Goal: Task Accomplishment & Management: Complete application form

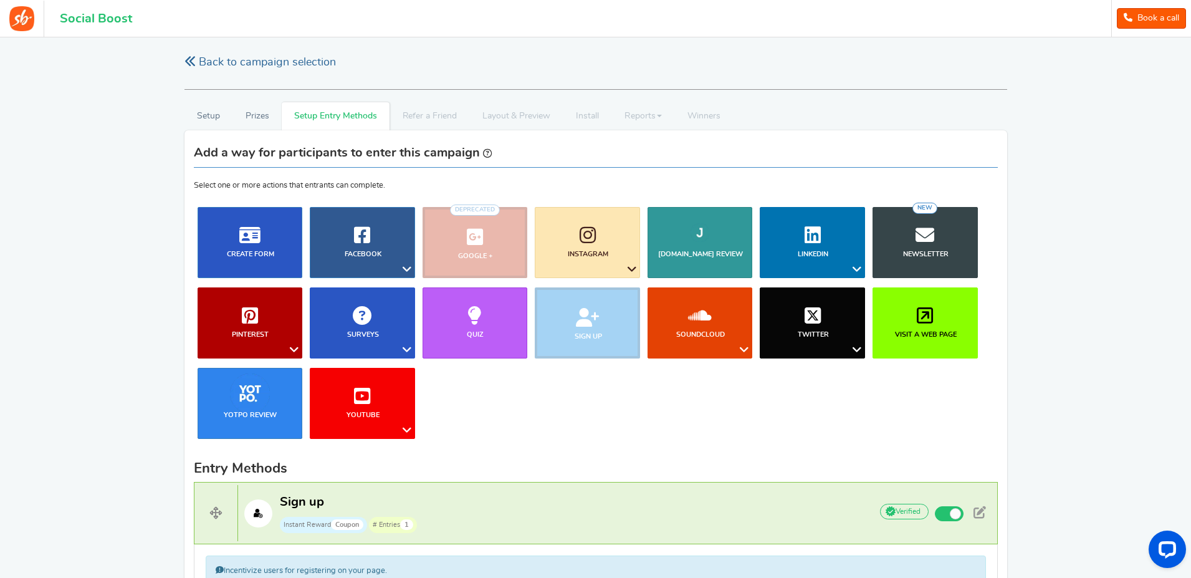
click at [277, 60] on link "Back to campaign selection" at bounding box center [259, 63] width 151 height 16
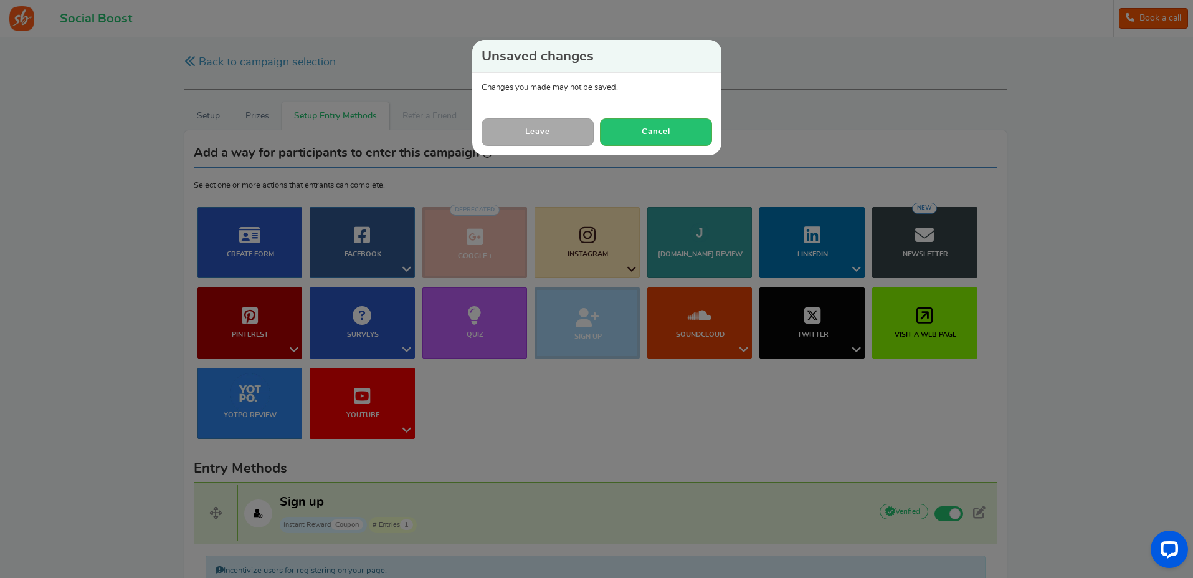
click at [578, 135] on link "Leave" at bounding box center [538, 131] width 112 height 27
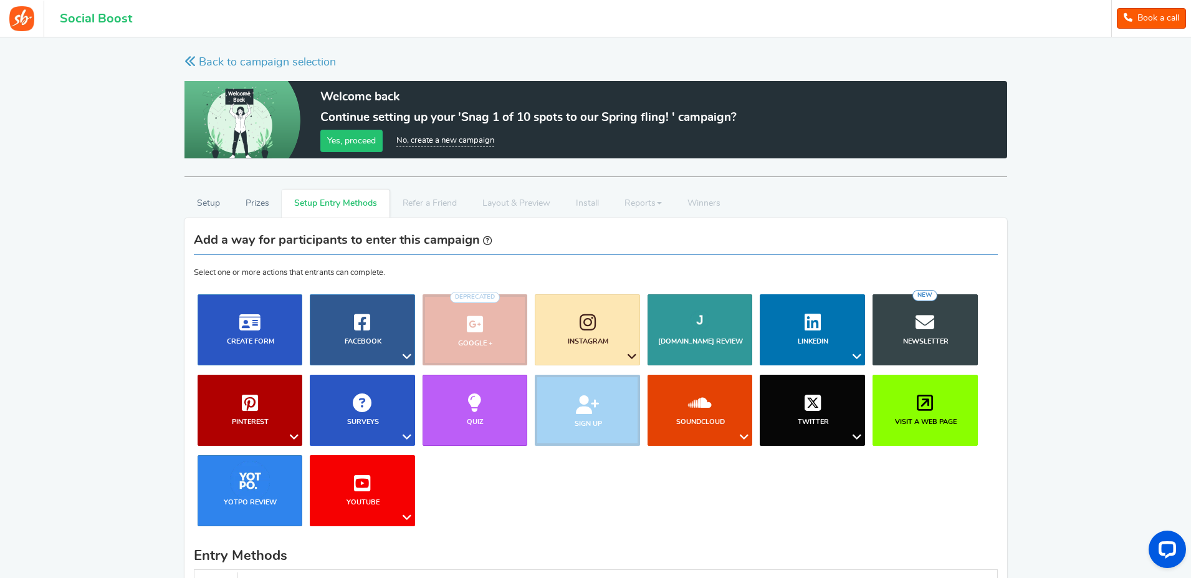
click at [687, 476] on ul "Blog Comments Create Form Facebook Visit a Facebook Page Includes Like Share on…" at bounding box center [596, 414] width 804 height 241
click at [591, 413] on li "Sign up" at bounding box center [587, 410] width 113 height 71
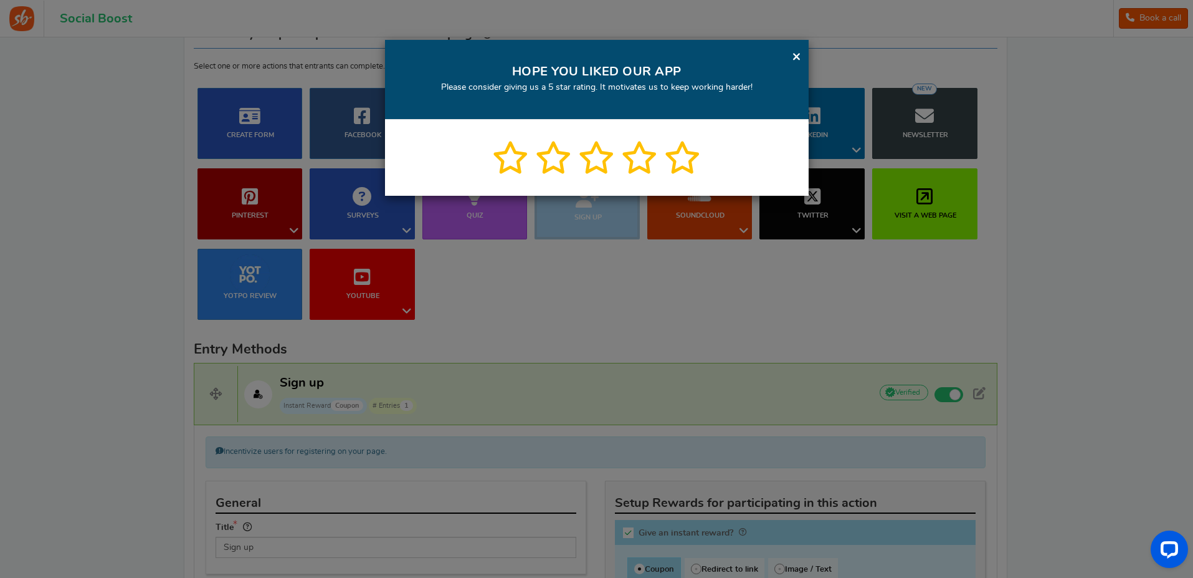
click at [795, 55] on link "×" at bounding box center [796, 57] width 9 height 16
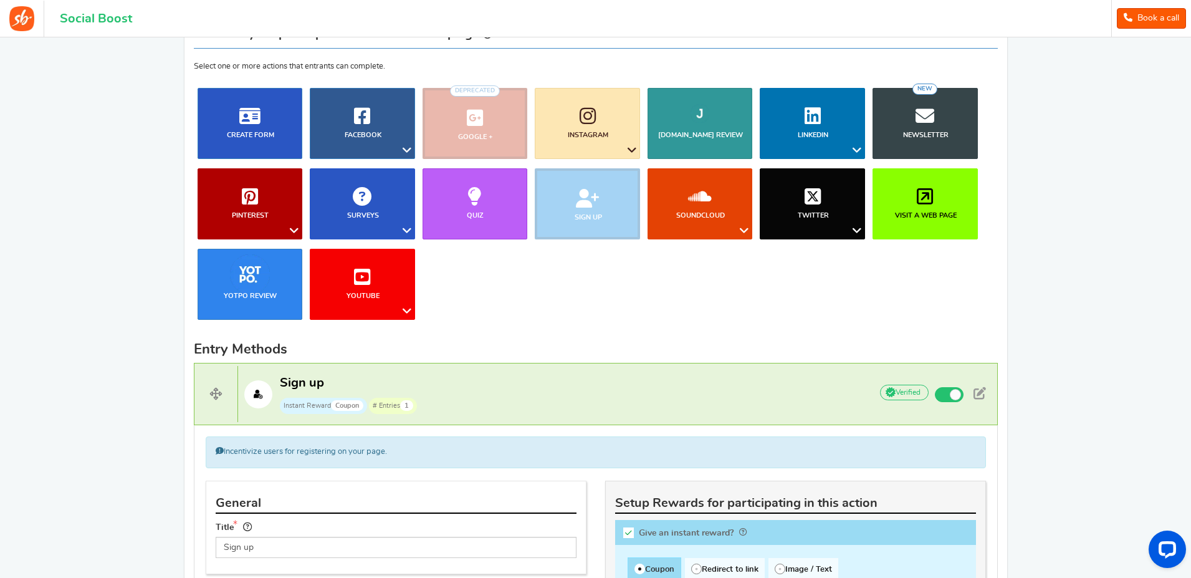
click at [593, 198] on li "Sign up" at bounding box center [587, 203] width 113 height 71
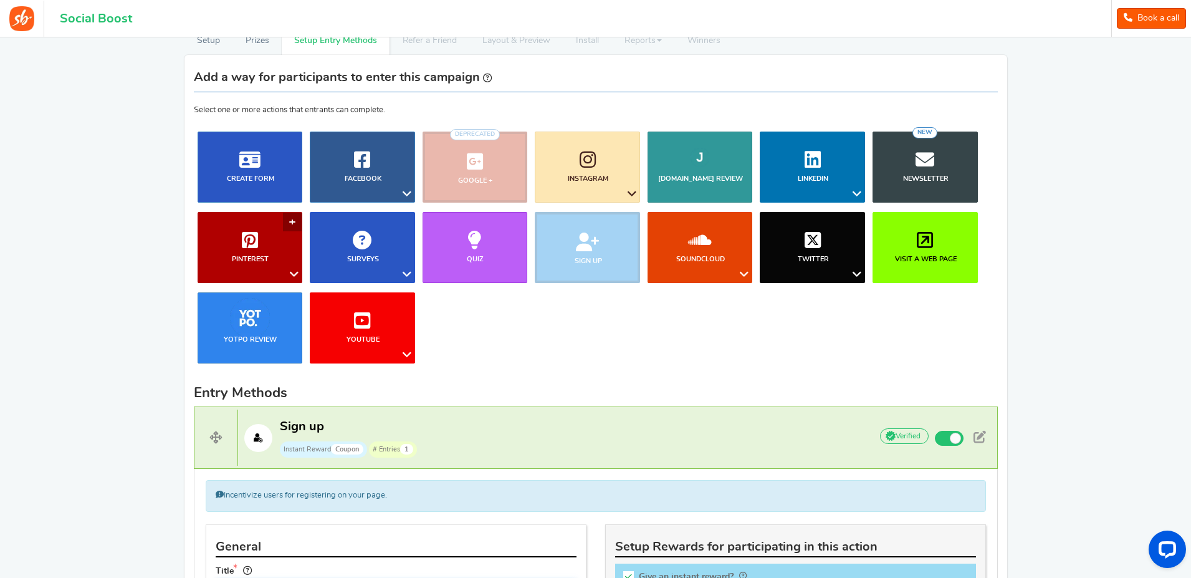
scroll to position [138, 0]
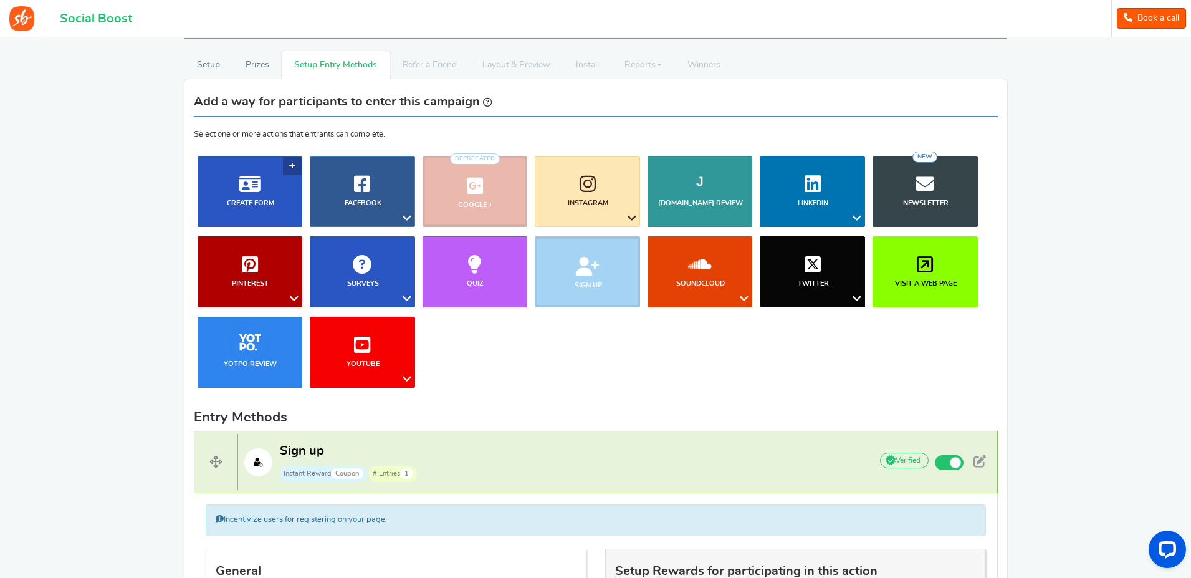
click at [281, 169] on link "Create Form" at bounding box center [250, 191] width 105 height 71
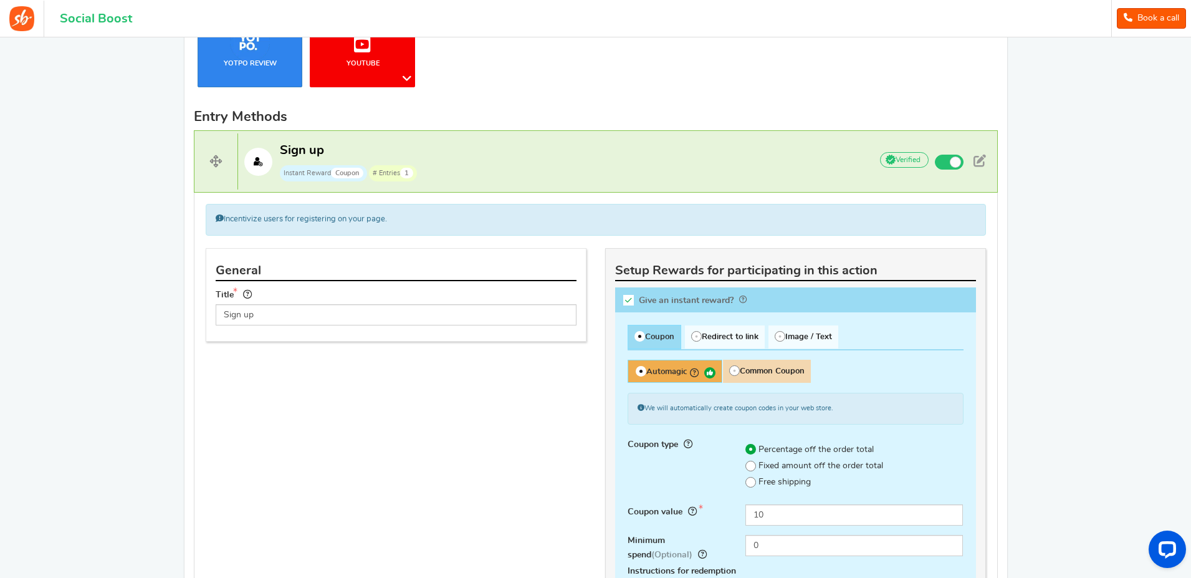
scroll to position [438, 0]
click at [947, 162] on span at bounding box center [949, 162] width 29 height 15
click at [0, 0] on input "Active" at bounding box center [0, 0] width 0 height 0
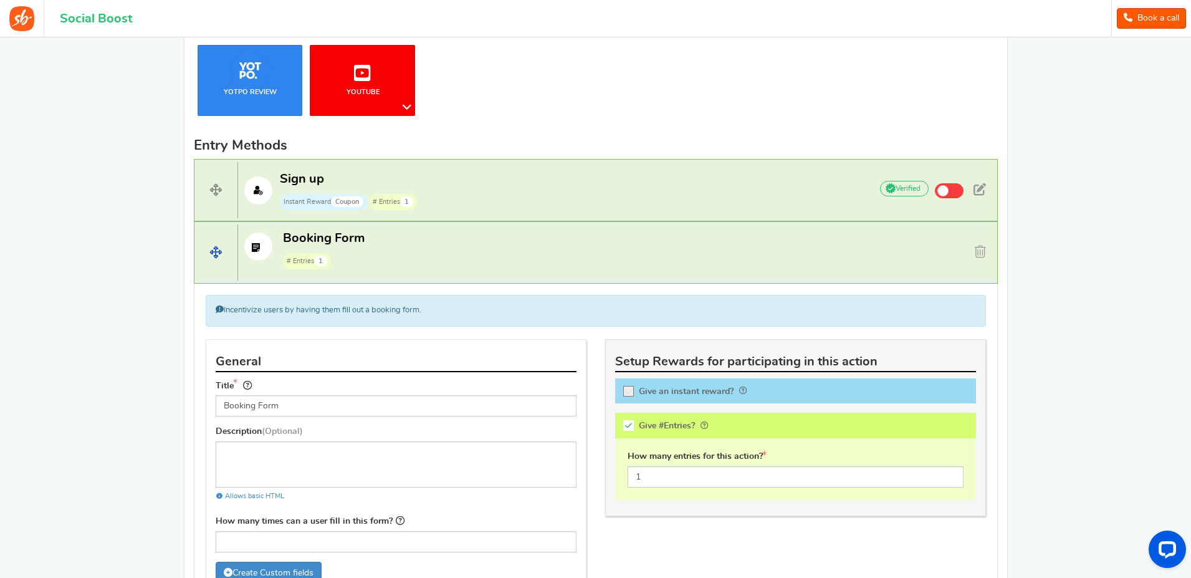
scroll to position [411, 0]
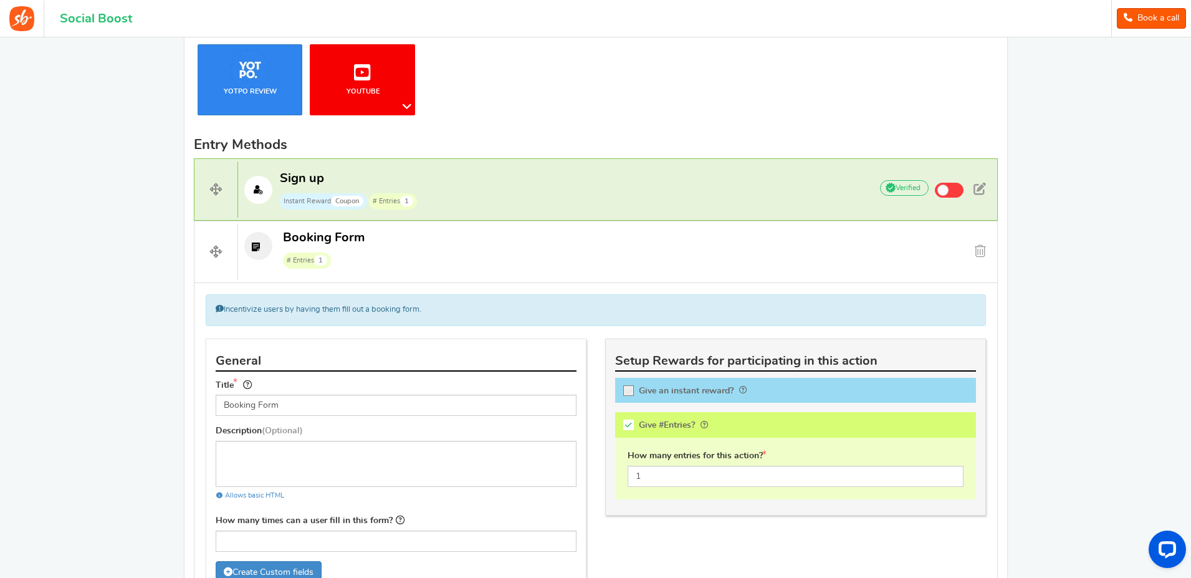
click at [630, 391] on icon at bounding box center [629, 391] width 11 height 11
click at [630, 391] on input "Give an instant reward?" at bounding box center [632, 392] width 12 height 12
checkbox input "true"
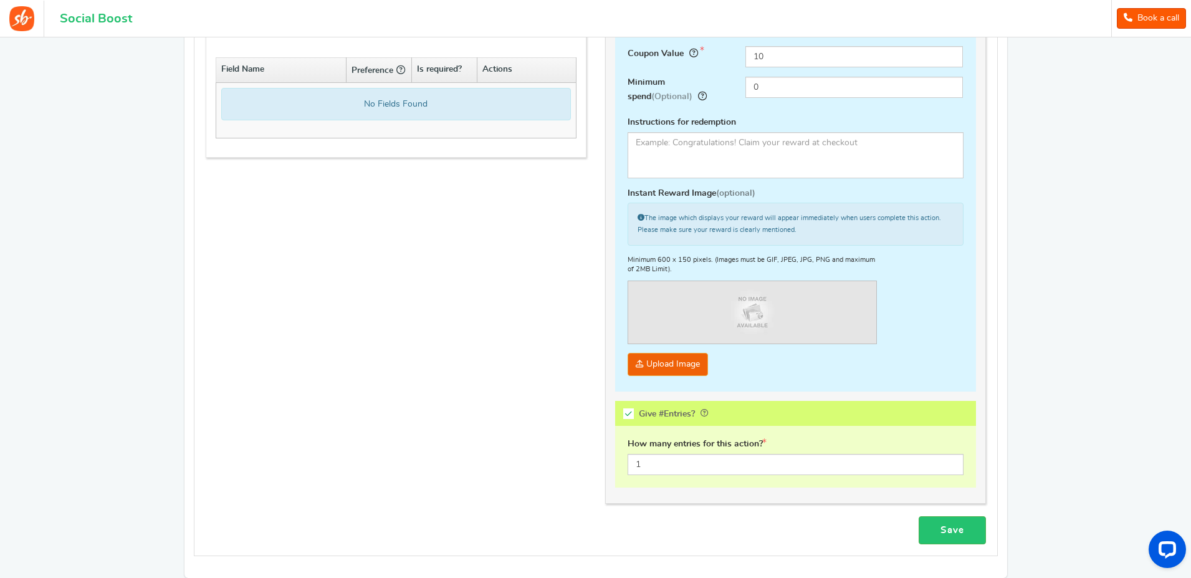
scroll to position [795, 0]
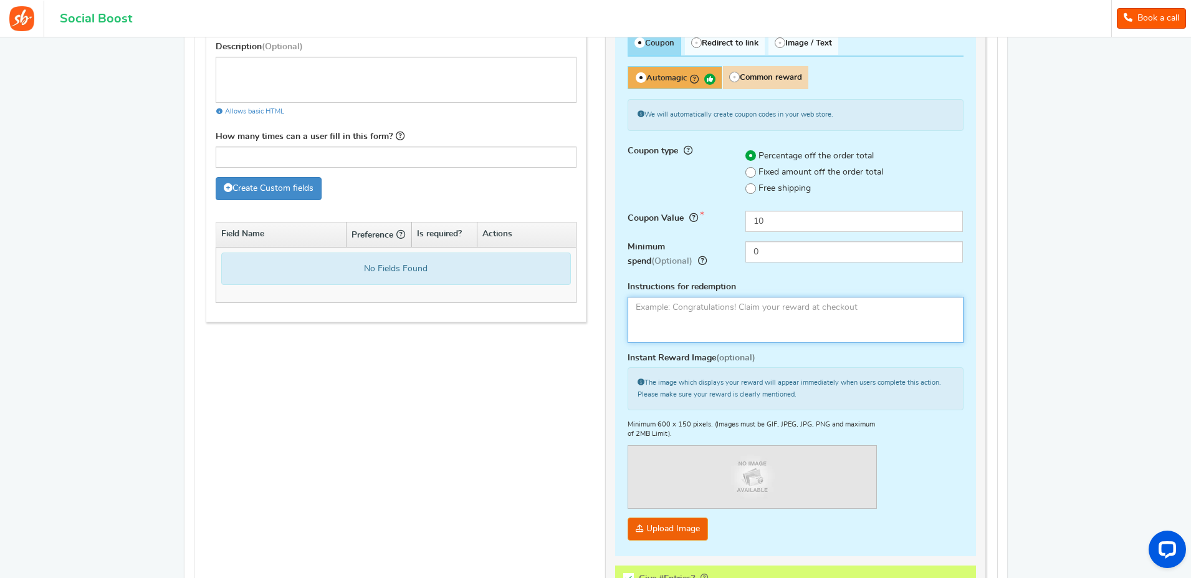
click at [755, 328] on textarea at bounding box center [796, 320] width 336 height 46
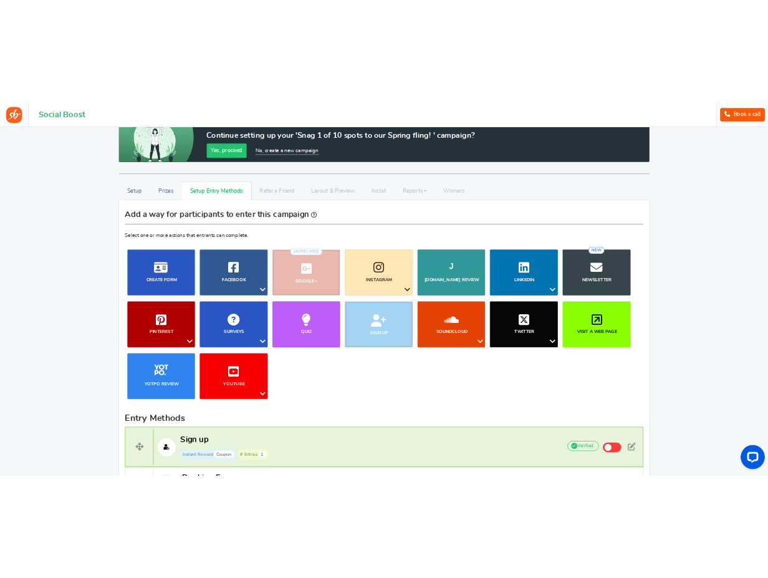
scroll to position [0, 0]
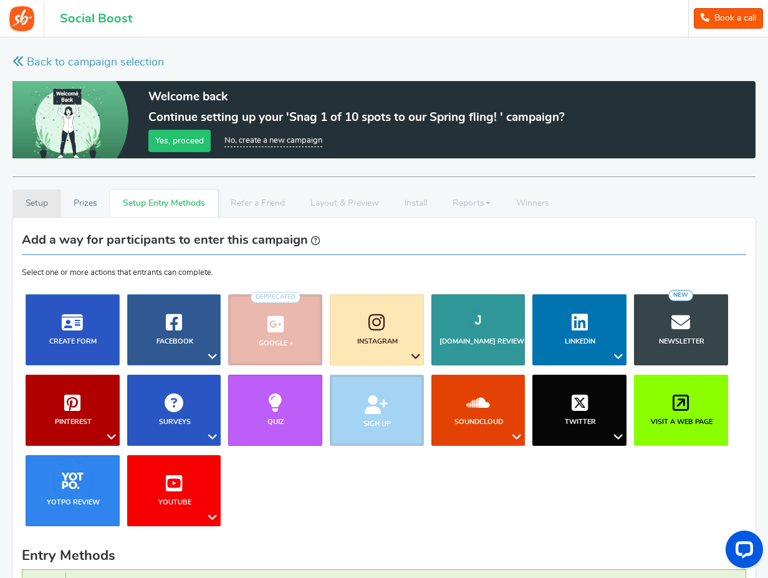
click at [44, 204] on link "Setup" at bounding box center [36, 203] width 49 height 28
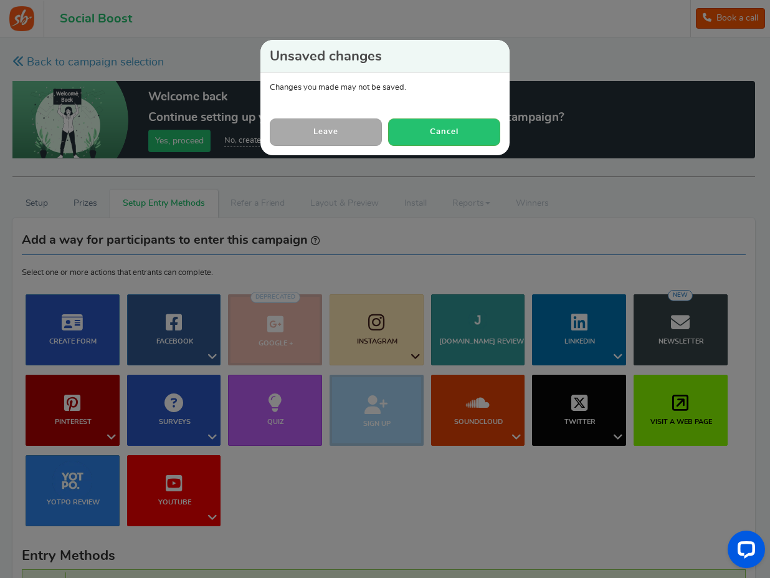
click at [310, 134] on link "Leave" at bounding box center [326, 131] width 112 height 27
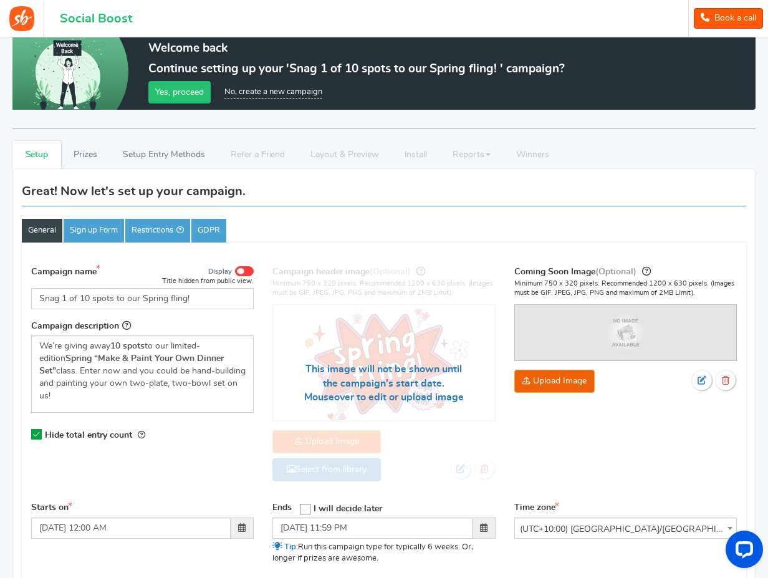
scroll to position [63, 0]
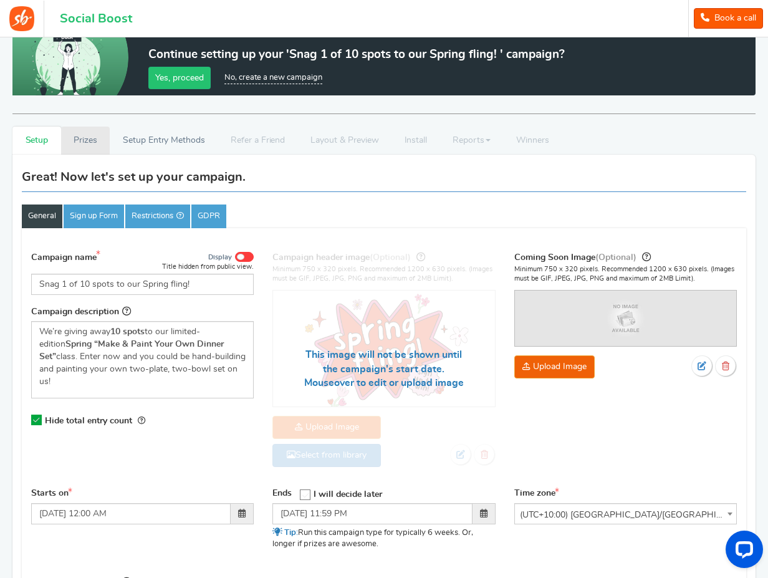
click at [98, 135] on link "Prizes" at bounding box center [85, 141] width 49 height 28
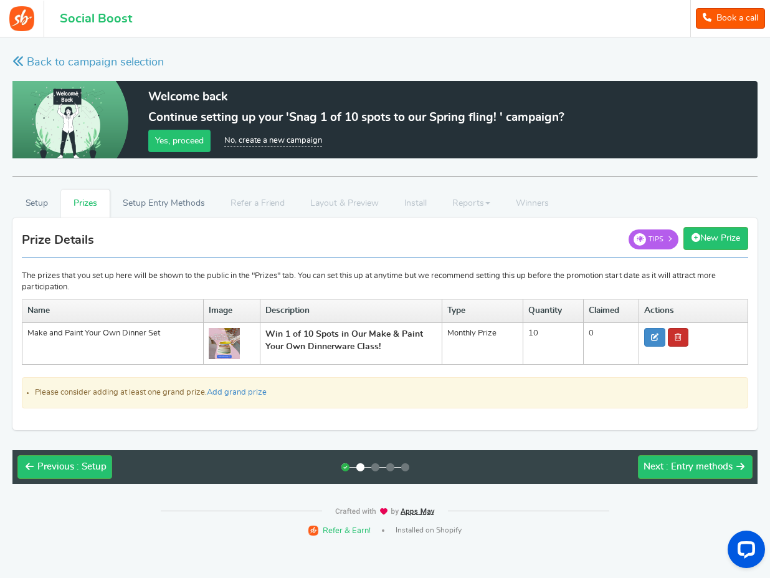
click at [685, 341] on link at bounding box center [678, 337] width 21 height 19
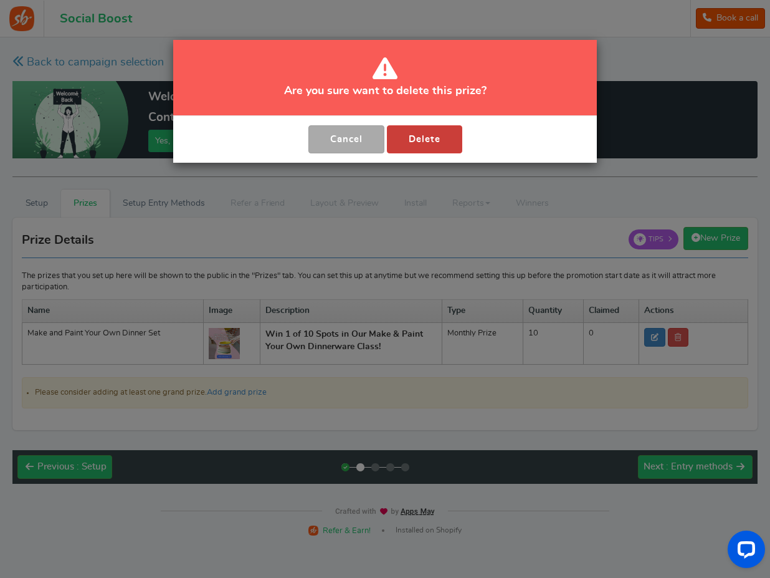
click at [449, 141] on button "Delete" at bounding box center [424, 139] width 75 height 28
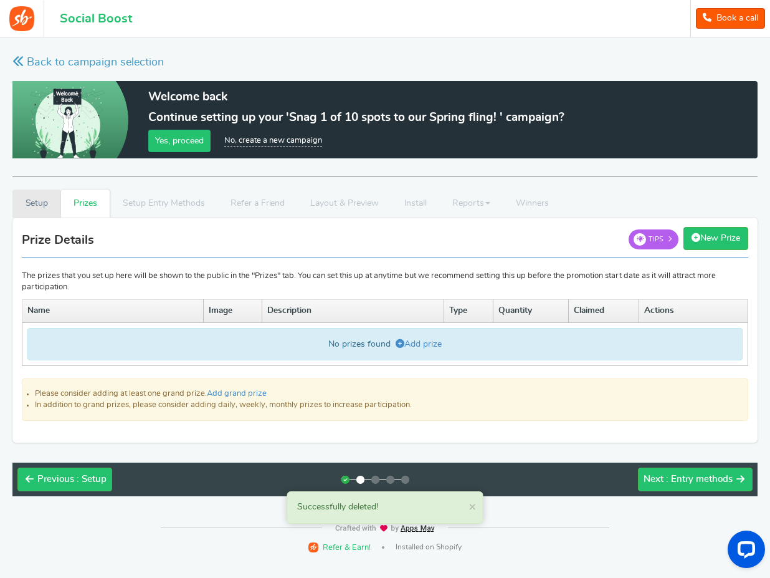
click at [42, 206] on link "Setup" at bounding box center [36, 203] width 49 height 28
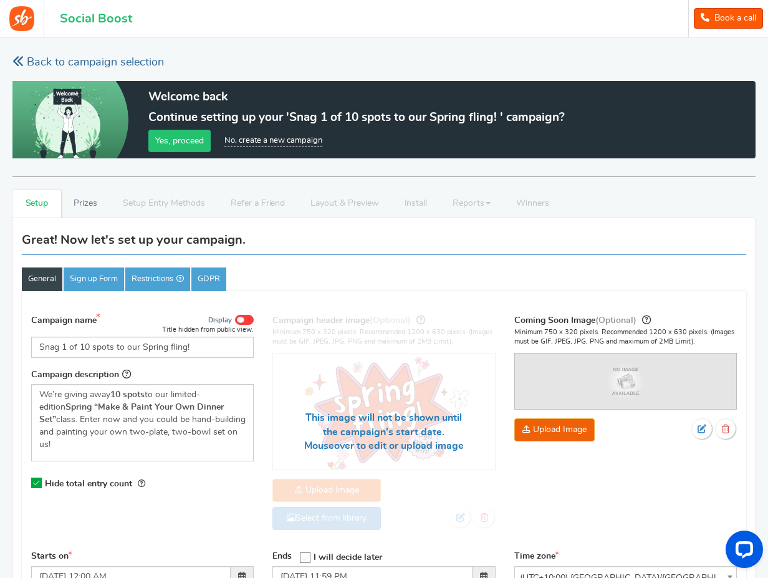
click at [115, 67] on link "Back to campaign selection" at bounding box center [87, 63] width 151 height 16
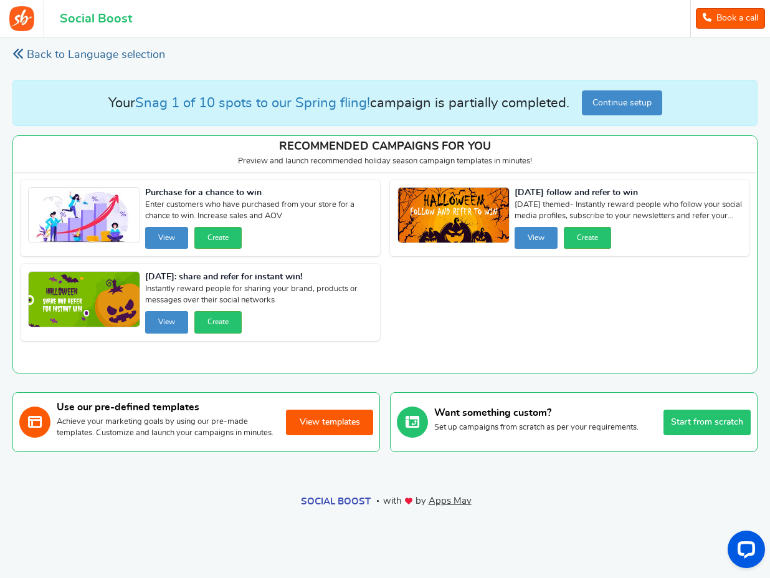
click at [72, 57] on link "Back to Language selection" at bounding box center [88, 55] width 153 height 16
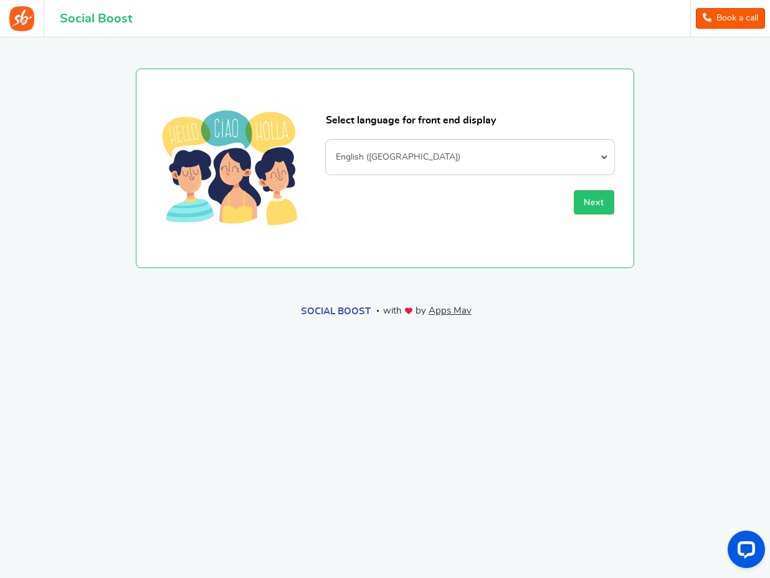
click at [616, 211] on div "Select language for front end display Afrikaans Albanian Arabic Armenian Azerba…" at bounding box center [385, 168] width 499 height 199
click at [589, 203] on span "Next" at bounding box center [594, 202] width 21 height 9
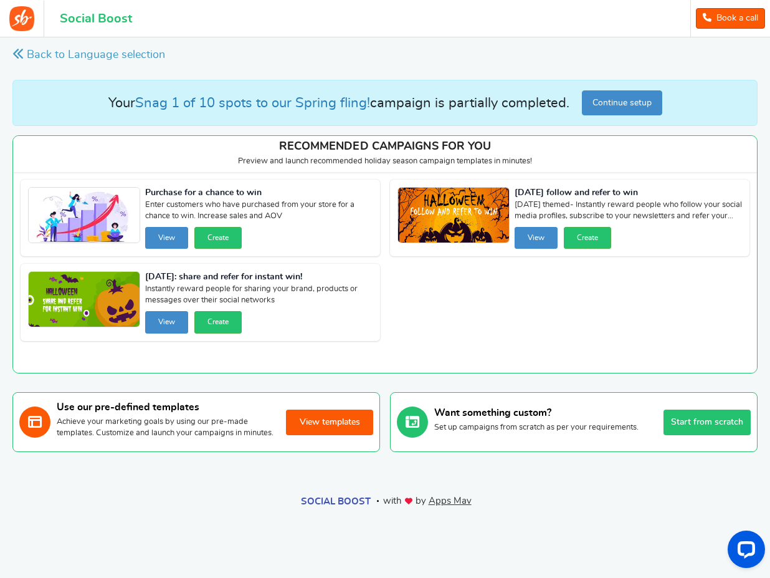
click at [724, 434] on button "Start from scratch" at bounding box center [707, 422] width 87 height 26
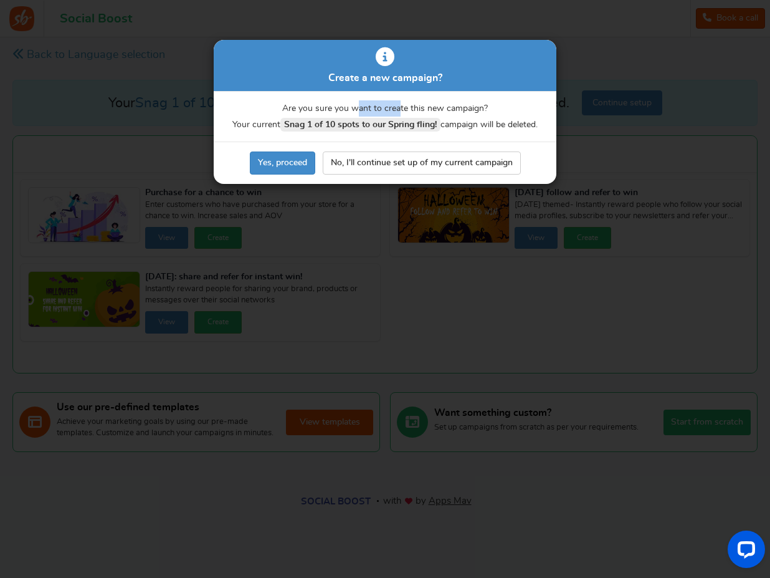
drag, startPoint x: 355, startPoint y: 107, endPoint x: 399, endPoint y: 105, distance: 44.3
click at [399, 105] on p "Are you sure you want to create this new campaign? Your current Snag 1 of 10 sp…" at bounding box center [385, 116] width 343 height 32
click at [400, 105] on p "Are you sure you want to create this new campaign? Your current Snag 1 of 10 sp…" at bounding box center [385, 116] width 343 height 32
click at [284, 161] on link "Yes, proceed" at bounding box center [282, 162] width 65 height 23
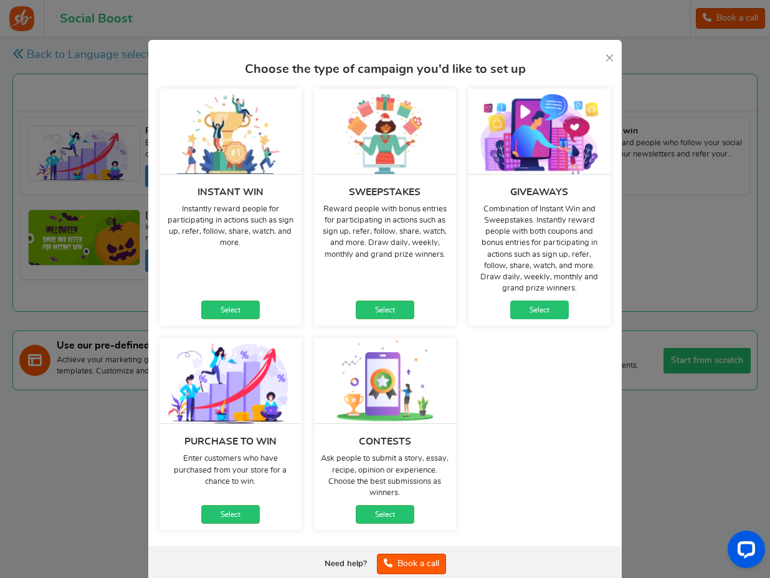
click at [533, 311] on link "Select" at bounding box center [539, 309] width 59 height 19
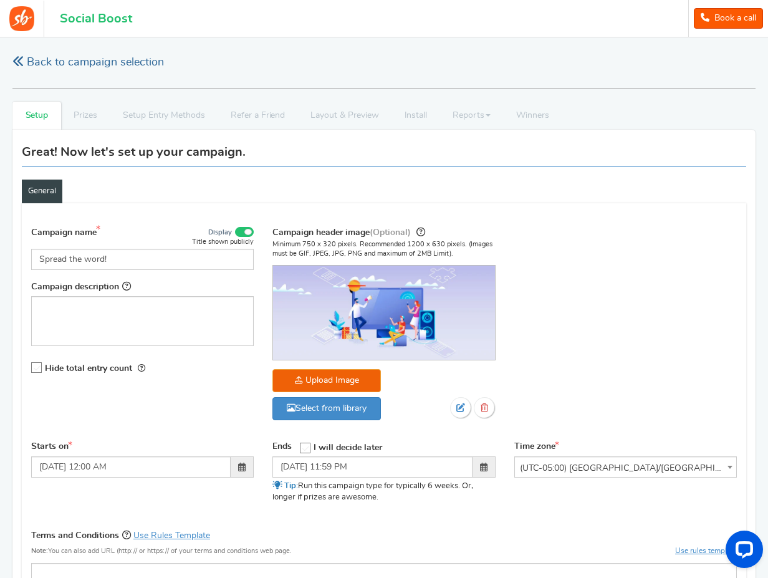
click at [77, 67] on link "Back to campaign selection" at bounding box center [87, 63] width 151 height 16
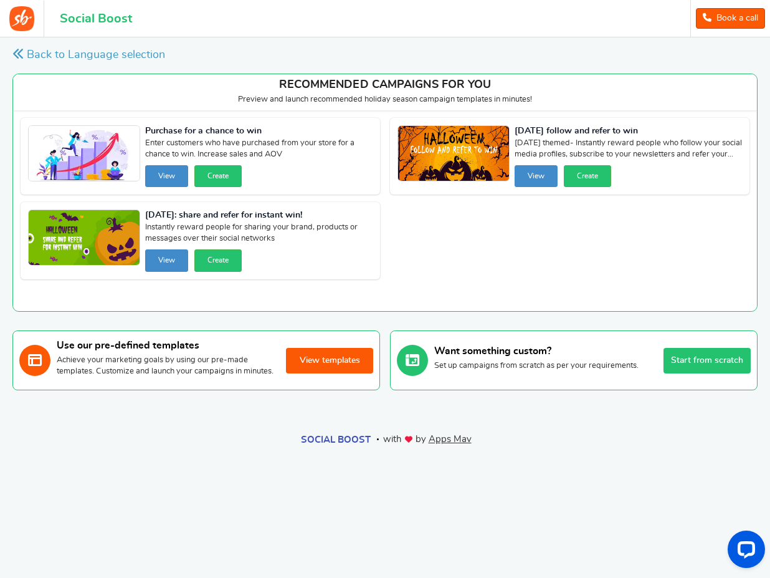
click at [725, 360] on button "Start from scratch" at bounding box center [707, 361] width 87 height 26
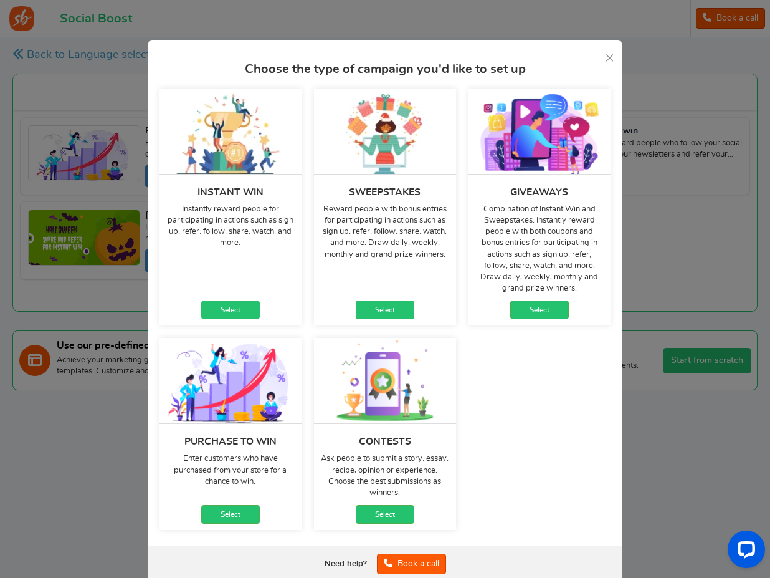
click at [241, 308] on link "Select" at bounding box center [230, 309] width 59 height 19
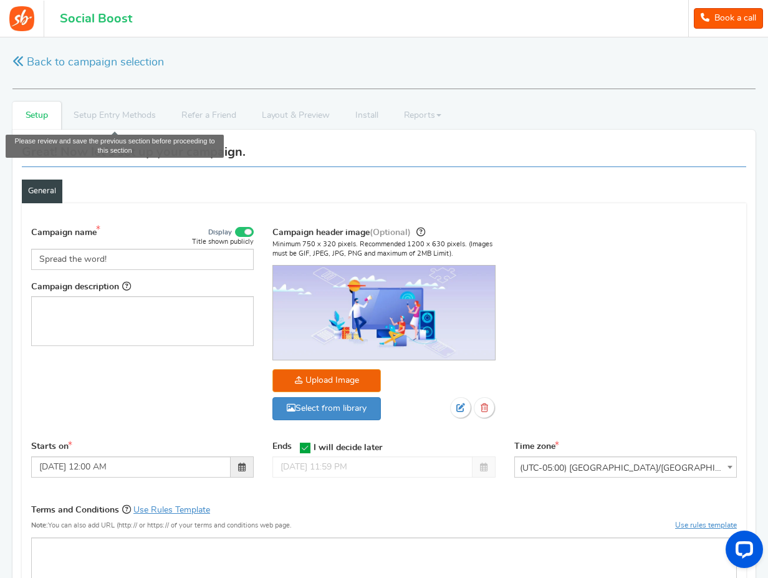
click at [123, 122] on li "Setup Entry Methods" at bounding box center [115, 116] width 108 height 28
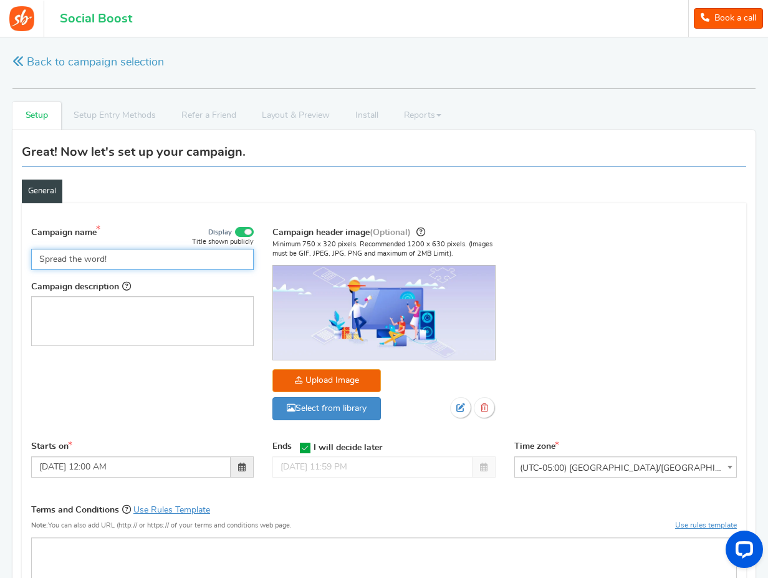
click at [173, 259] on input "Spread the word!" at bounding box center [142, 259] width 222 height 21
paste input "Chance to join our exclusive Spring ‘Make & Paint Your Own D"
type input "Chance to join our exclusive Spring ‘Make & Paint Your Own D"
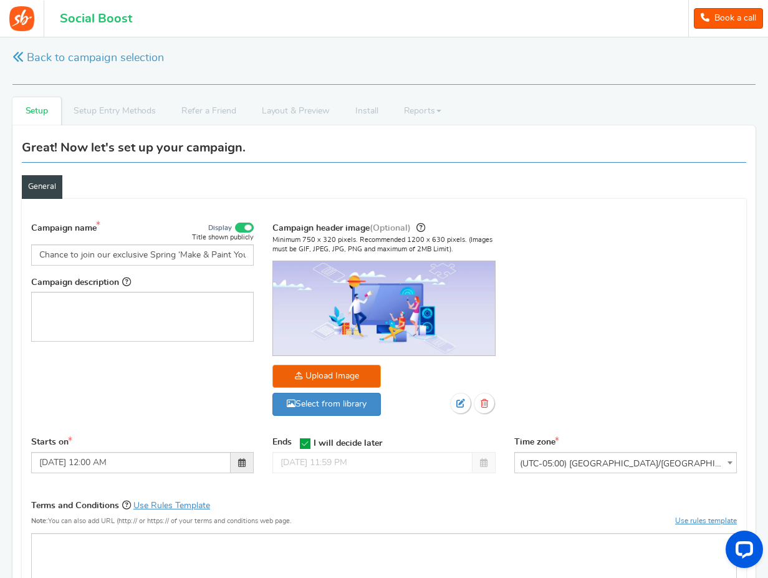
scroll to position [0, 0]
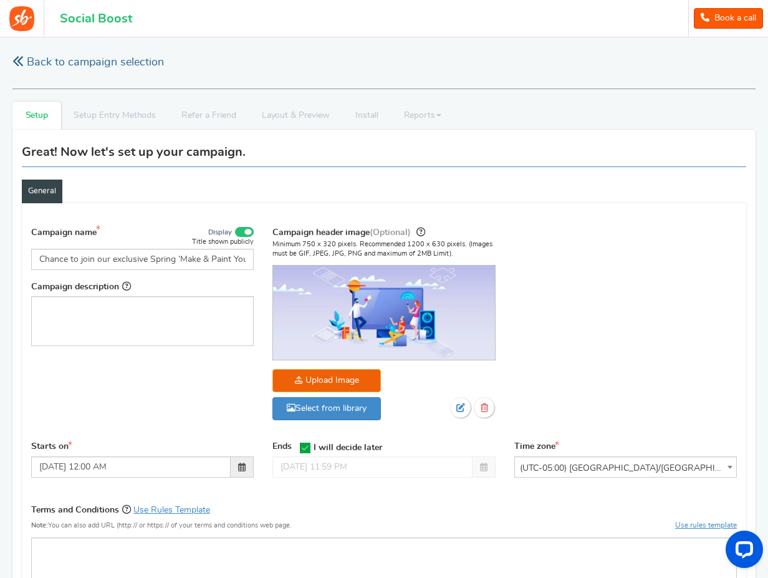
click at [75, 59] on link "Back to campaign selection" at bounding box center [87, 63] width 151 height 16
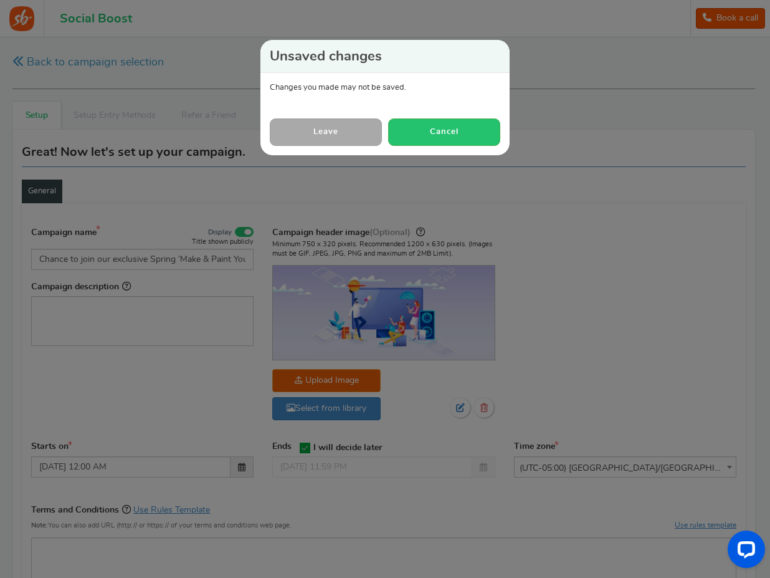
click at [338, 135] on link "Leave" at bounding box center [326, 131] width 112 height 27
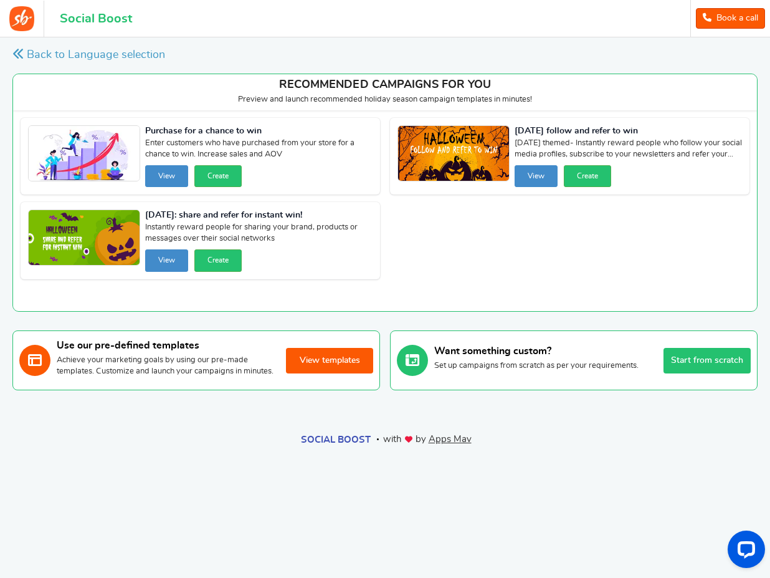
click at [684, 364] on button "Start from scratch" at bounding box center [707, 361] width 87 height 26
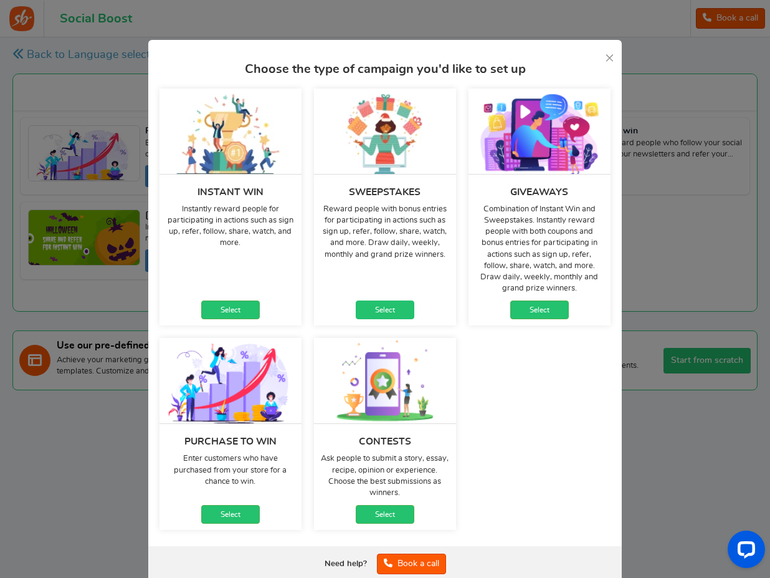
click at [399, 302] on link "Select" at bounding box center [385, 309] width 59 height 19
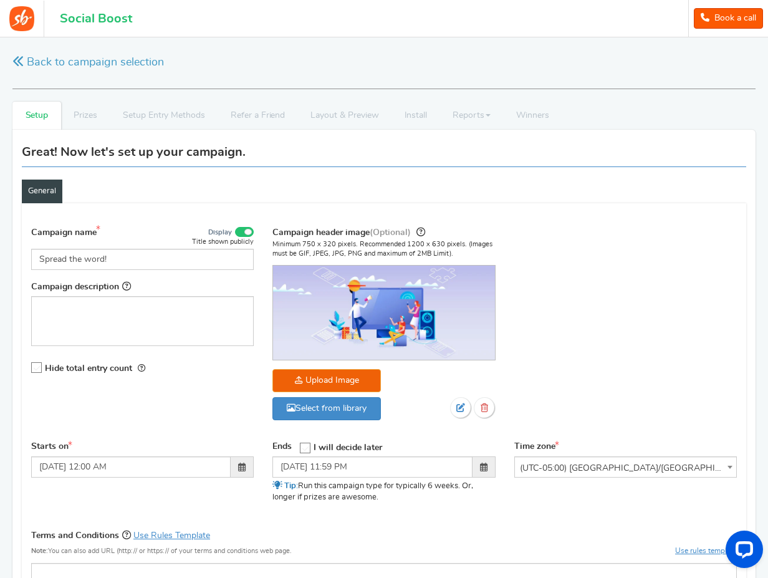
click at [39, 368] on icon at bounding box center [37, 368] width 11 height 11
click at [32, 368] on input "Hide total entry count" at bounding box center [32, 368] width 0 height 8
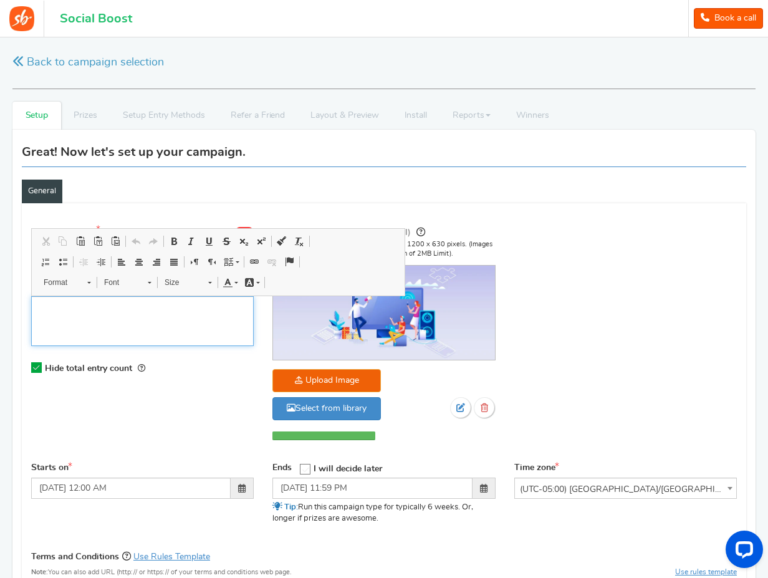
click at [148, 309] on p "Editor, competition_desc" at bounding box center [142, 306] width 206 height 12
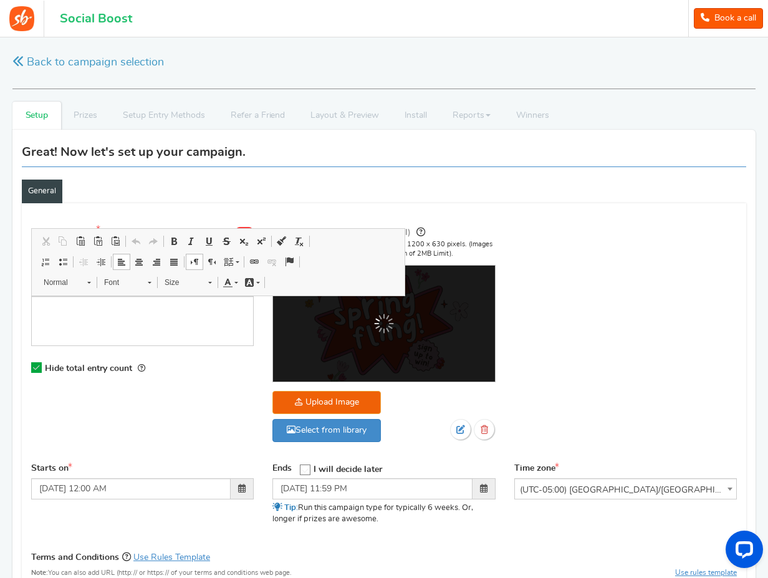
click at [254, 211] on div "Campaign | Visible only to the entered Zip/Post Codes Visitors will be prompted…" at bounding box center [384, 508] width 724 height 610
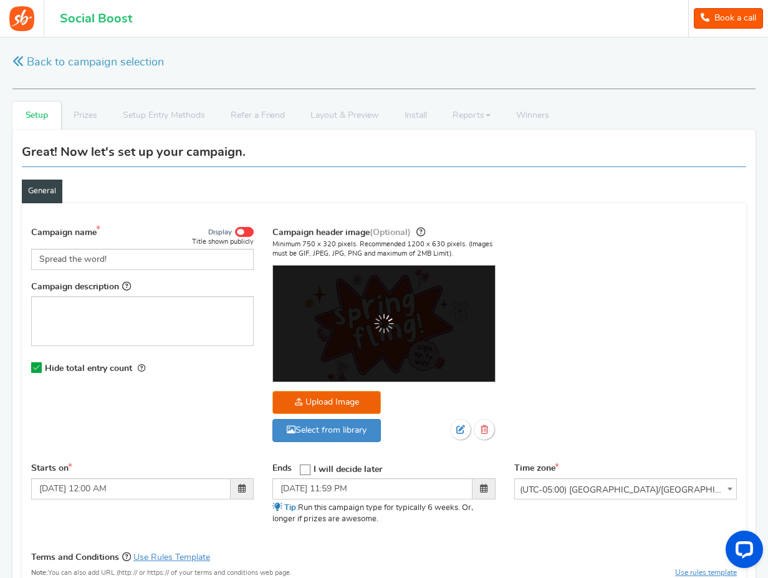
click at [244, 232] on span at bounding box center [244, 232] width 19 height 10
click at [0, 0] on input "Display" at bounding box center [0, 0] width 0 height 0
click at [244, 232] on span at bounding box center [247, 232] width 7 height 6
click at [0, 0] on input "Display" at bounding box center [0, 0] width 0 height 0
click at [222, 261] on input "Spread the word!" at bounding box center [142, 259] width 222 height 21
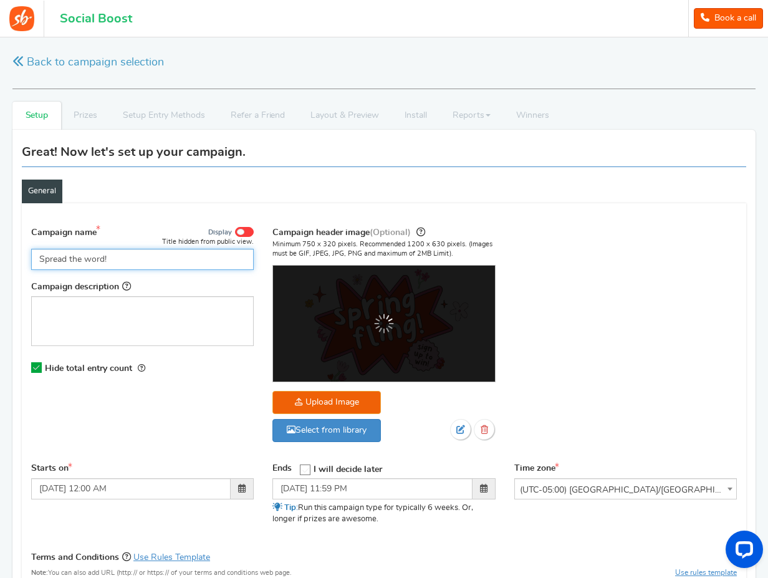
paste input "ing Dinner Set Lead Gen"
type input "Spring Dinner Set Lead Gen"
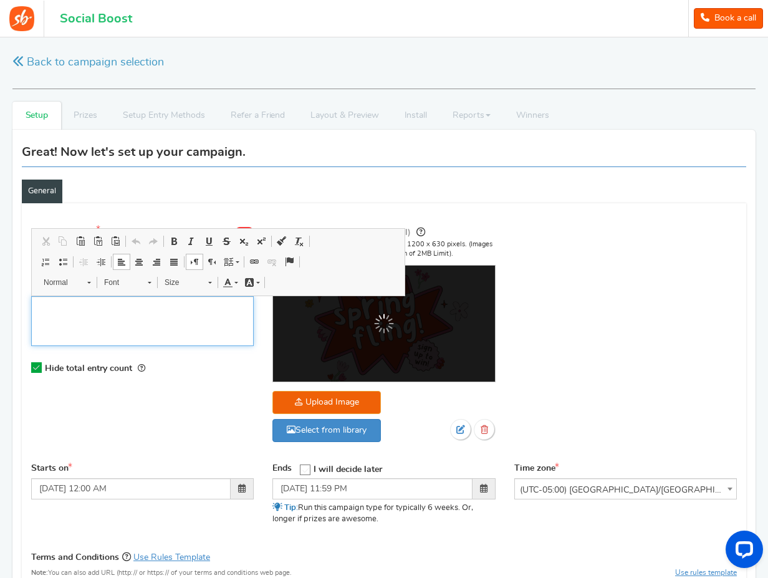
click at [208, 325] on div "Editor, competition_desc" at bounding box center [142, 321] width 222 height 50
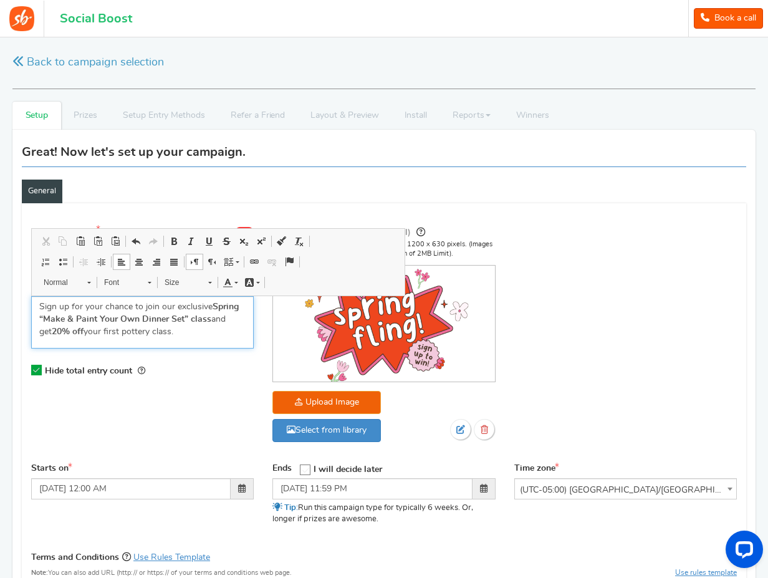
click at [205, 310] on p "Sign up for your chance to join our exclusive Spring “Make & Paint Your Own Din…" at bounding box center [142, 318] width 206 height 37
click at [222, 308] on strong "Spring “Make & Paint Your Own Dinner Set” class" at bounding box center [138, 312] width 199 height 21
click at [211, 333] on p "Sign up for your chance to join our exclusive Spring “Make & Paint Your Own Din…" at bounding box center [142, 318] width 206 height 37
click at [231, 323] on p "Sign up for your chance to join our exclusive Spring “Make & Paint Your Own Din…" at bounding box center [142, 318] width 206 height 37
click at [194, 331] on p "Sign up for your chance to join our exclusive Spring “Make & Paint Your Own Din…" at bounding box center [142, 318] width 206 height 37
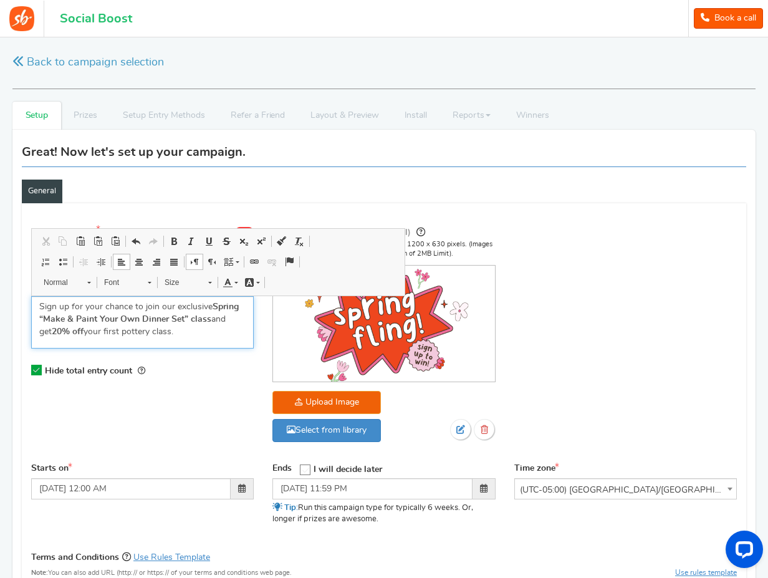
drag, startPoint x: 204, startPoint y: 329, endPoint x: 208, endPoint y: 310, distance: 19.7
click at [208, 310] on p "Sign up for your chance to join our exclusive Spring “Make & Paint Your Own Din…" at bounding box center [142, 318] width 206 height 37
drag, startPoint x: 208, startPoint y: 329, endPoint x: 198, endPoint y: 325, distance: 11.5
click at [208, 329] on p "Sign up for your chance to join our exclusive Spring “Make & Paint Your Own Din…" at bounding box center [142, 318] width 206 height 37
click at [178, 318] on p "Sign up for your chance to join our exclusive Spring “Make & Paint Your Own Din…" at bounding box center [142, 318] width 206 height 37
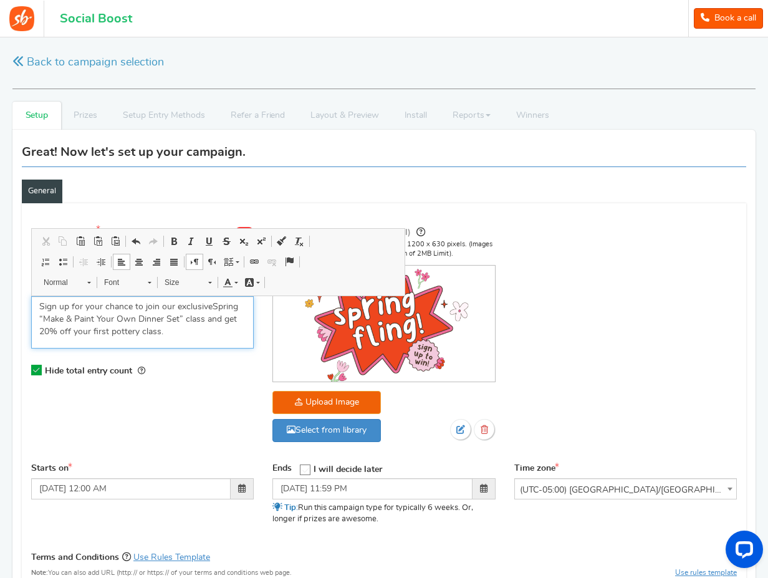
click at [207, 300] on p "Sign up for your chance to join our exclusive Spring “Make & Paint Your Own Din…" at bounding box center [142, 318] width 206 height 37
click at [128, 310] on p "Sign up for your chance to join our exclusive Spring “Make & Paint Your Own Din…" at bounding box center [142, 318] width 206 height 37
click at [155, 318] on p "Sign up for your chance to join our exclusive Spring “Make & Paint Your Own Din…" at bounding box center [142, 318] width 206 height 37
click at [193, 311] on p "Sign up for your chance to join our exclusive Spring “Make & Paint Your Own Din…" at bounding box center [142, 318] width 206 height 37
click at [206, 308] on p "Sign up for your chance to join our exclusive Spring “Make & Paint Your Own Din…" at bounding box center [142, 318] width 206 height 37
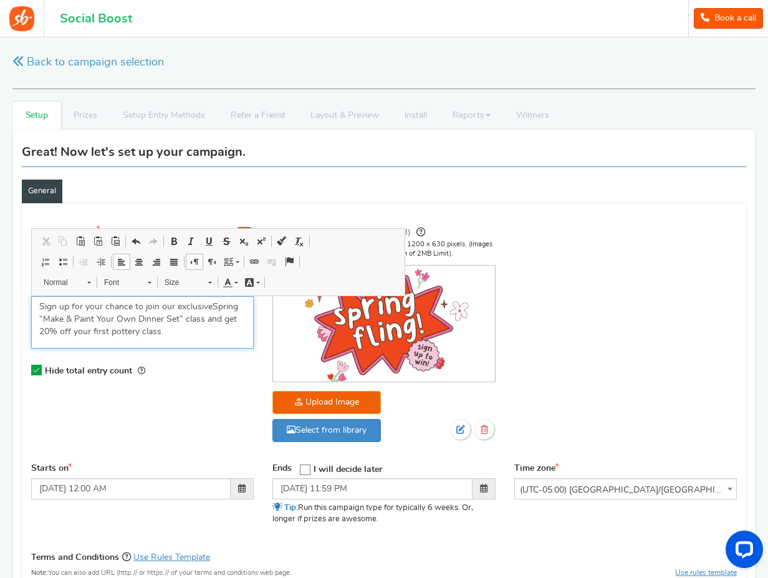
click at [170, 322] on p "Sign up for your chance to join our exclusive Spring “Make & Paint Your Own Din…" at bounding box center [142, 318] width 206 height 37
click at [150, 307] on p "Sign up for your chance to join our exclusive Spring “Make & Paint Your Own Din…" at bounding box center [142, 318] width 206 height 37
drag, startPoint x: 150, startPoint y: 307, endPoint x: 157, endPoint y: 307, distance: 6.9
click at [150, 307] on p "Sign up for your chance to join our exclusive Spring “Make & Paint Your Own Din…" at bounding box center [142, 318] width 206 height 37
click at [189, 325] on p "Sign up for your chance to win our exclusive Spring “Make & Paint Your Own Dinn…" at bounding box center [142, 318] width 206 height 37
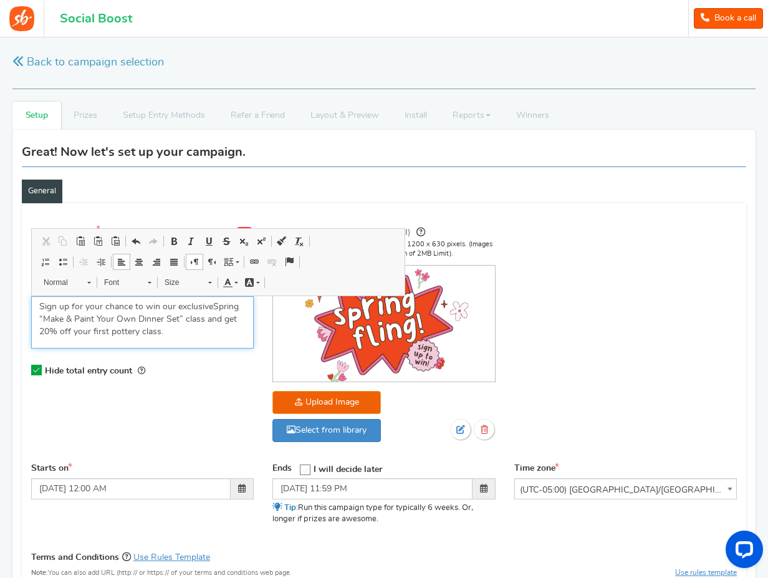
click at [204, 332] on p "Sign up for your chance to win our exclusive Spring “Make & Paint Your Own Dinn…" at bounding box center [142, 318] width 206 height 37
click at [219, 317] on p "Sign up for your chance to win our exclusive Spring “Make & Paint Your Own Dinn…" at bounding box center [142, 318] width 206 height 37
drag, startPoint x: 204, startPoint y: 332, endPoint x: 182, endPoint y: 337, distance: 22.4
click at [203, 332] on p "Sign up for your chance to win our exclusive Spring “Make & Paint Your Own Dinn…" at bounding box center [142, 318] width 206 height 37
drag, startPoint x: 221, startPoint y: 322, endPoint x: 207, endPoint y: 322, distance: 13.7
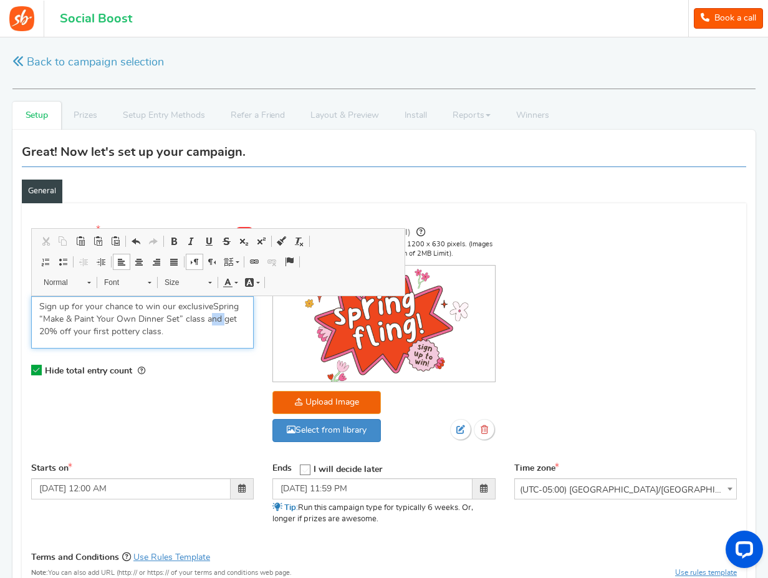
click at [207, 322] on p "Sign up for your chance to win our exclusive Spring “Make & Paint Your Own Dinn…" at bounding box center [142, 318] width 206 height 37
drag, startPoint x: 197, startPoint y: 333, endPoint x: 219, endPoint y: 322, distance: 24.5
click at [210, 322] on p "Sign up for your chance to win our exclusive Spring “Make & Paint Your Own Dinn…" at bounding box center [142, 318] width 206 height 37
click at [217, 378] on div "Hide total entry count" at bounding box center [142, 368] width 222 height 26
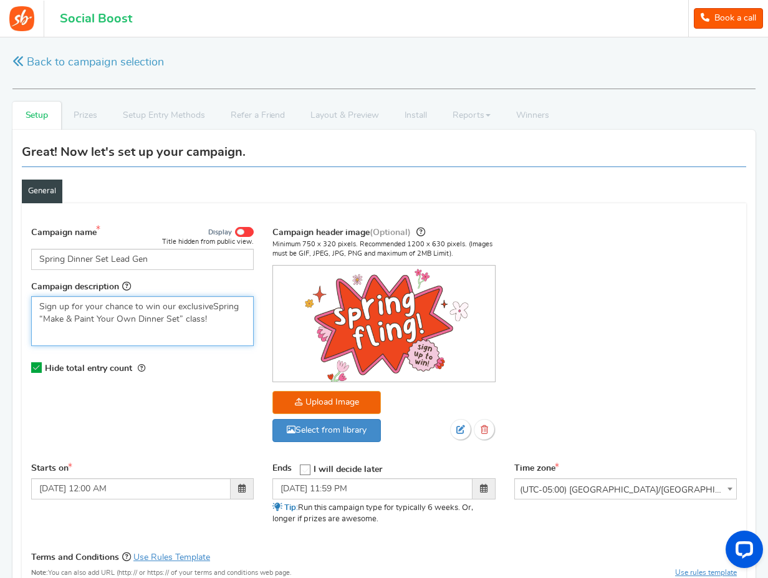
click at [214, 323] on p "Sign up for your chance to win our exclusive Spring “Make & Paint Your Own Dinn…" at bounding box center [142, 312] width 206 height 25
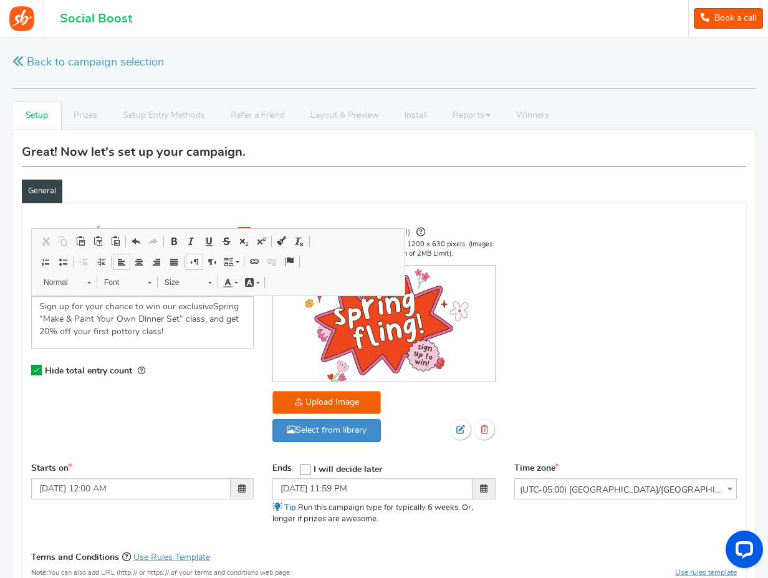
click at [162, 409] on div "Campaign name Display Title hidden from public view. Spring Dinner Set Lead Gen…" at bounding box center [384, 341] width 724 height 244
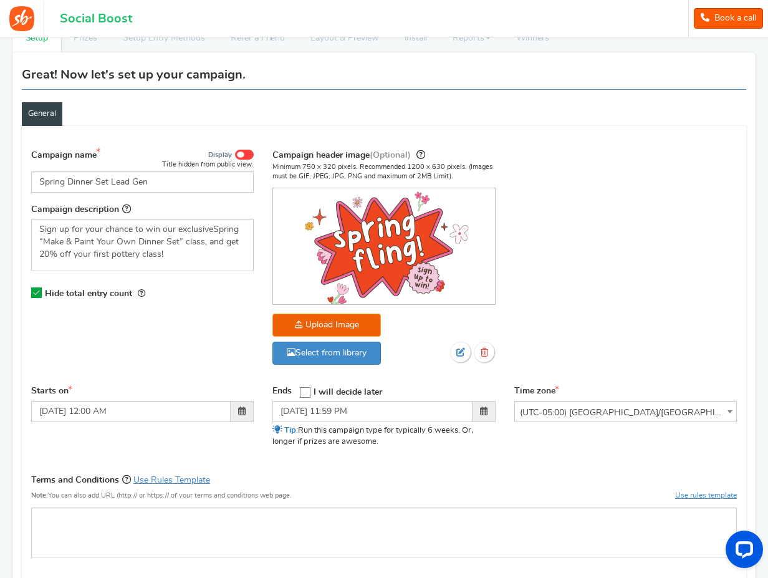
scroll to position [101, 0]
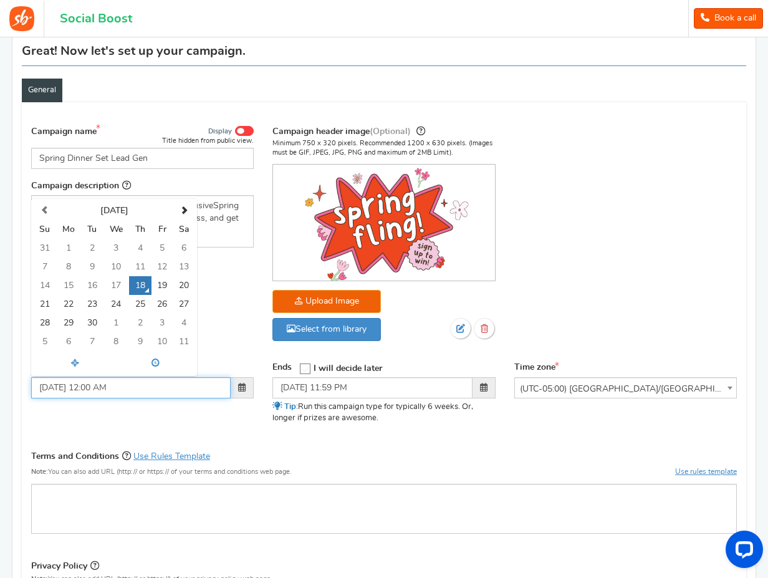
click at [107, 388] on input "[DATE] 12:00 AM" at bounding box center [130, 387] width 199 height 21
click at [70, 305] on td "22" at bounding box center [68, 304] width 26 height 19
type input "[DATE] 12:00 AM"
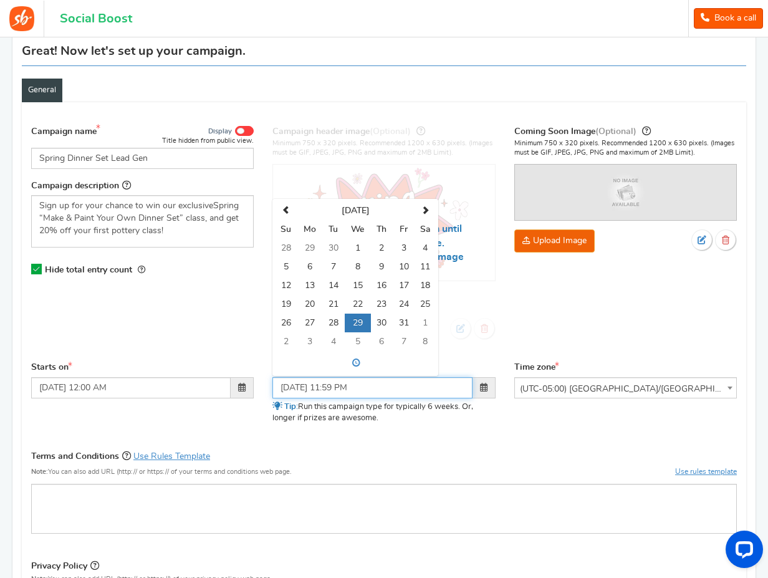
click at [350, 390] on input "[DATE] 11:59 PM" at bounding box center [371, 387] width 199 height 21
click at [285, 213] on span at bounding box center [286, 210] width 8 height 8
click at [425, 209] on span at bounding box center [425, 210] width 8 height 8
click at [308, 287] on td "13" at bounding box center [310, 285] width 26 height 19
click at [292, 286] on td "12" at bounding box center [286, 285] width 22 height 19
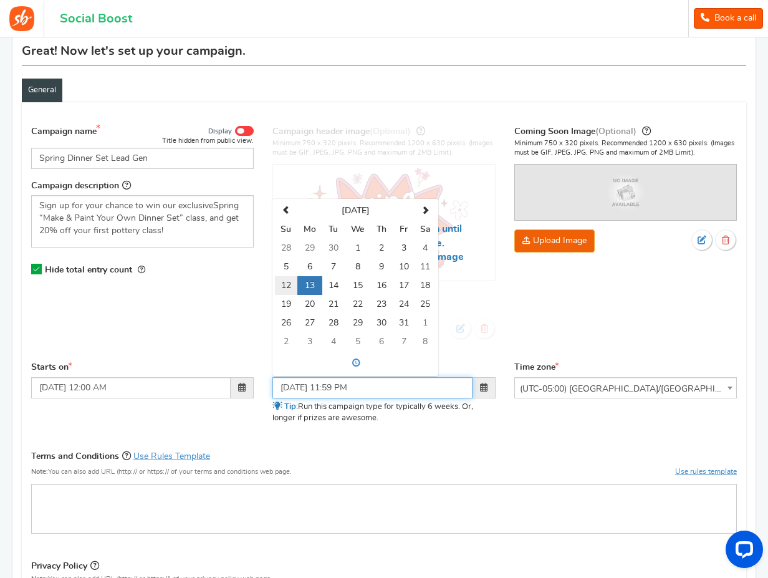
type input "[DATE] 11:59 PM"
click at [510, 439] on div "Starts on [DATE] 12:00 AM Ends Open On Su 1" at bounding box center [384, 400] width 724 height 78
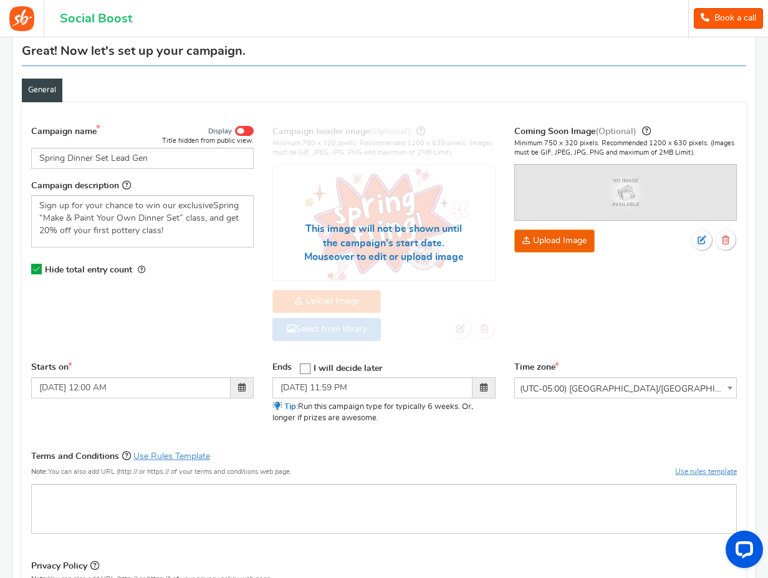
click at [616, 389] on span "(UTC-05:00) [GEOGRAPHIC_DATA]/[GEOGRAPHIC_DATA]" at bounding box center [625, 389] width 221 height 22
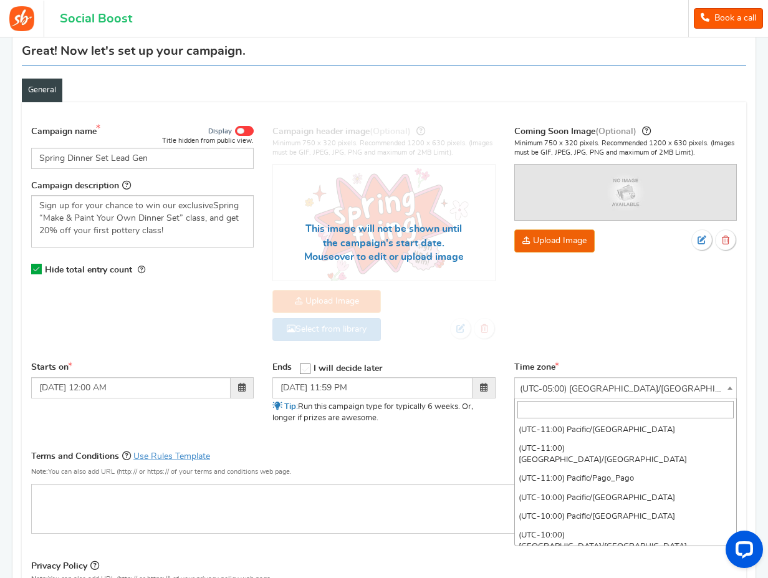
scroll to position [828, 0]
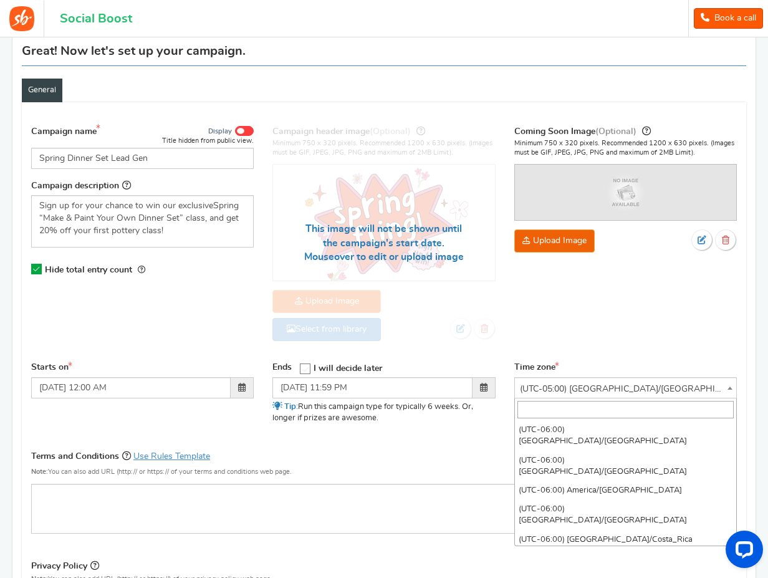
click at [623, 408] on input "search" at bounding box center [625, 409] width 216 height 17
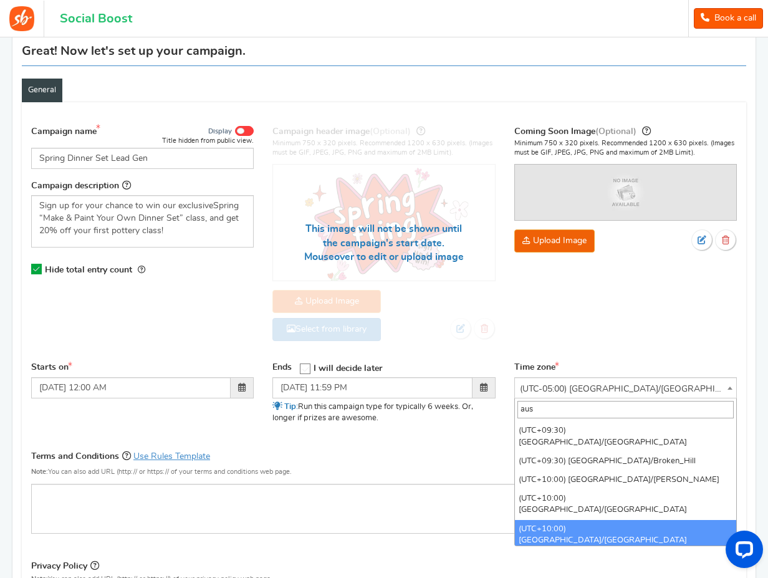
type input "aus"
select select "[GEOGRAPHIC_DATA]/[GEOGRAPHIC_DATA]"
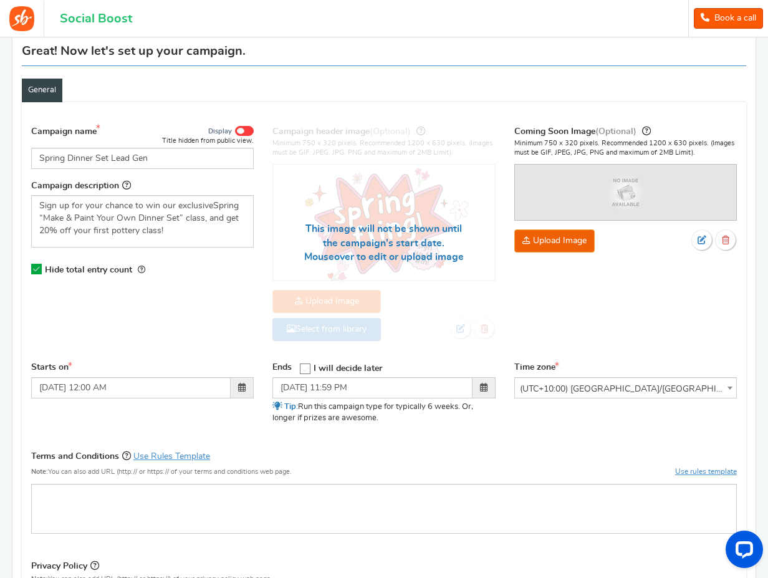
click at [542, 423] on div "Starts on [DATE] 12:00 AM Ends Open On" at bounding box center [384, 400] width 724 height 78
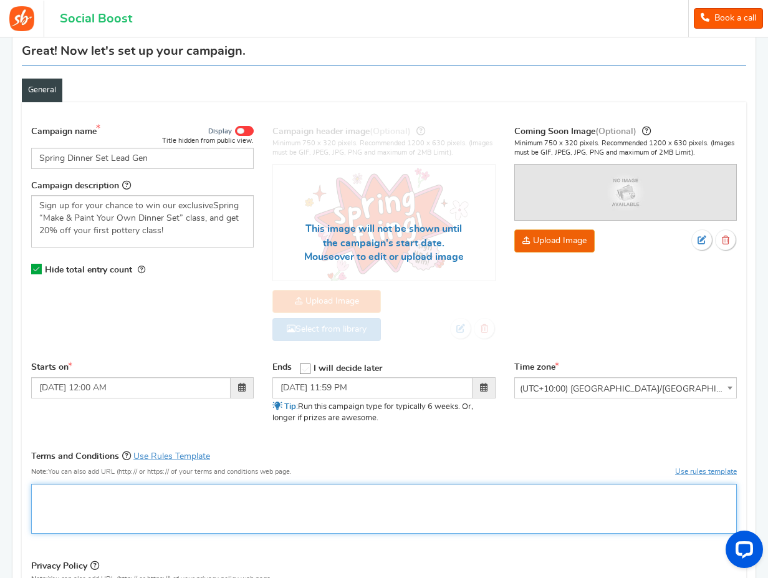
click at [317, 517] on div "Editor, competition_terms" at bounding box center [383, 509] width 705 height 50
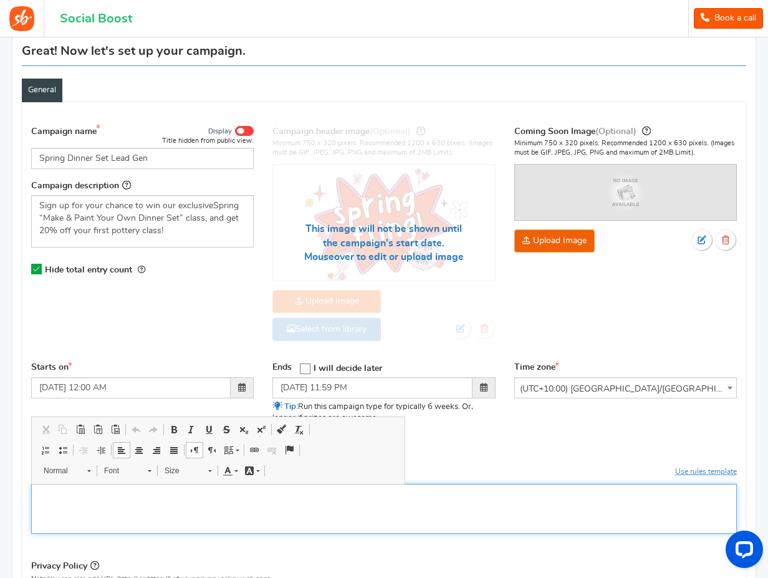
click at [148, 510] on div "Editor, competition_terms" at bounding box center [383, 509] width 705 height 50
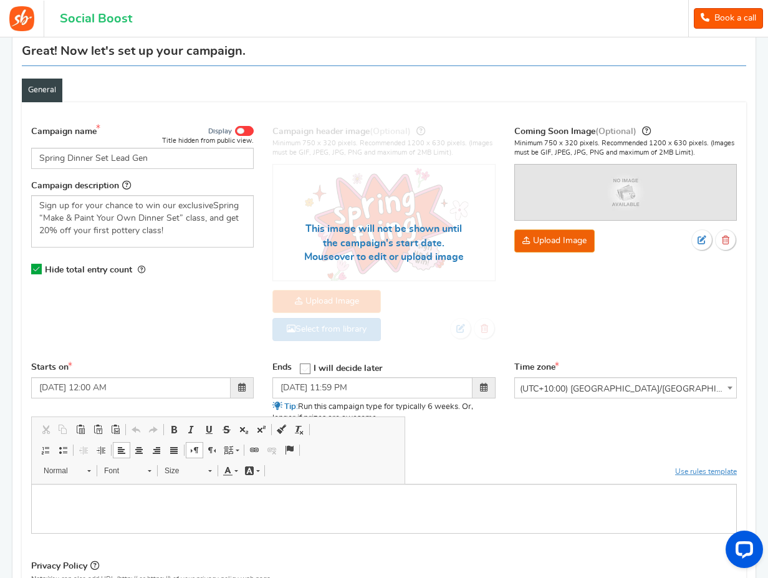
click at [622, 448] on div "Campaign name Display Title hidden from public view. Spring Dinner Set Lead Gen…" at bounding box center [383, 403] width 705 height 570
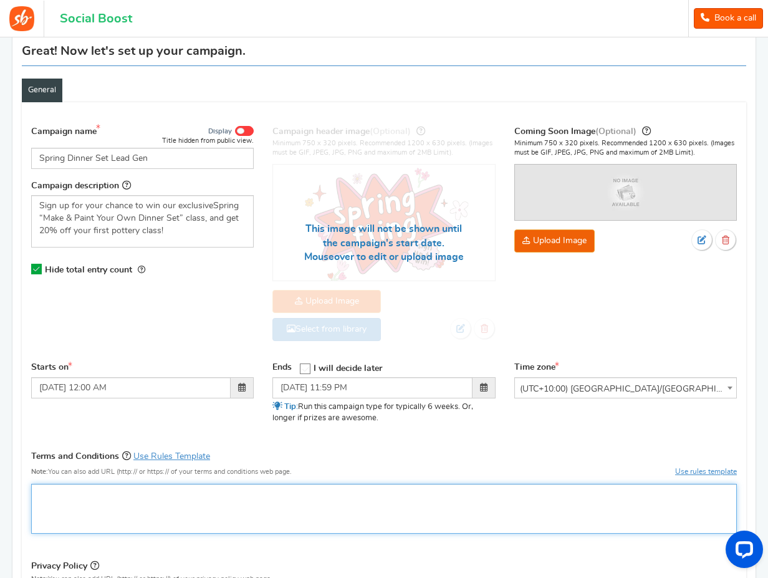
click at [411, 492] on p "Editor, competition_terms" at bounding box center [383, 494] width 689 height 12
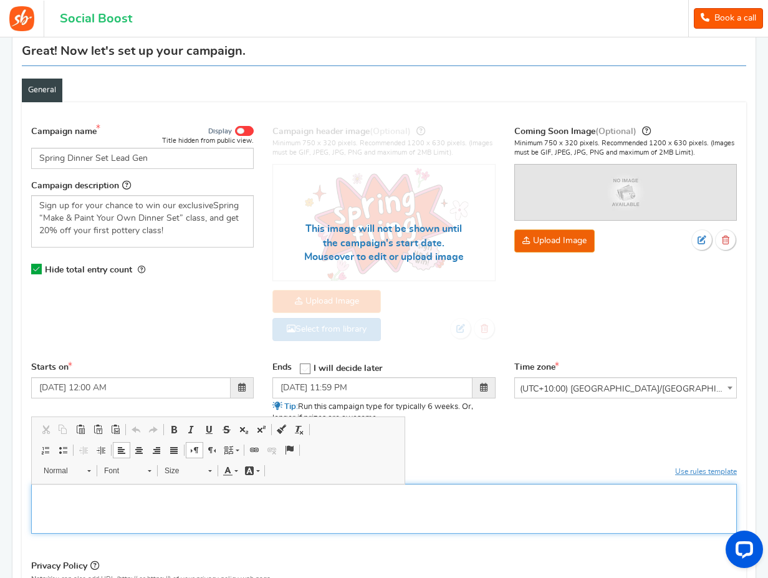
paste div "Editor, competition_terms"
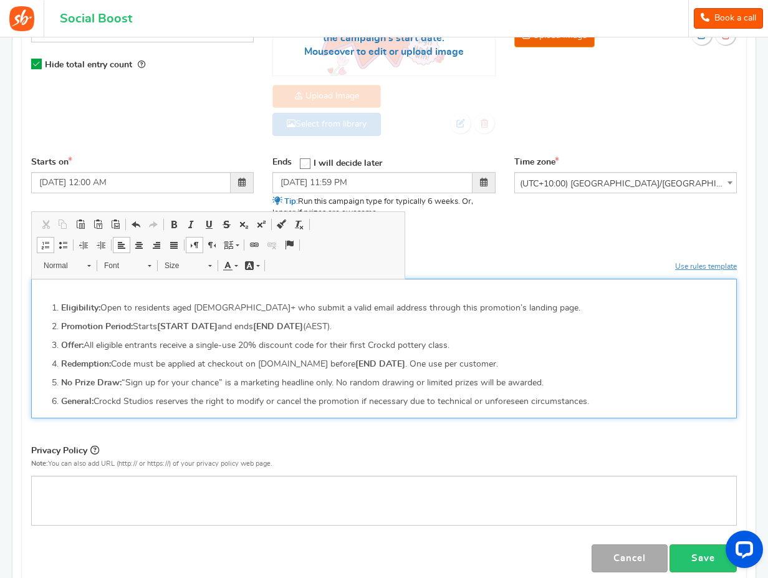
scroll to position [313, 0]
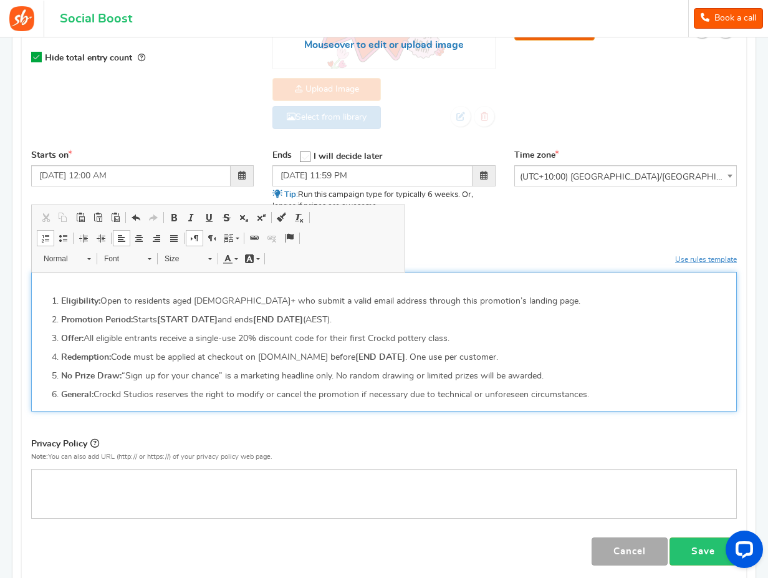
drag, startPoint x: 365, startPoint y: 322, endPoint x: 36, endPoint y: 322, distance: 329.7
click at [38, 321] on div "Eligibility: Open to residents aged [DEMOGRAPHIC_DATA]+ who submit a valid emai…" at bounding box center [383, 342] width 705 height 140
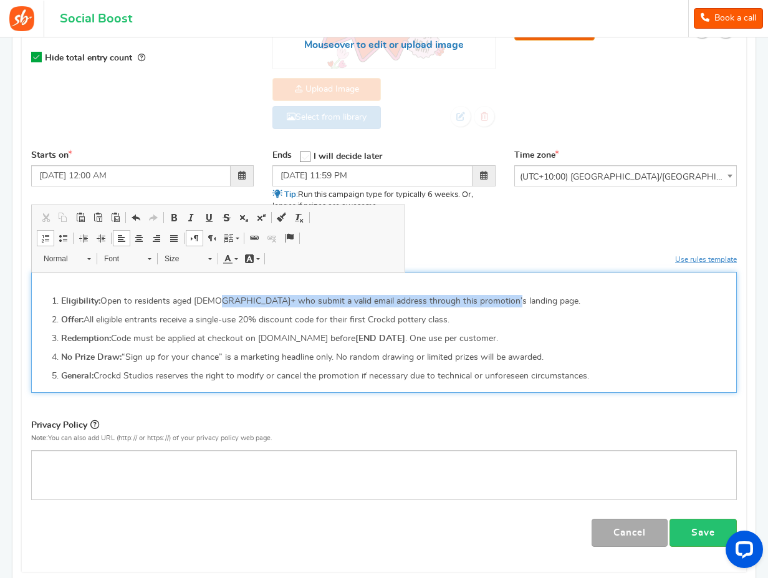
drag, startPoint x: 516, startPoint y: 299, endPoint x: 241, endPoint y: 302, distance: 274.8
click at [213, 307] on p "Eligibility: Open to residents aged [DEMOGRAPHIC_DATA]+ who submit a valid emai…" at bounding box center [394, 301] width 667 height 12
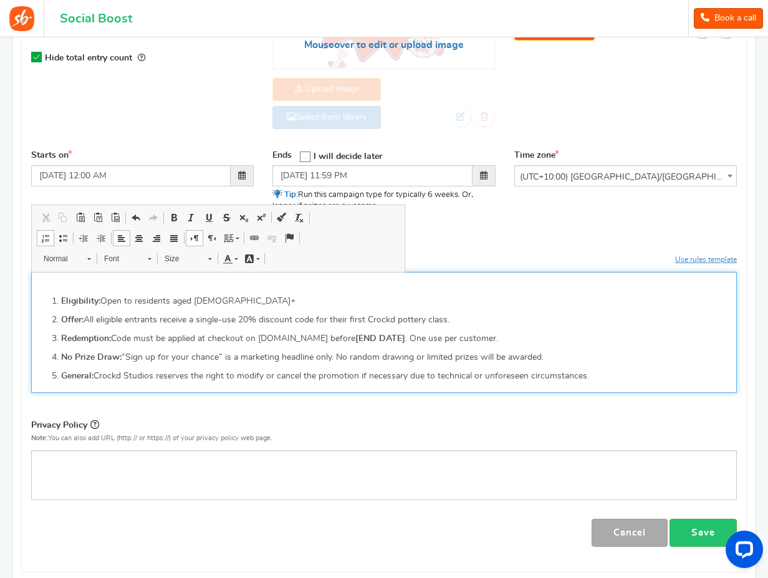
click at [289, 340] on p "Redemption: Code must be applied at checkout on [DOMAIN_NAME] before [END DATE]…" at bounding box center [394, 338] width 667 height 12
drag, startPoint x: 497, startPoint y: 340, endPoint x: 317, endPoint y: 343, distance: 180.8
click at [317, 343] on p "Redemption: Code must be applied at checkout on [DOMAIN_NAME] before [END DATE]…" at bounding box center [394, 338] width 667 height 12
click at [275, 343] on p "Redemption: Code must be applied at checkout on [DOMAIN_NAME] before [END DATE]…" at bounding box center [394, 338] width 667 height 12
click at [237, 340] on p "Redemption: Code must be applied at checkout on [DOMAIN_NAME] before [END DATE]…" at bounding box center [394, 338] width 667 height 12
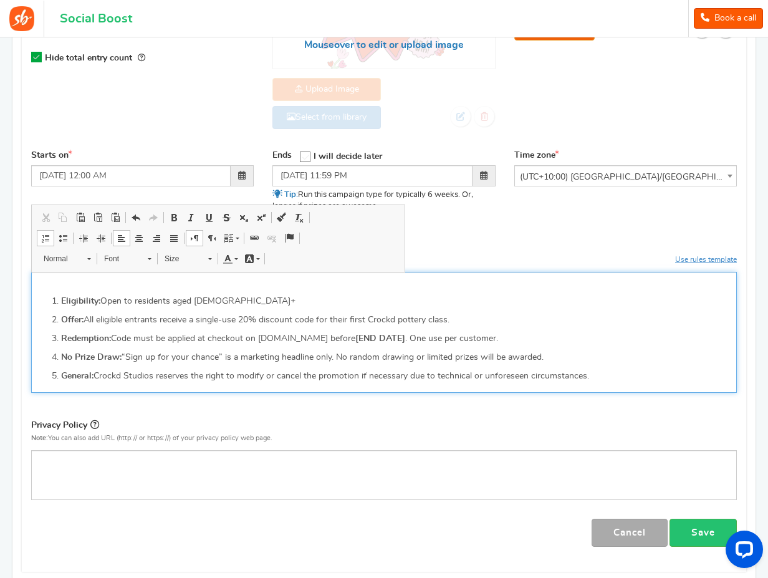
click at [160, 333] on p "Redemption: Code must be applied at checkout on [DOMAIN_NAME] before [END DATE]…" at bounding box center [394, 338] width 667 height 12
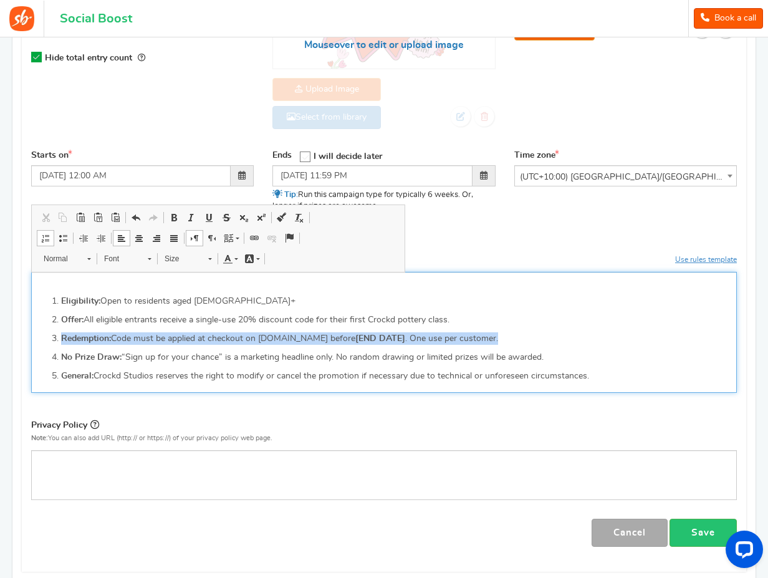
drag, startPoint x: 505, startPoint y: 340, endPoint x: 49, endPoint y: 338, distance: 456.2
click at [50, 338] on ol "Eligibility: Open to residents aged [DEMOGRAPHIC_DATA]+ Offer: All eligible ent…" at bounding box center [383, 338] width 689 height 87
click at [308, 342] on p "Redemption: Code must be applied at checkout on [DOMAIN_NAME] before [END DATE]…" at bounding box center [394, 338] width 667 height 12
drag, startPoint x: 399, startPoint y: 341, endPoint x: 260, endPoint y: 345, distance: 139.6
click at [260, 345] on p "Redemption: Code must be applied at checkout on [DOMAIN_NAME] before [END DATE]…" at bounding box center [394, 338] width 667 height 12
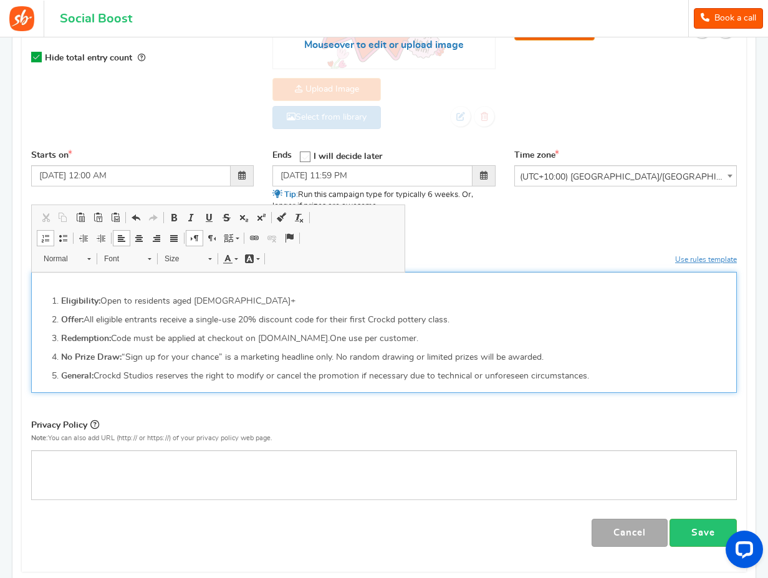
click at [120, 342] on p "Redemption: Code must be applied at checkout on [DOMAIN_NAME]. One use per cust…" at bounding box center [394, 338] width 667 height 12
click at [478, 350] on ol "Eligibility: Open to residents aged [DEMOGRAPHIC_DATA]+ Offer: All eligible ent…" at bounding box center [383, 338] width 689 height 87
click at [487, 339] on p "Redemption: 20% off c ode must be applied at checkout on [DOMAIN_NAME]. One use…" at bounding box center [394, 338] width 667 height 12
click at [383, 371] on p "General: Crockd Studios reserves the right to modify or cancel the promotion if…" at bounding box center [394, 376] width 667 height 12
drag, startPoint x: 324, startPoint y: 363, endPoint x: 222, endPoint y: 362, distance: 102.2
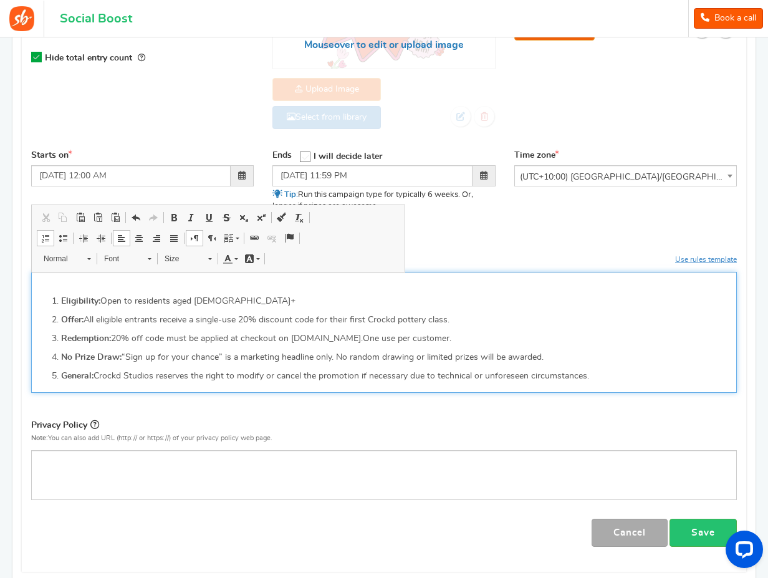
click at [324, 363] on ol "Eligibility: Open to residents aged [DEMOGRAPHIC_DATA]+ Offer: All eligible ent…" at bounding box center [383, 338] width 689 height 87
drag, startPoint x: 180, startPoint y: 362, endPoint x: 120, endPoint y: 355, distance: 60.2
click at [179, 362] on p "No Prize Draw: “Sign up for your chance” is a marketing headline only. No rando…" at bounding box center [394, 357] width 667 height 12
drag, startPoint x: 197, startPoint y: 358, endPoint x: 238, endPoint y: 356, distance: 41.2
click at [198, 358] on p "No Prize Draw: “Sign up for your chance” is a marketing headline only. No rando…" at bounding box center [394, 357] width 667 height 12
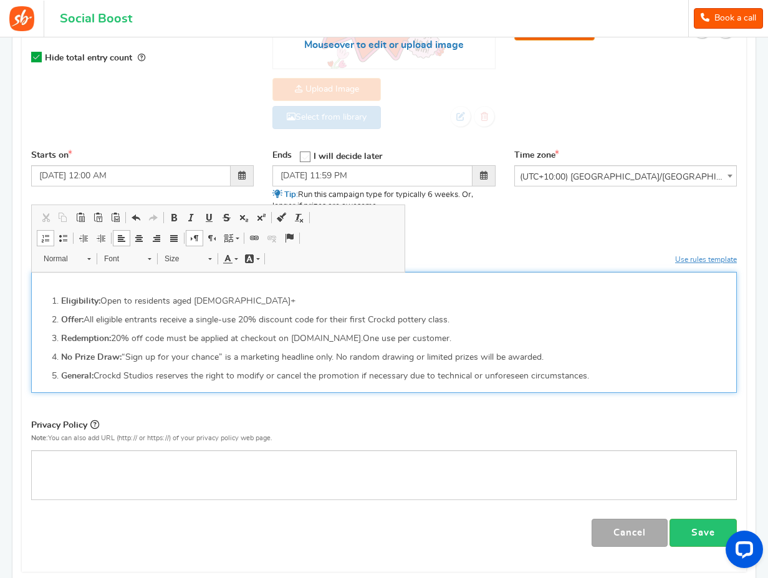
click at [241, 356] on p "No Prize Draw: “Sign up for your chance” is a marketing headline only. No rando…" at bounding box center [394, 357] width 667 height 12
drag, startPoint x: 285, startPoint y: 360, endPoint x: 313, endPoint y: 361, distance: 28.1
click at [285, 360] on p "No Prize Draw: “Sign up for your chance” is a marketing headline only. No rando…" at bounding box center [394, 357] width 667 height 12
click at [340, 363] on p "No Prize Draw: “Sign up for your chance” is a marketing headline only. No rando…" at bounding box center [394, 357] width 667 height 12
drag, startPoint x: 567, startPoint y: 360, endPoint x: 59, endPoint y: 358, distance: 507.9
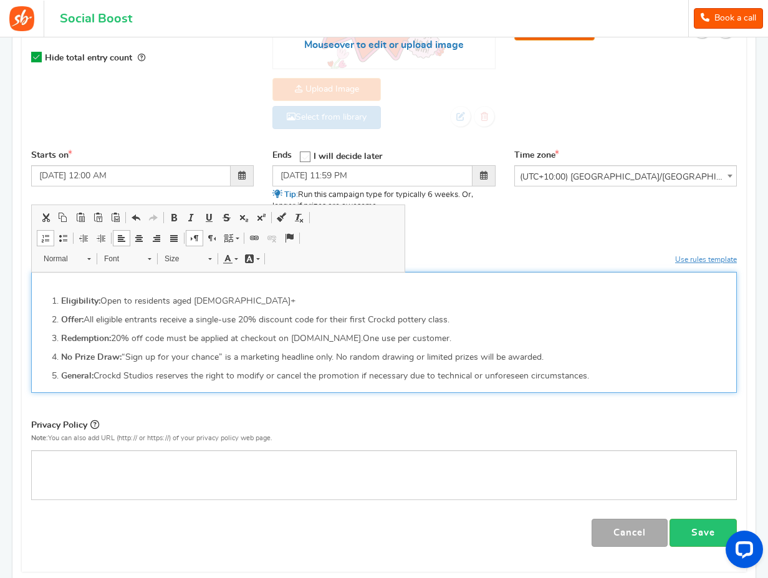
click at [61, 358] on li "No Prize Draw: “Sign up for your chance” is a marketing headline only. No rando…" at bounding box center [394, 357] width 667 height 12
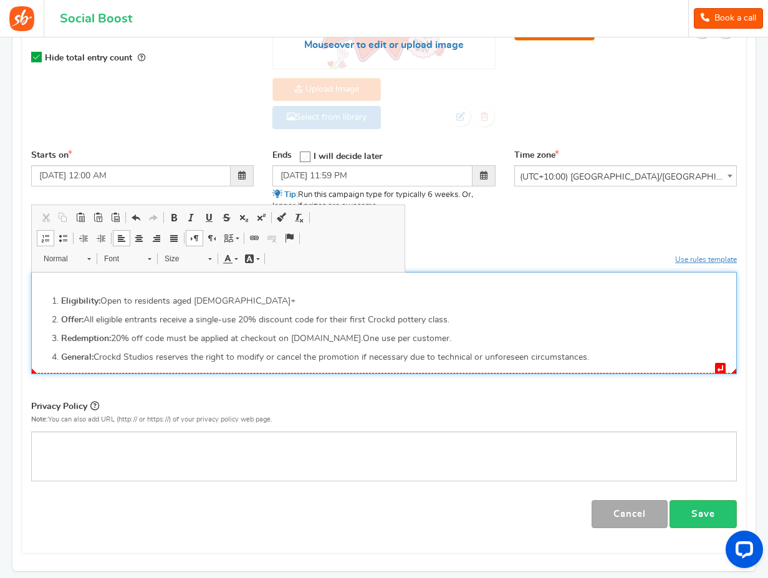
click at [156, 355] on p "General: Crockd Studios reserves the right to modify or cancel the promotion if…" at bounding box center [394, 357] width 667 height 12
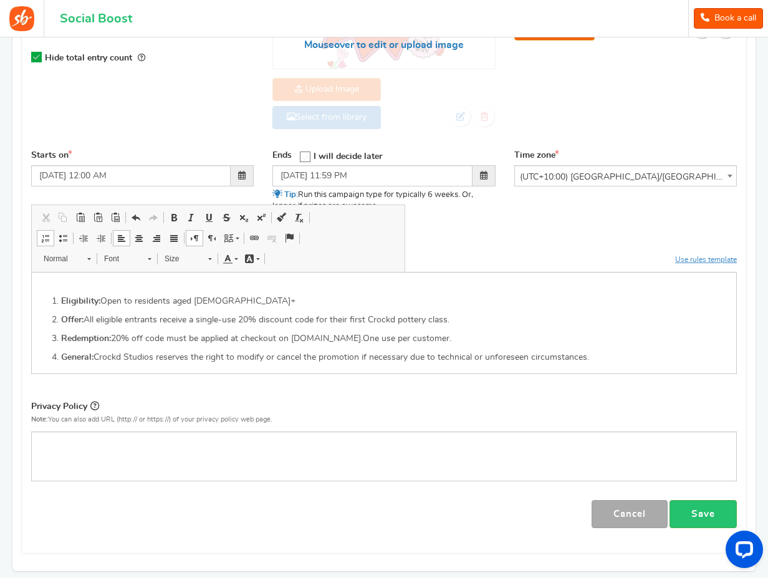
click at [570, 393] on div "Campaign name Display Title hidden from public view. Spring Dinner Set Lead Gen…" at bounding box center [383, 217] width 705 height 622
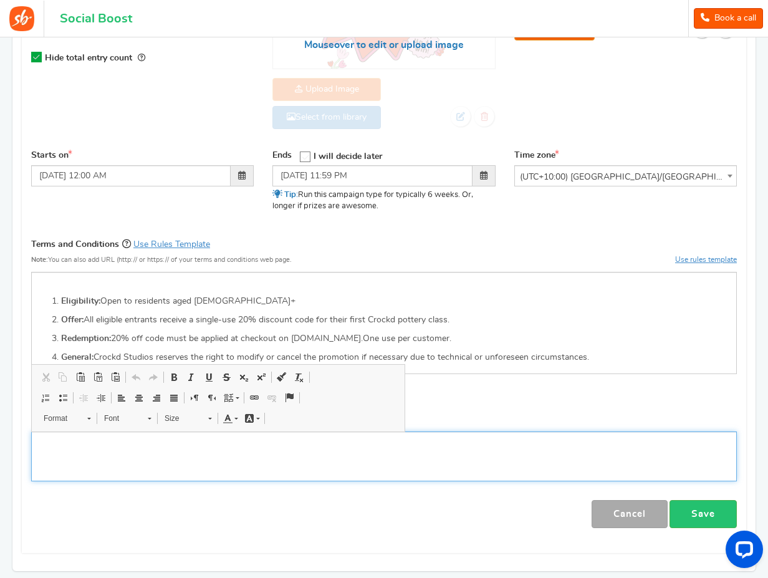
click at [526, 452] on div "Editor, competition_privacy" at bounding box center [383, 456] width 705 height 50
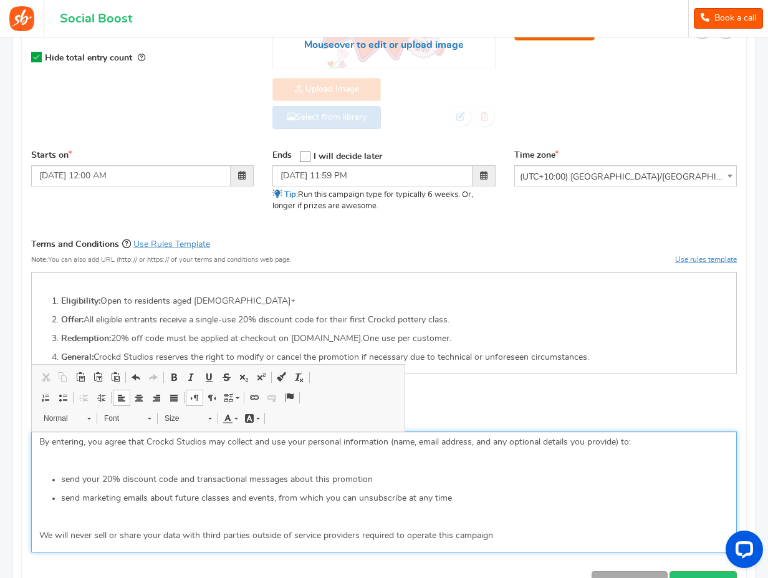
click at [156, 453] on div "By entering, you agree that Crockd Studios may collect and use your personal in…" at bounding box center [383, 491] width 705 height 121
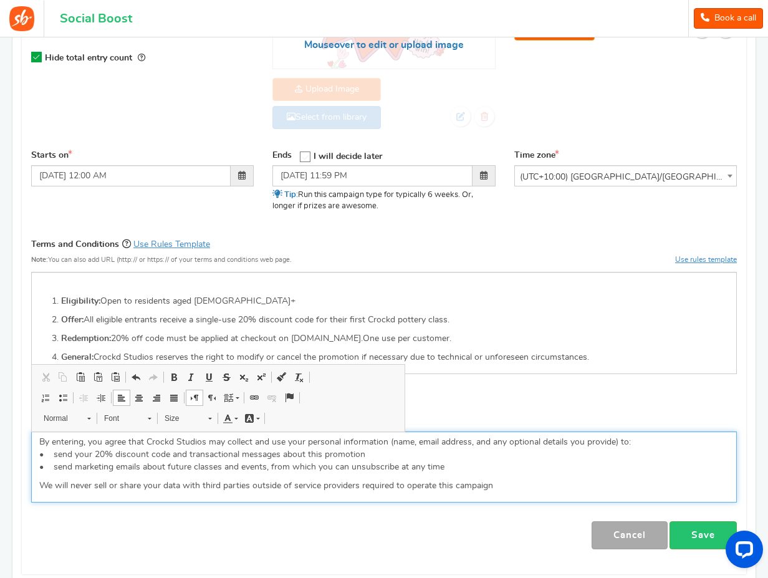
click at [238, 448] on p "By entering, you agree that Crockd Studios may collect and use your personal in…" at bounding box center [383, 454] width 689 height 37
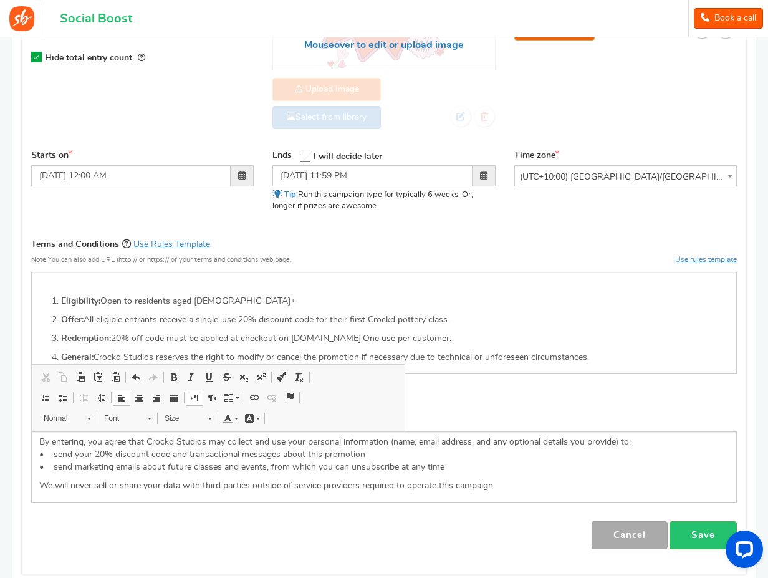
click at [393, 529] on div "[PERSON_NAME] Save" at bounding box center [383, 535] width 705 height 28
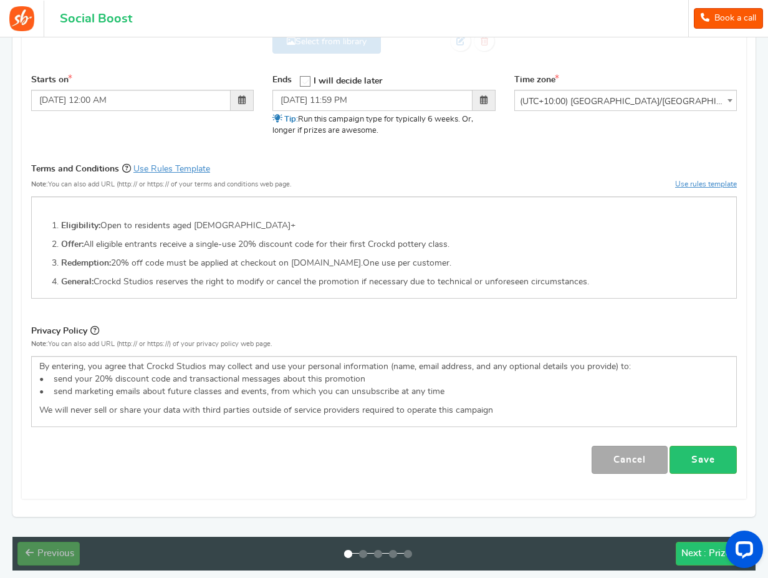
scroll to position [396, 0]
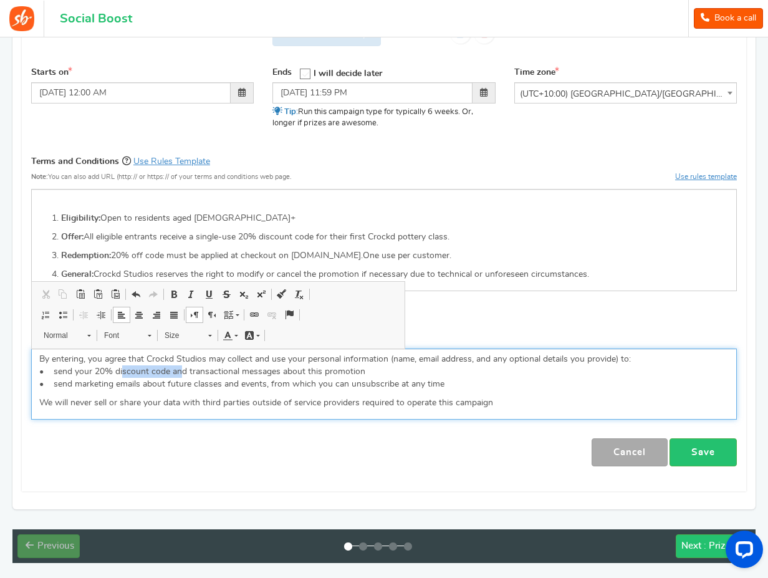
drag, startPoint x: 114, startPoint y: 371, endPoint x: 170, endPoint y: 368, distance: 56.2
click at [170, 368] on p "By entering, you agree that Crockd Studios may collect and use your personal in…" at bounding box center [383, 371] width 689 height 37
click at [206, 368] on p "By entering, you agree that Crockd Studios may collect and use your personal in…" at bounding box center [383, 371] width 689 height 37
click at [262, 373] on p "By entering, you agree that Crockd Studios may collect and use your personal in…" at bounding box center [383, 371] width 689 height 37
click at [257, 381] on p "By entering, you agree that Crockd Studios may collect and use your personal in…" at bounding box center [383, 371] width 689 height 37
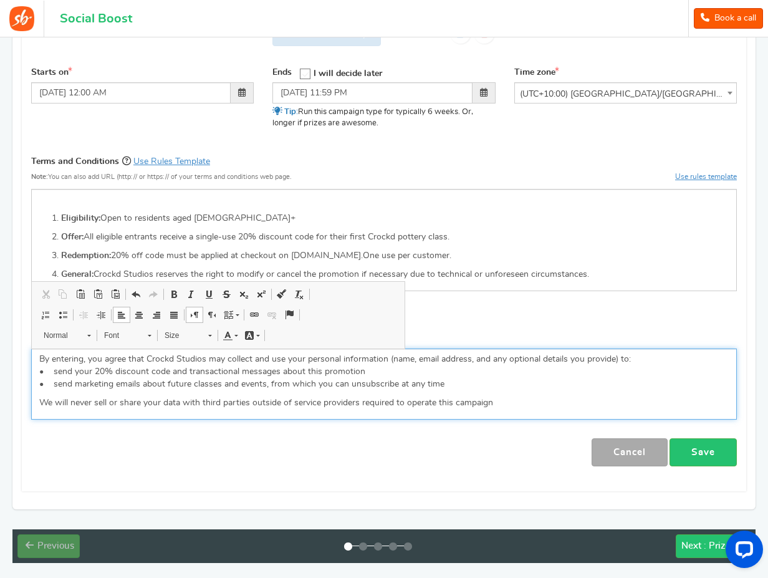
click at [289, 399] on p "We will never sell or share your data with third parties outside of service pro…" at bounding box center [383, 402] width 689 height 12
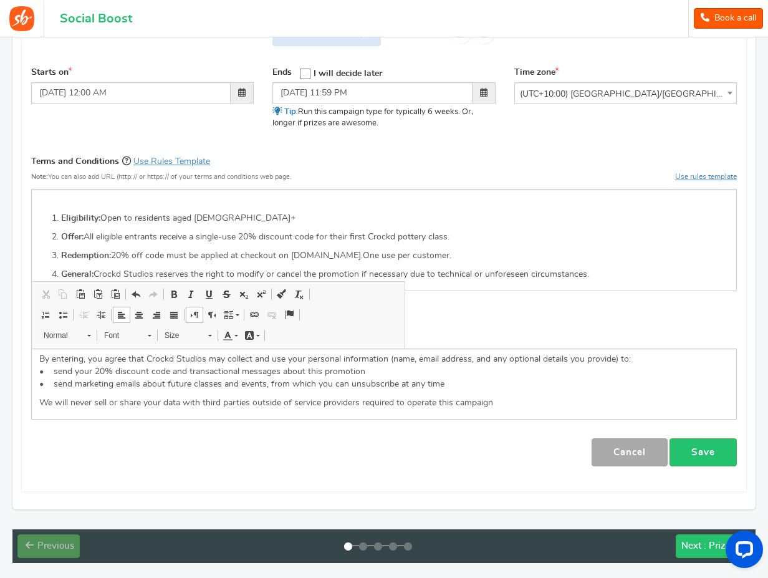
click at [365, 462] on div "[PERSON_NAME] Save" at bounding box center [383, 452] width 705 height 28
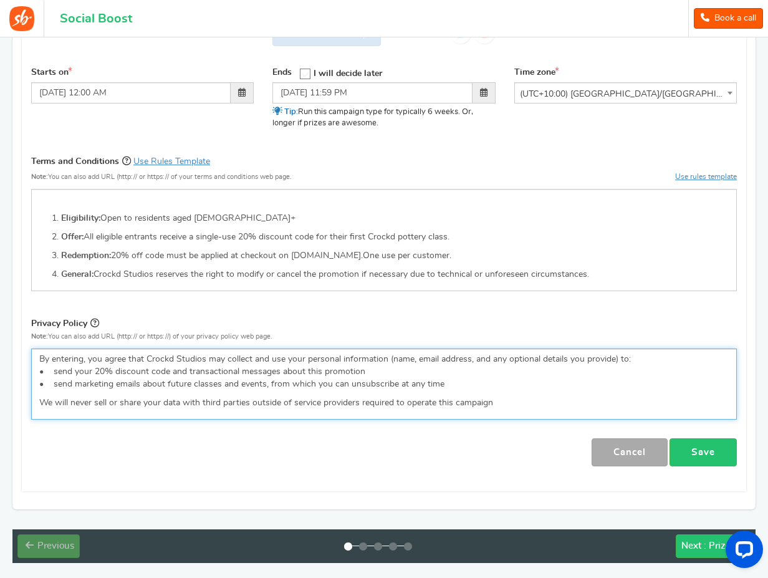
click at [552, 404] on p "We will never sell or share your data with third parties outside of service pro…" at bounding box center [383, 402] width 689 height 12
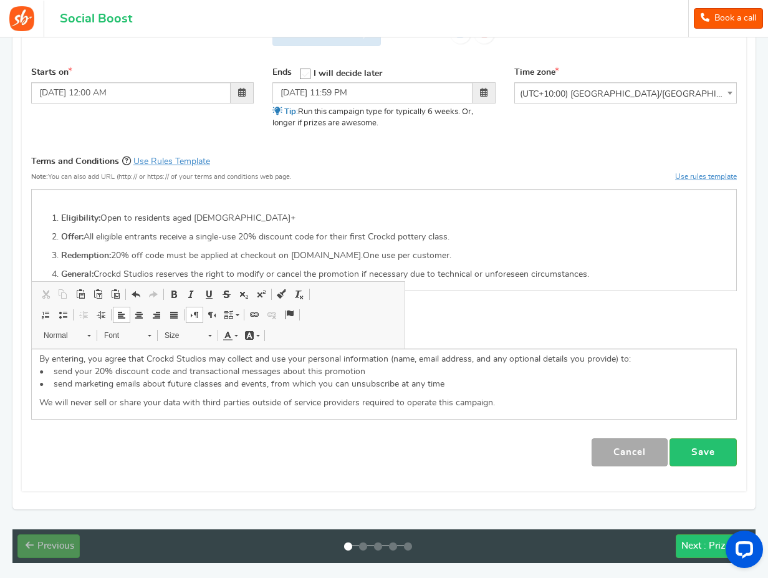
click at [539, 471] on div "Campaign | Visible only to the entered Zip/Post Codes Visitors will be prompted…" at bounding box center [384, 149] width 724 height 684
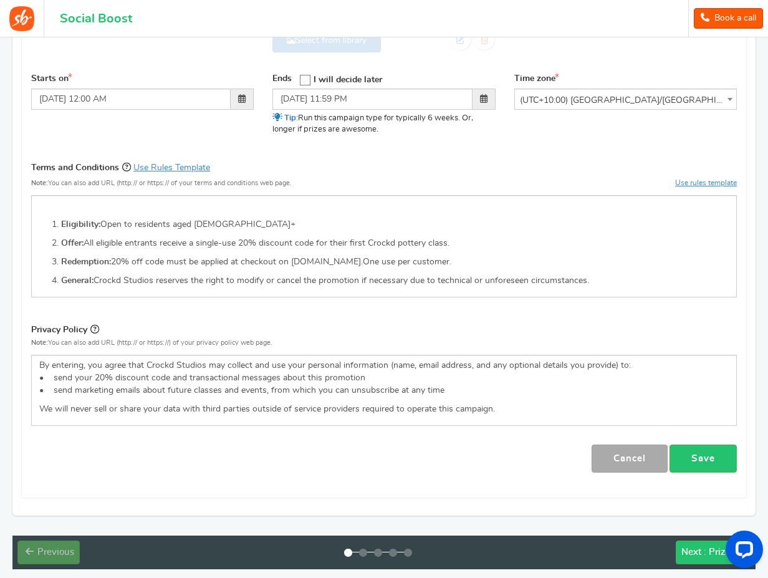
scroll to position [388, 0]
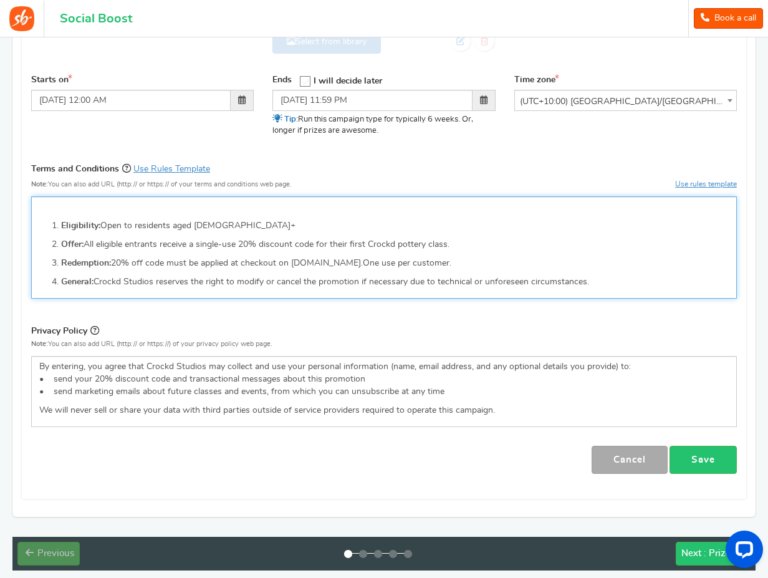
click at [134, 211] on p "Editor, competition_terms" at bounding box center [383, 207] width 689 height 12
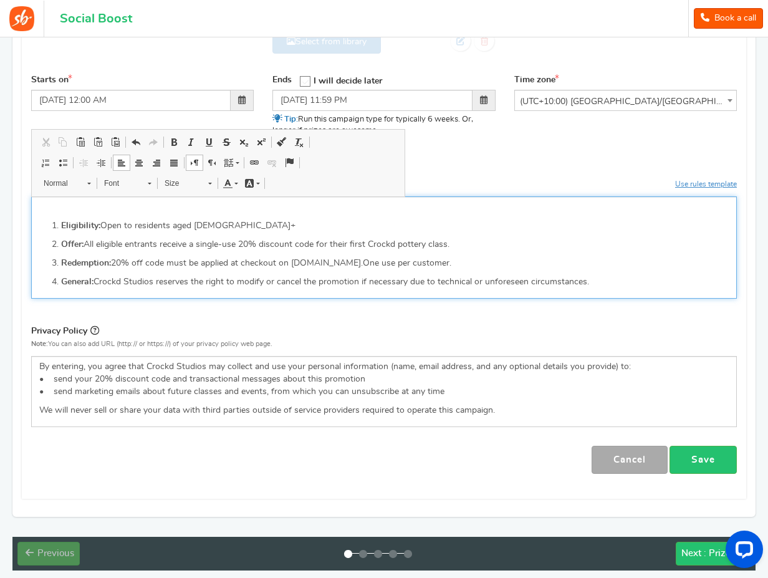
click at [49, 219] on div "Eligibility: Open to residents aged [DEMOGRAPHIC_DATA]+ Offer: All eligible ent…" at bounding box center [383, 247] width 705 height 102
drag, startPoint x: 42, startPoint y: 221, endPoint x: 29, endPoint y: 207, distance: 19.4
click at [29, 207] on div "Terms and Conditions Use Rules Template Note: You can also add URL (http:// or …" at bounding box center [384, 234] width 724 height 146
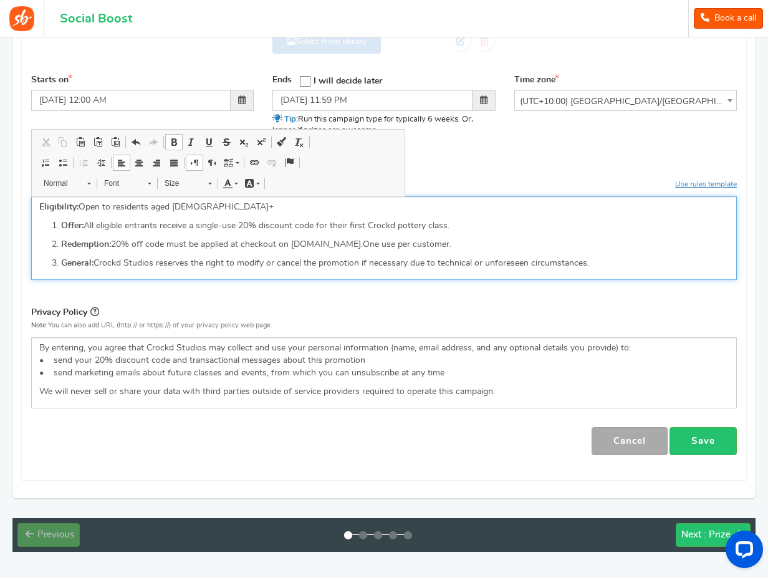
drag, startPoint x: 60, startPoint y: 227, endPoint x: 35, endPoint y: 229, distance: 25.6
click at [42, 227] on ol "Offer: All eligible entrants receive a single-use 20% discount code for their f…" at bounding box center [383, 244] width 689 height 50
click at [39, 203] on strong "Eligibility:" at bounding box center [58, 207] width 39 height 9
click at [36, 231] on div "1. Eligibility: Open to residents aged [DEMOGRAPHIC_DATA]+ Offer: All eligible …" at bounding box center [383, 238] width 705 height 84
drag, startPoint x: 62, startPoint y: 248, endPoint x: 35, endPoint y: 245, distance: 27.6
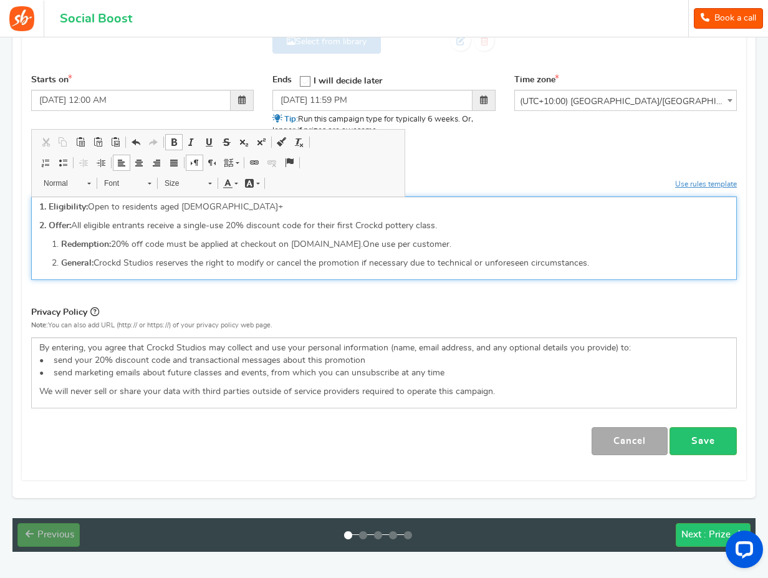
click at [35, 245] on div "1. Eligibility: Open to residents aged [DEMOGRAPHIC_DATA]+ 2. Offer: All eligib…" at bounding box center [383, 238] width 705 height 84
click at [64, 264] on strong "General:" at bounding box center [77, 263] width 32 height 9
drag, startPoint x: 49, startPoint y: 208, endPoint x: 31, endPoint y: 208, distance: 17.5
click at [31, 208] on div "1. Eligibility: Open to residents aged [DEMOGRAPHIC_DATA]+ 2. Offer: All eligib…" at bounding box center [383, 238] width 705 height 84
drag, startPoint x: 50, startPoint y: 226, endPoint x: 38, endPoint y: 233, distance: 14.0
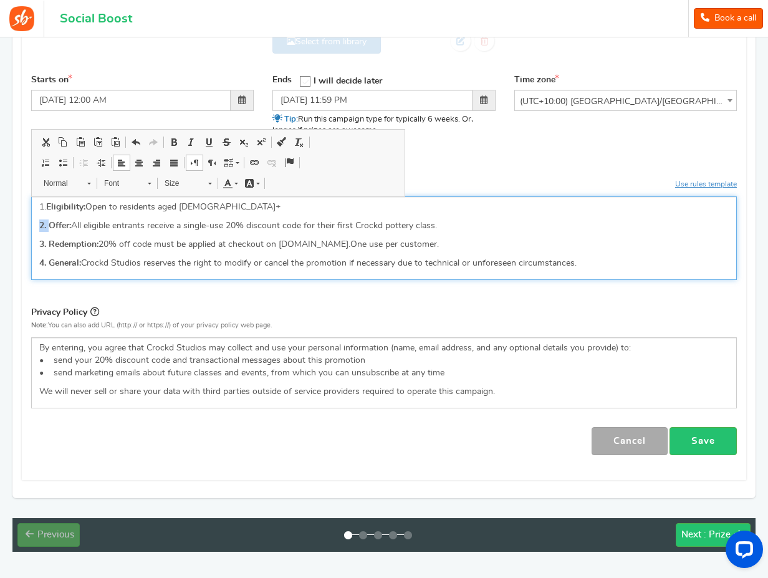
click at [36, 226] on div "1. Eligibility: Open to residents aged [DEMOGRAPHIC_DATA]+ 2. Offer: All eligib…" at bounding box center [383, 238] width 705 height 84
drag, startPoint x: 49, startPoint y: 246, endPoint x: 34, endPoint y: 247, distance: 15.0
click at [36, 245] on div "1. Eligibility: Open to residents aged [DEMOGRAPHIC_DATA]+ 2. Offer: All eligib…" at bounding box center [383, 238] width 705 height 84
drag, startPoint x: 46, startPoint y: 264, endPoint x: 33, endPoint y: 263, distance: 13.1
click at [33, 263] on div "1. Eligibility: Open to residents aged [DEMOGRAPHIC_DATA]+ 2. Offer: All eligib…" at bounding box center [383, 238] width 705 height 84
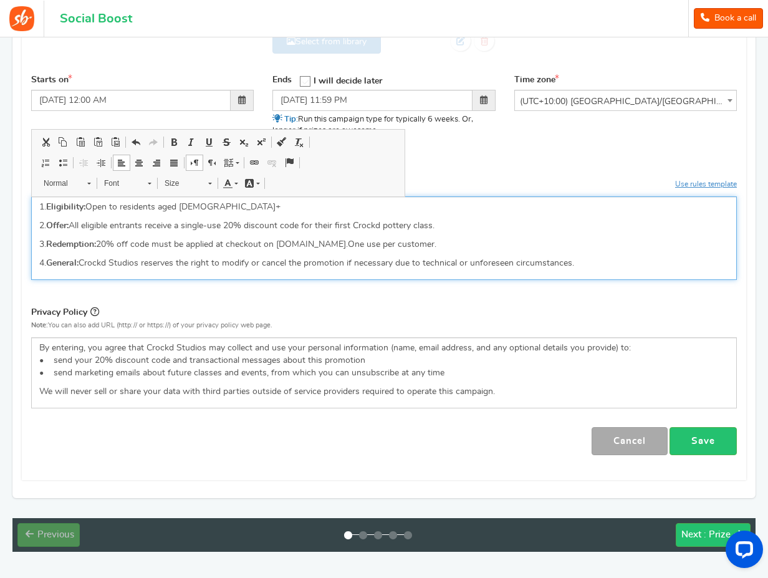
click at [108, 276] on div "1. Eligibility: Open to residents aged [DEMOGRAPHIC_DATA]+ 2. Offer: All eligib…" at bounding box center [383, 238] width 705 height 84
click at [613, 256] on div "1. Eligibility: Open to residents aged [DEMOGRAPHIC_DATA]+ 2. Offer: All eligib…" at bounding box center [383, 238] width 705 height 84
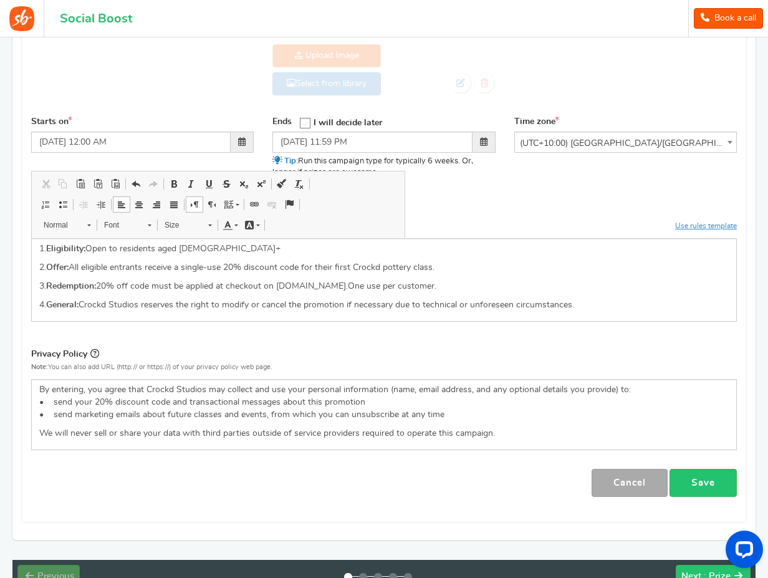
click at [456, 195] on div "Campaign name Display Title hidden from public view. Spring Dinner Set Lead Gen…" at bounding box center [383, 184] width 705 height 624
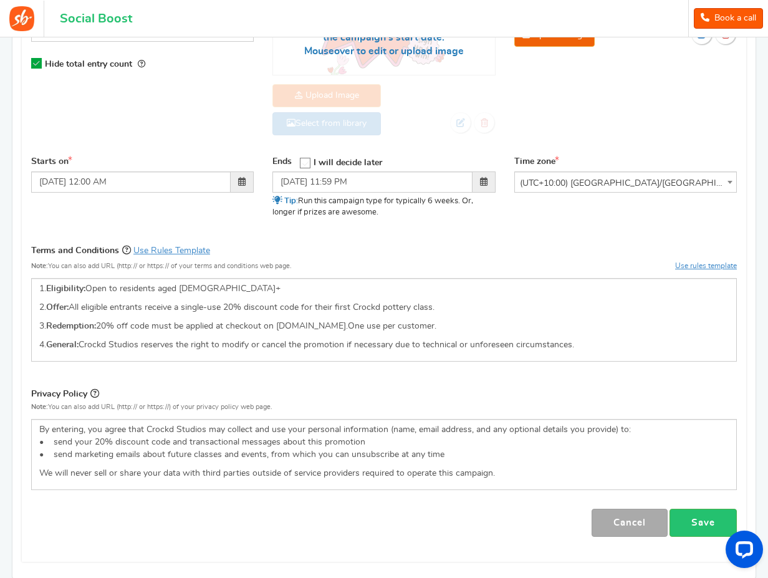
scroll to position [429, 0]
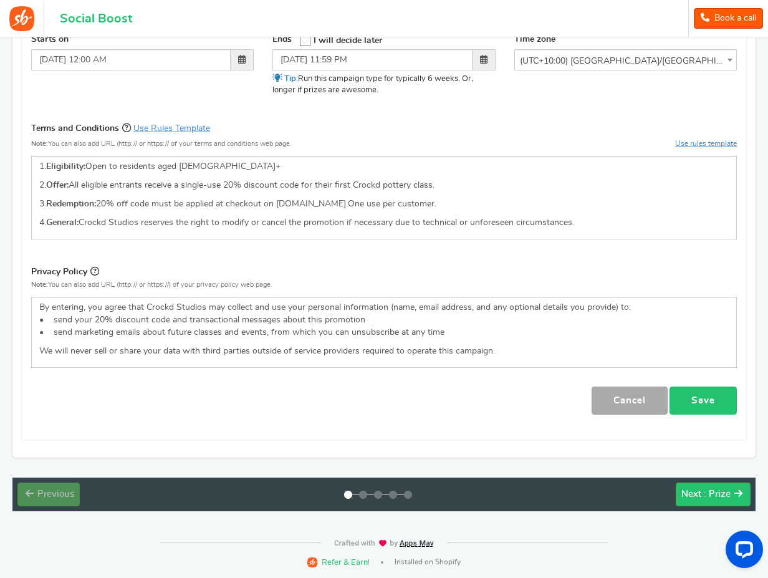
click at [705, 397] on link "Save" at bounding box center [702, 400] width 67 height 28
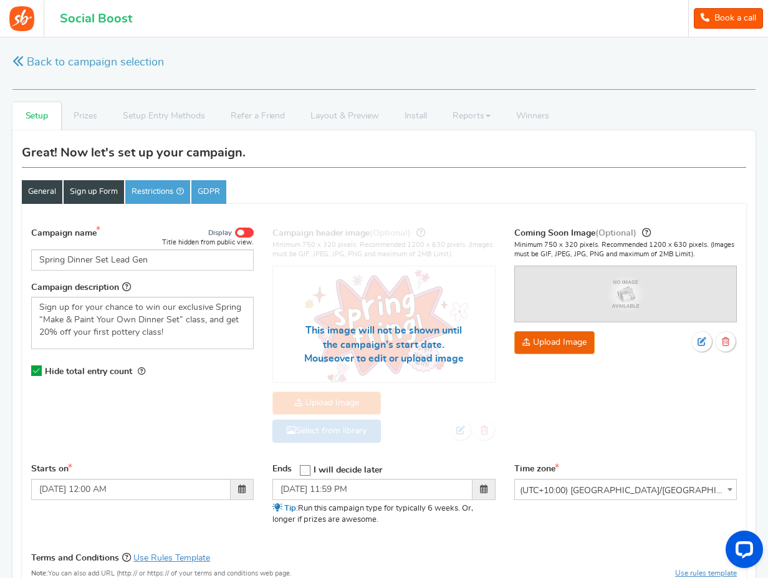
click at [107, 196] on link "Sign up Form" at bounding box center [94, 192] width 60 height 24
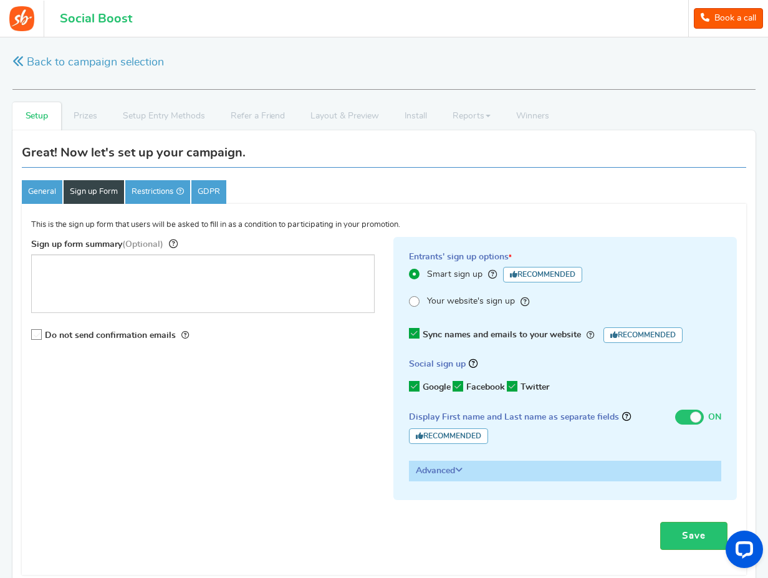
drag, startPoint x: 482, startPoint y: 330, endPoint x: 648, endPoint y: 196, distance: 214.0
click at [648, 196] on div "Great! Now let's set up your campaign. General Sign up Form Restrictions GDPR C…" at bounding box center [383, 361] width 743 height 462
drag, startPoint x: 513, startPoint y: 386, endPoint x: 464, endPoint y: 392, distance: 48.9
click at [511, 386] on icon at bounding box center [512, 386] width 11 height 11
click at [508, 386] on input "Twitter" at bounding box center [508, 387] width 0 height 8
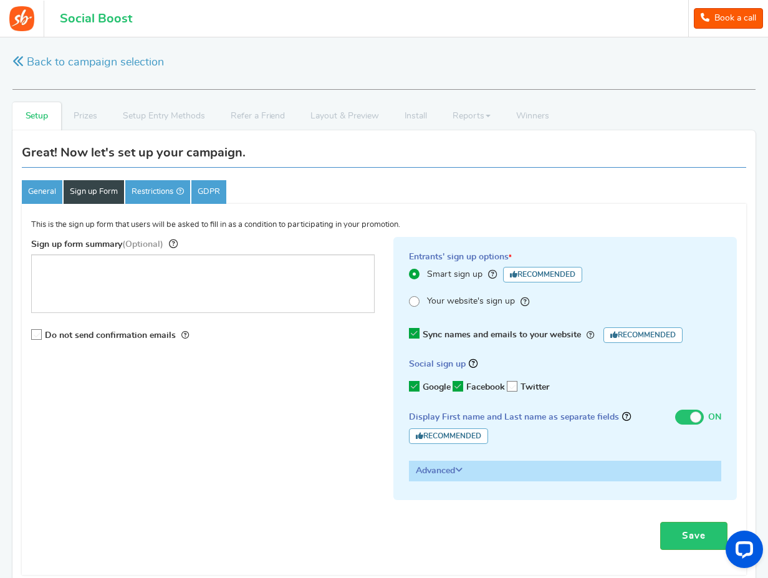
click at [457, 388] on icon at bounding box center [457, 386] width 11 height 11
click at [454, 388] on input "Facebook" at bounding box center [454, 387] width 0 height 8
click at [415, 388] on icon at bounding box center [414, 386] width 11 height 11
click at [410, 388] on input "Google" at bounding box center [410, 387] width 0 height 8
drag, startPoint x: 548, startPoint y: 416, endPoint x: 571, endPoint y: 417, distance: 23.7
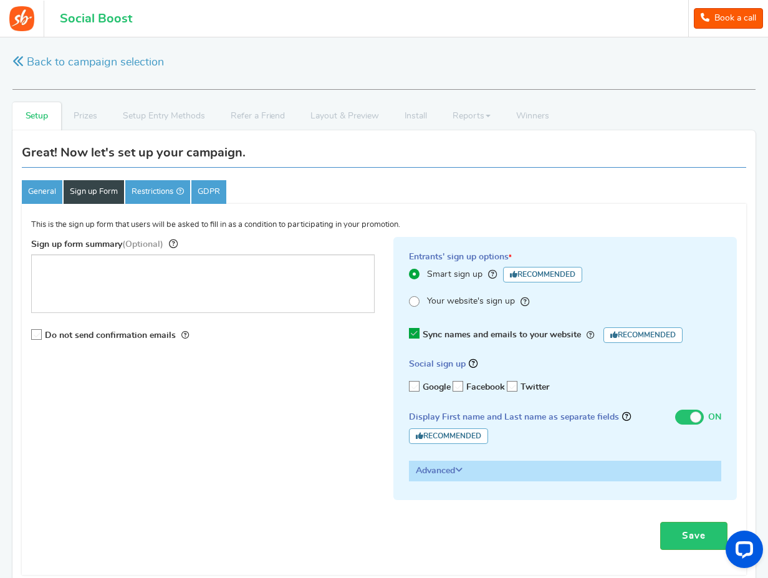
click at [571, 417] on h3 "Display First name and Last name as separate fields Recommended" at bounding box center [536, 427] width 254 height 33
click at [585, 418] on h3 "Display First name and Last name as separate fields Recommended" at bounding box center [536, 427] width 254 height 33
click at [440, 475] on h3 "Advanced" at bounding box center [564, 470] width 311 height 19
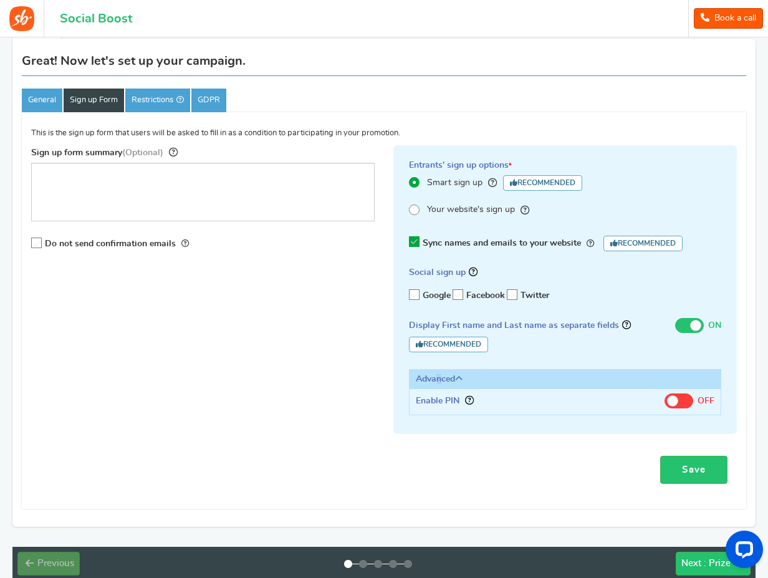
scroll to position [92, 0]
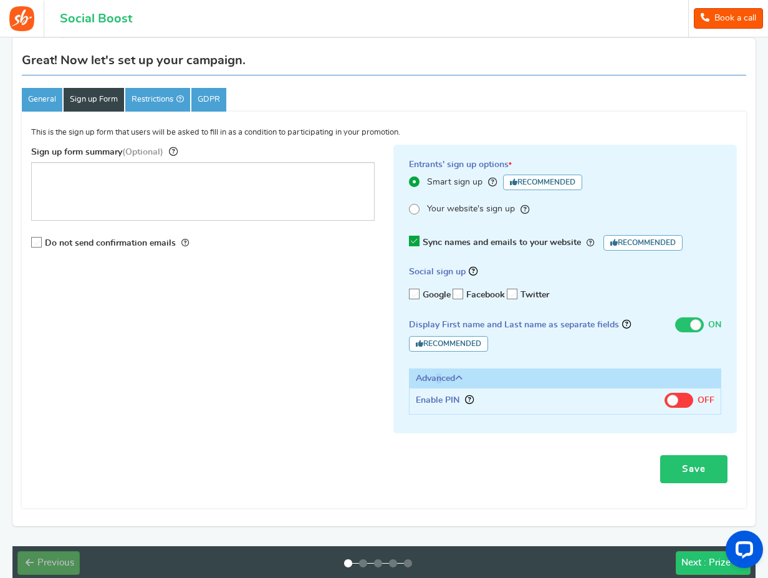
click at [681, 466] on link "Save" at bounding box center [693, 469] width 67 height 28
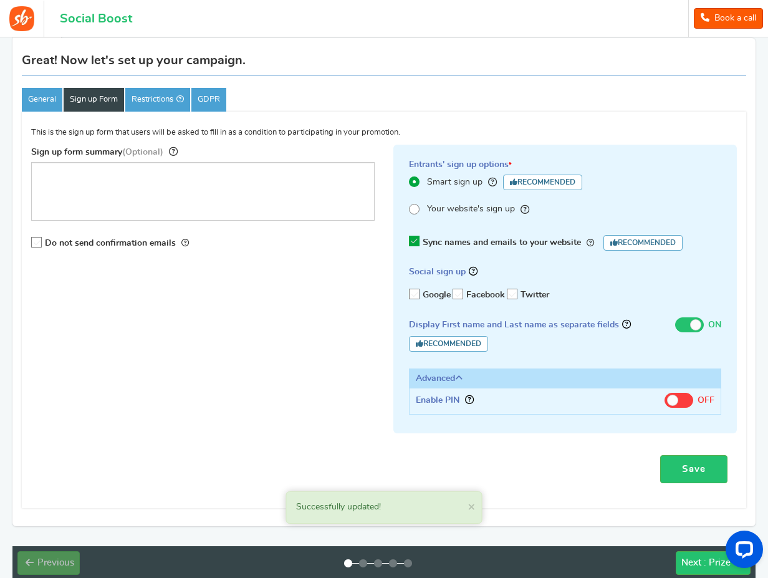
click at [36, 240] on icon at bounding box center [37, 242] width 11 height 11
click at [32, 240] on input "Do not send confirmation emails" at bounding box center [32, 243] width 0 height 8
click at [684, 468] on link "Save" at bounding box center [693, 469] width 67 height 28
click at [158, 102] on link "Restrictions" at bounding box center [157, 100] width 65 height 24
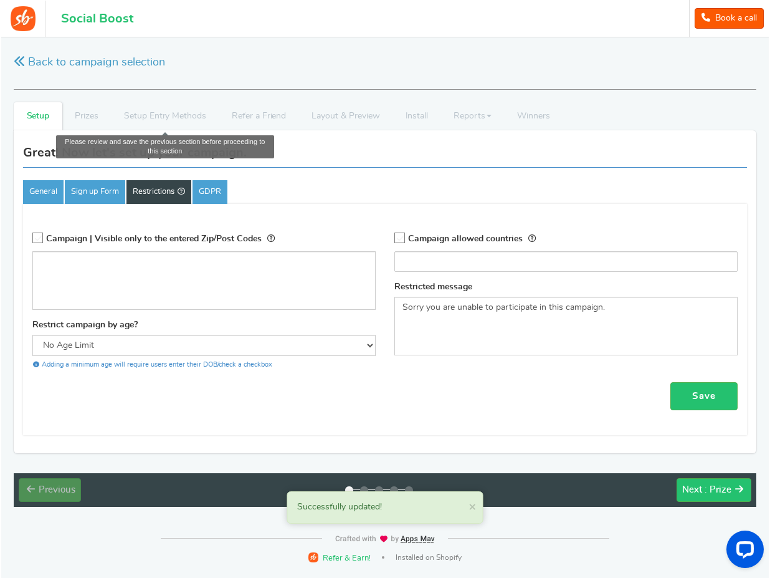
scroll to position [0, 0]
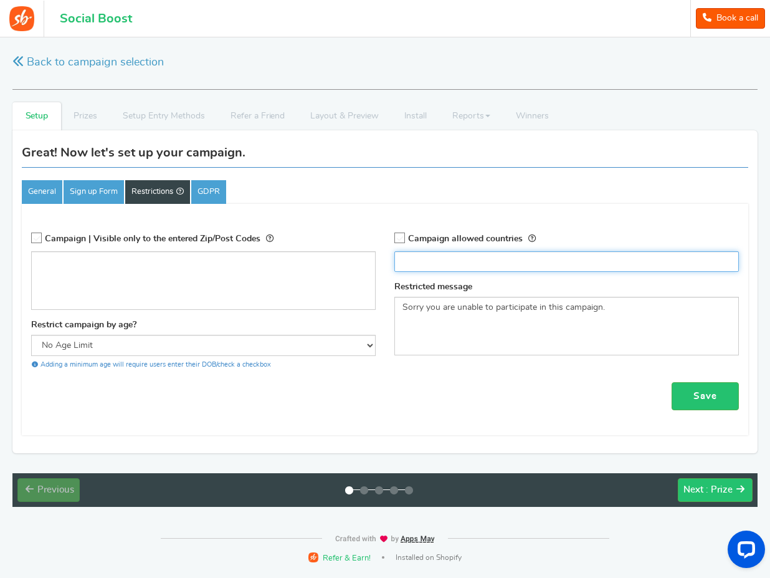
click at [418, 264] on input "search" at bounding box center [566, 261] width 337 height 12
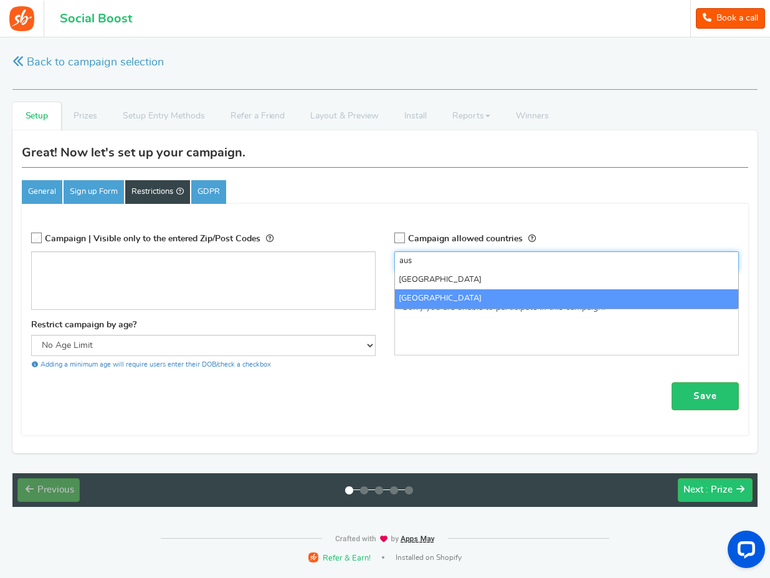
type input "aus"
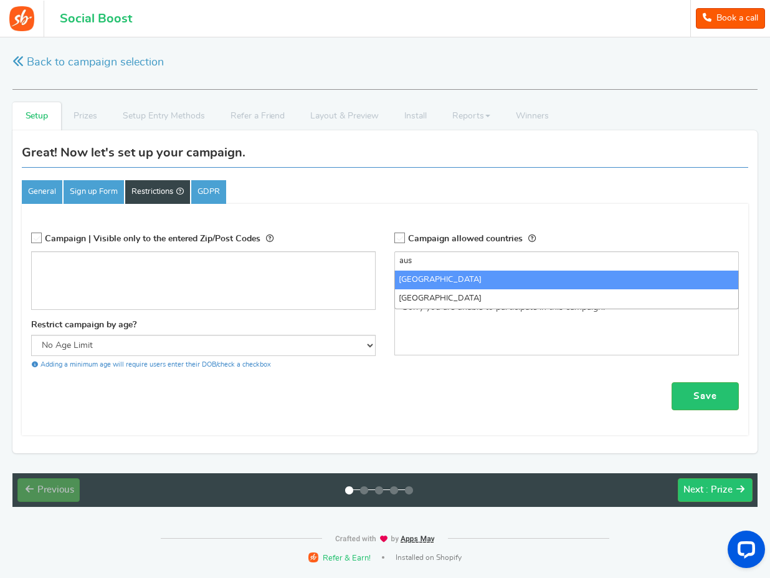
select select "AU"
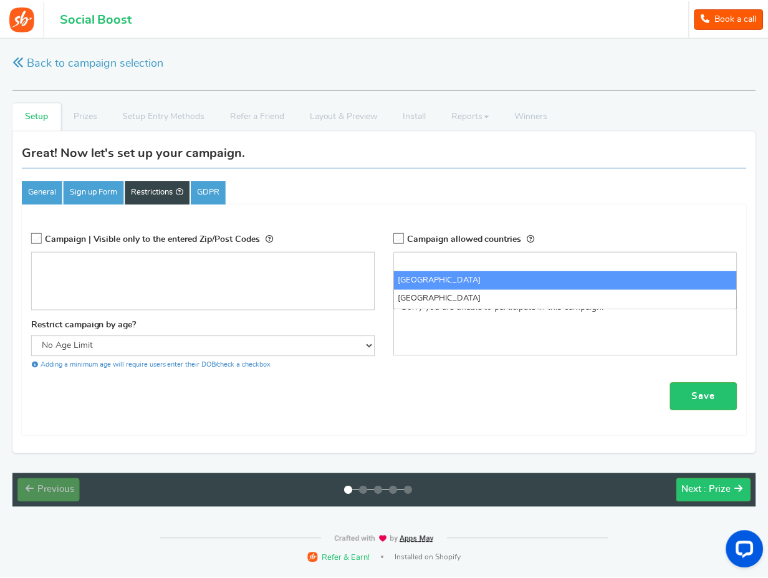
scroll to position [150, 0]
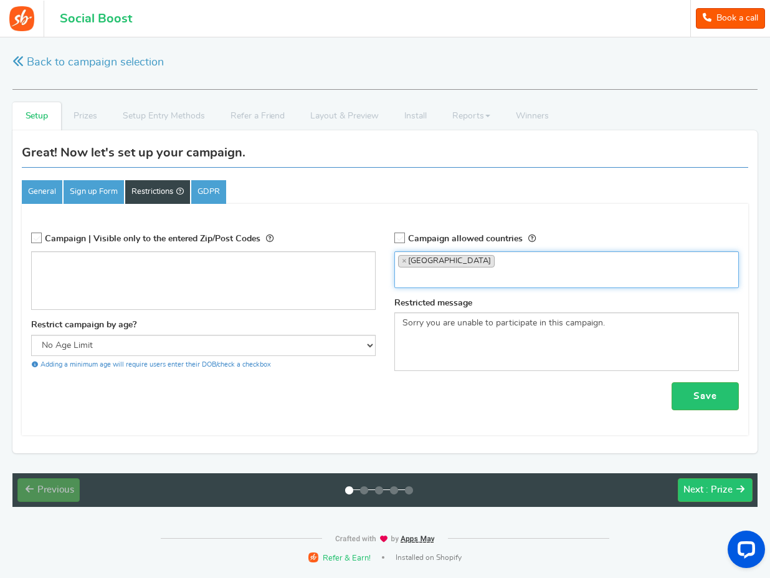
click at [400, 240] on icon at bounding box center [400, 238] width 11 height 11
click at [396, 240] on input "Campaign allowed countries" at bounding box center [396, 238] width 0 height 8
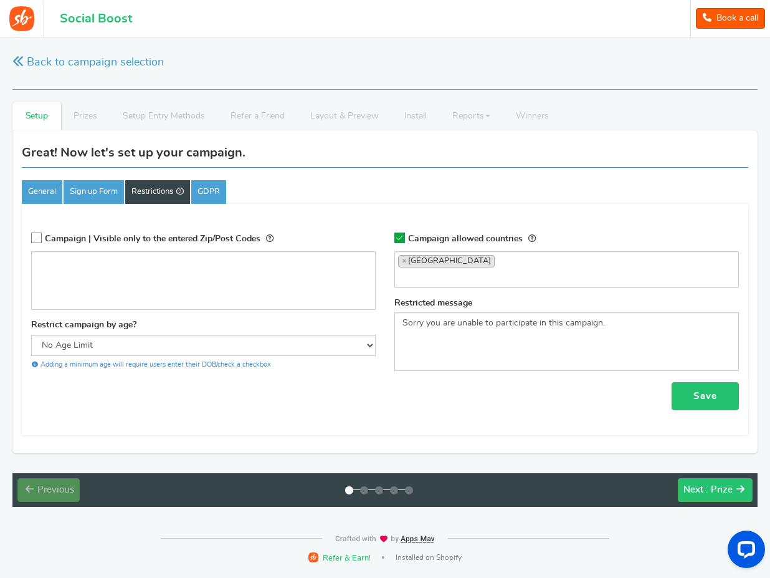
click at [409, 382] on div "Save" at bounding box center [385, 396] width 708 height 28
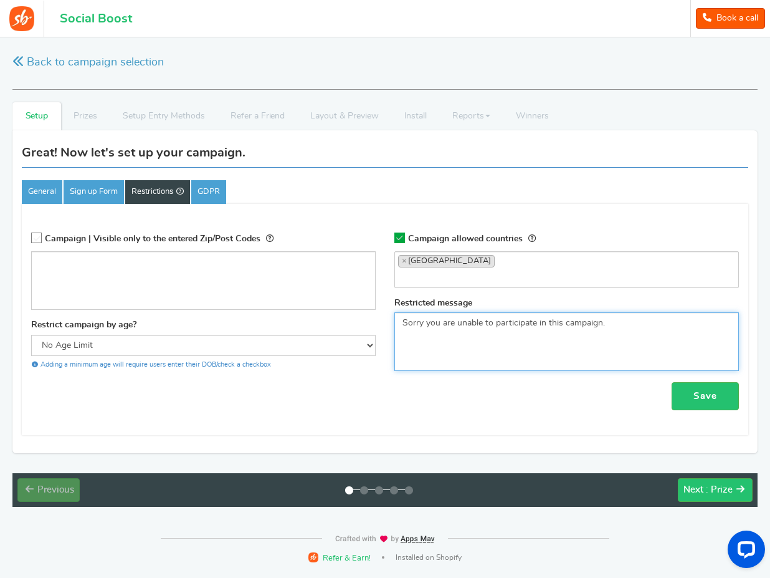
click at [631, 327] on textarea "Sorry you are unable to participate in this campaign." at bounding box center [566, 341] width 345 height 59
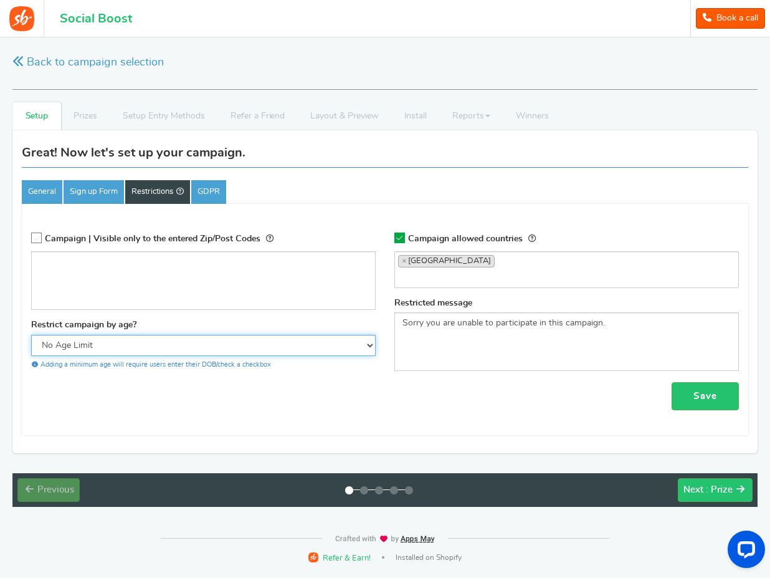
click at [177, 343] on select "No Age Limit 13+ Required Checkbox 18+ Required Checkbox 21+ Required Checkbox" at bounding box center [203, 345] width 345 height 21
select select "18CHK"
click at [31, 335] on select "No Age Limit 13+ Required Checkbox 18+ Required Checkbox 21+ Required Checkbox" at bounding box center [203, 345] width 345 height 21
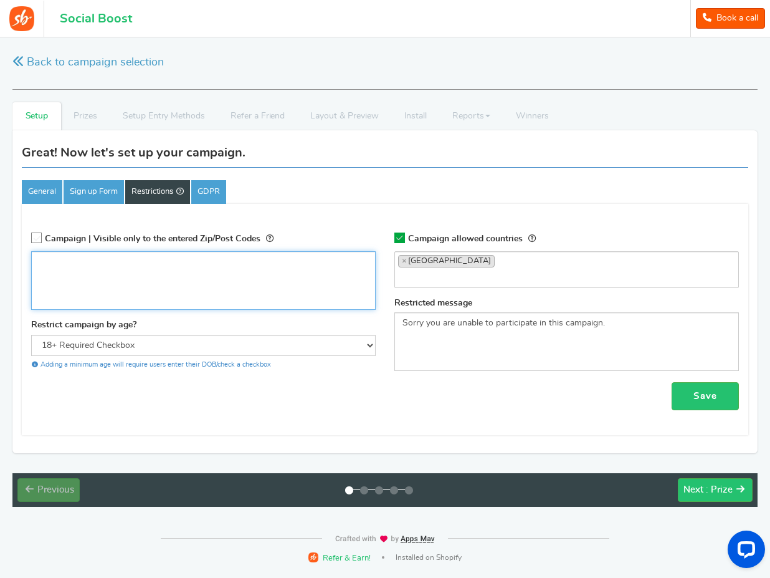
click at [174, 275] on textarea at bounding box center [203, 280] width 345 height 59
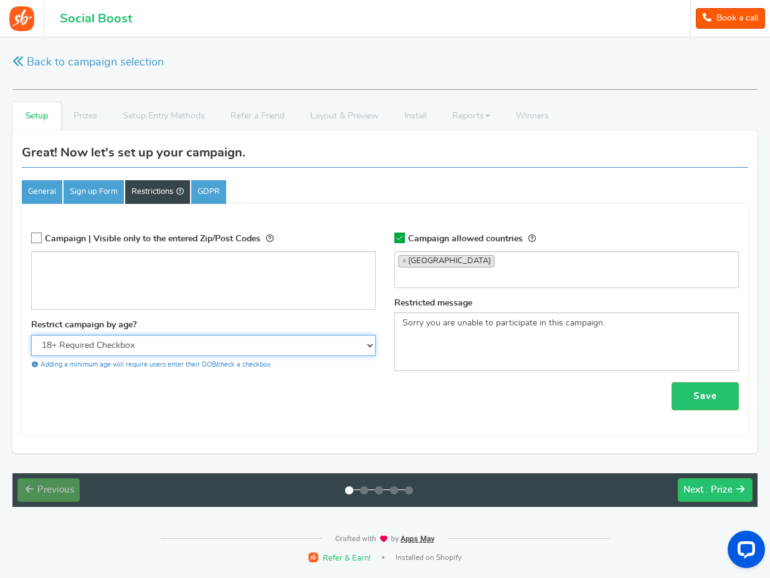
click at [219, 344] on select "No Age Limit 13+ Required Checkbox 18+ Required Checkbox 21+ Required Checkbox" at bounding box center [203, 345] width 345 height 21
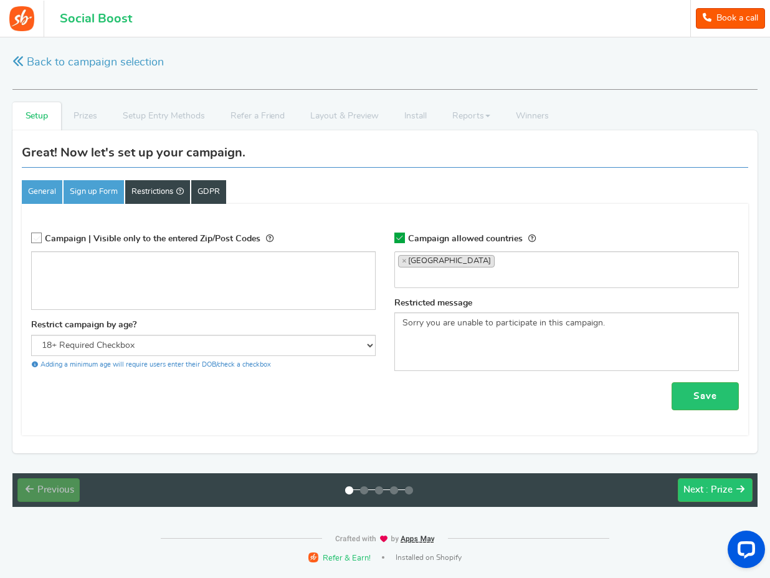
click at [222, 189] on link "GDPR" at bounding box center [208, 192] width 35 height 24
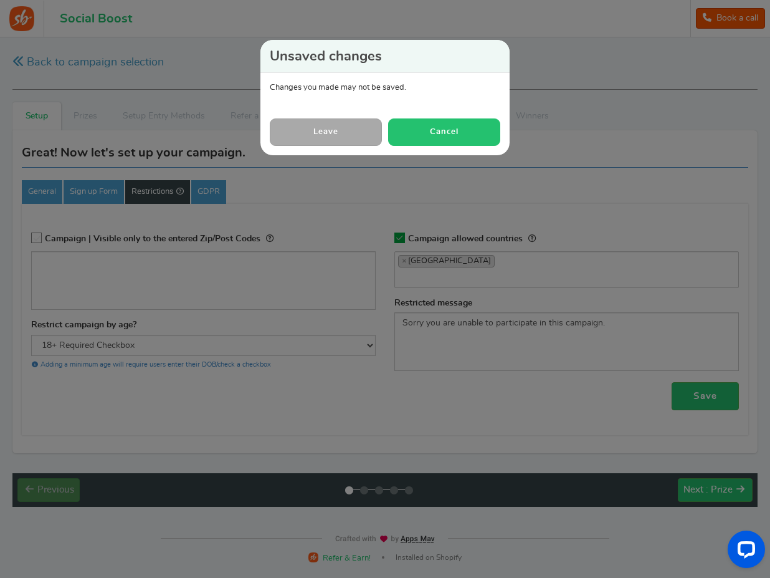
click at [409, 130] on button "Cancel" at bounding box center [444, 131] width 112 height 27
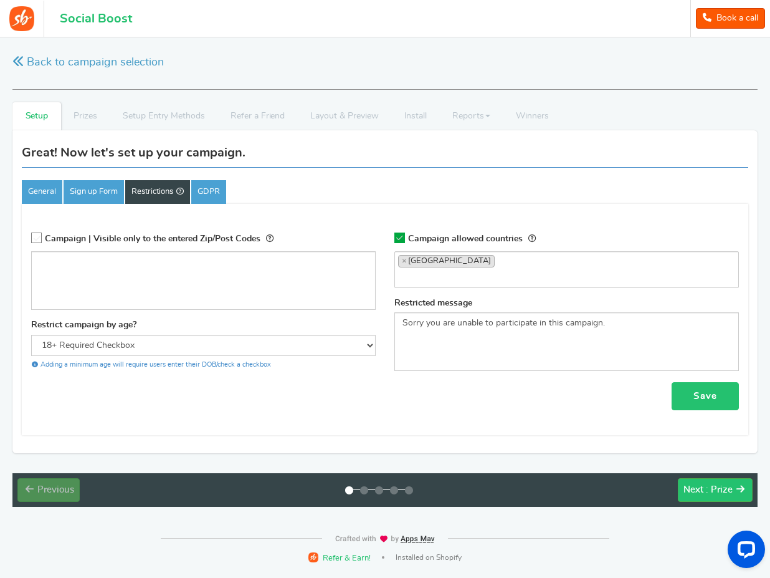
click at [722, 396] on link "Save" at bounding box center [705, 396] width 67 height 28
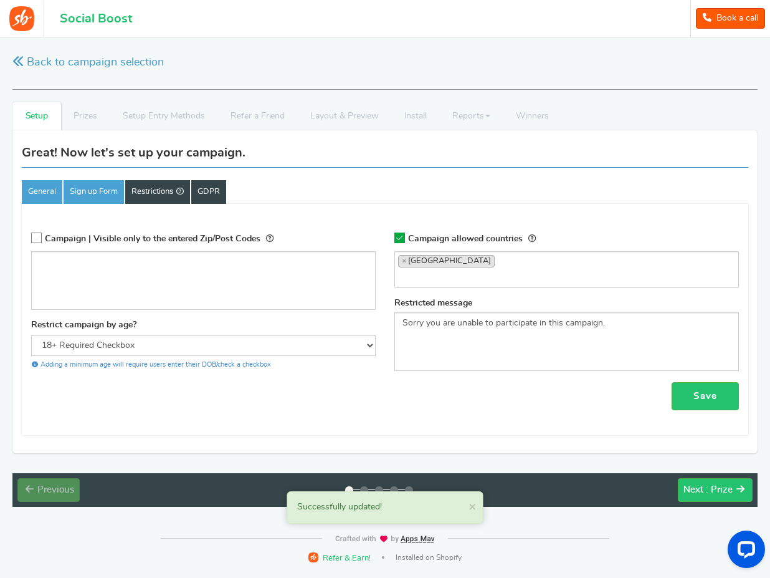
click at [208, 197] on link "GDPR" at bounding box center [208, 192] width 35 height 24
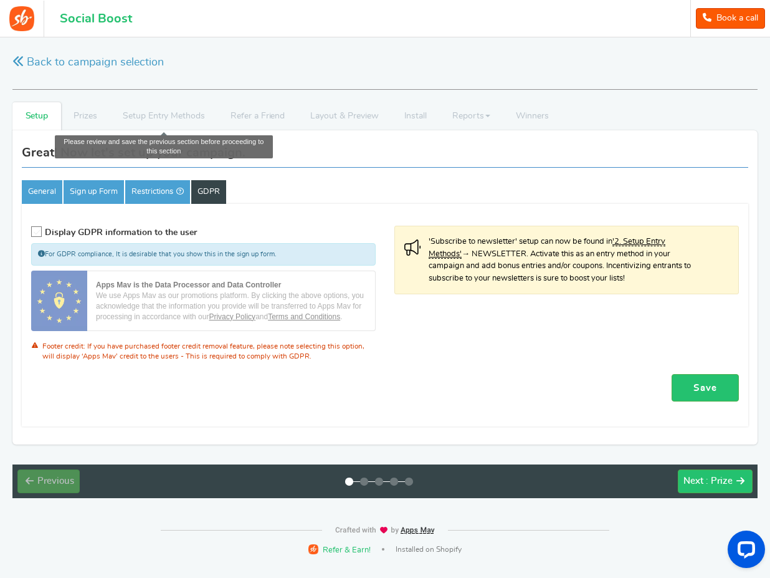
drag, startPoint x: 123, startPoint y: 111, endPoint x: 113, endPoint y: 108, distance: 9.9
click at [122, 111] on li "Setup Entry Methods" at bounding box center [164, 116] width 108 height 28
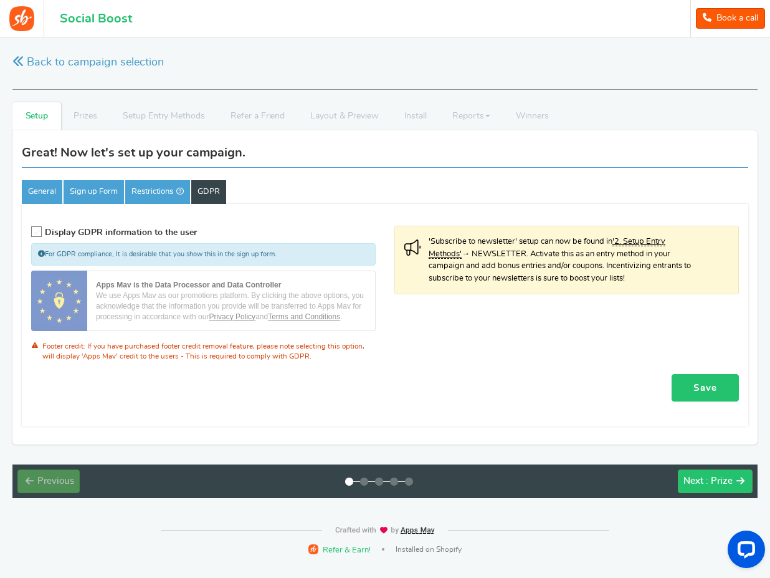
click at [688, 385] on link "Save" at bounding box center [705, 388] width 67 height 28
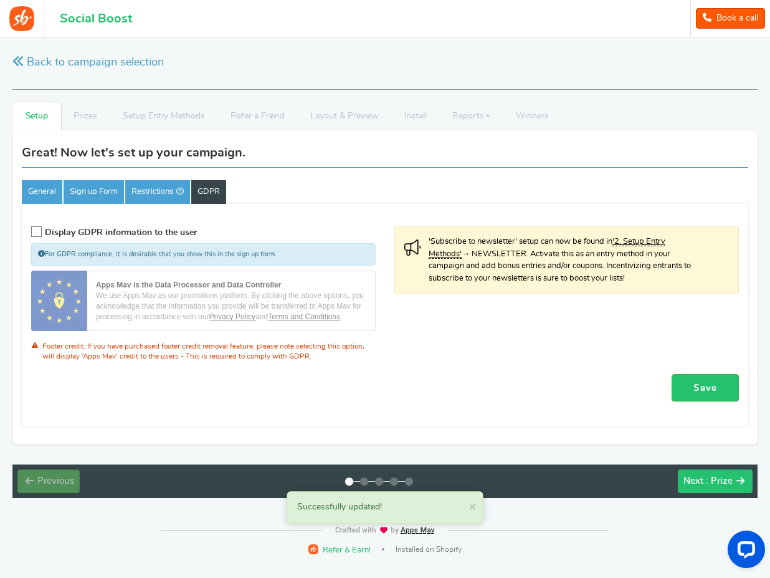
click at [722, 485] on span ": Prize" at bounding box center [719, 480] width 27 height 9
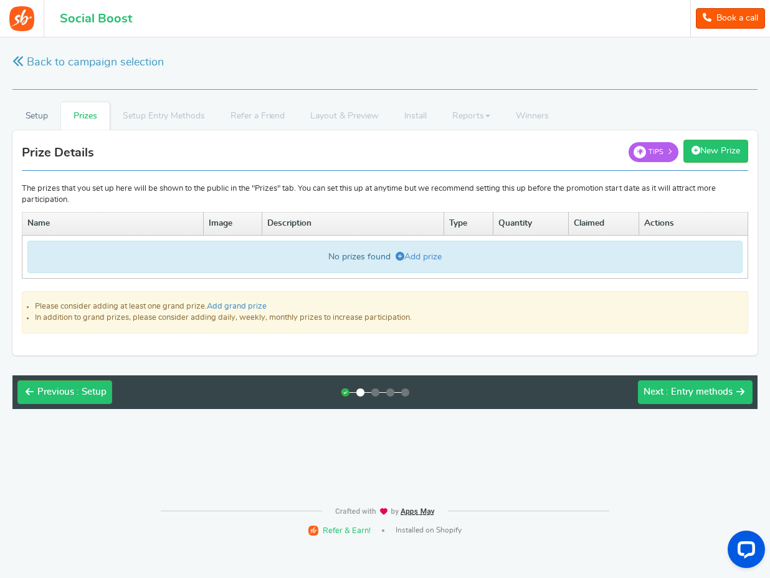
click at [674, 396] on span ": Entry methods" at bounding box center [699, 391] width 67 height 9
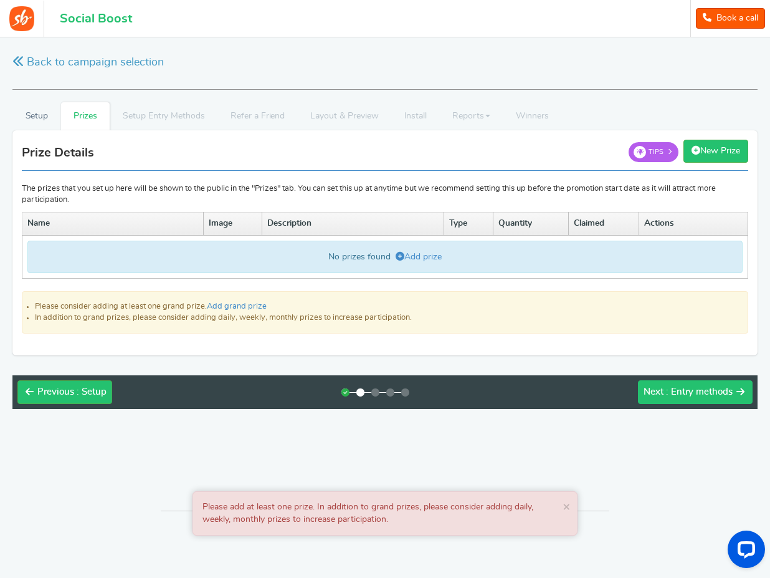
click at [710, 389] on span ": Entry methods" at bounding box center [699, 391] width 67 height 9
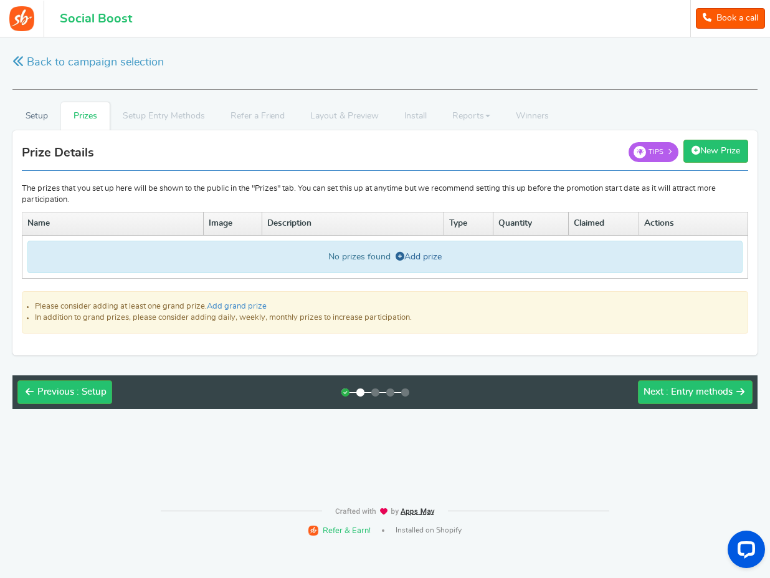
click at [404, 252] on link "Add prize" at bounding box center [419, 256] width 46 height 9
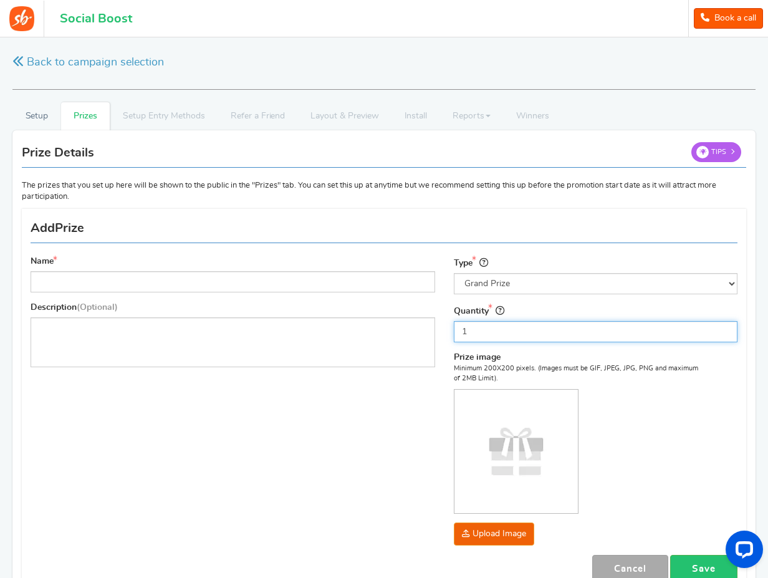
click at [531, 335] on input "1" at bounding box center [596, 331] width 284 height 21
type input "0"
click at [655, 456] on div "Minimum 200X200 pixels. (Images must be GIF, JPEG, JPG, PNG and maximum of 2MB …" at bounding box center [578, 454] width 249 height 182
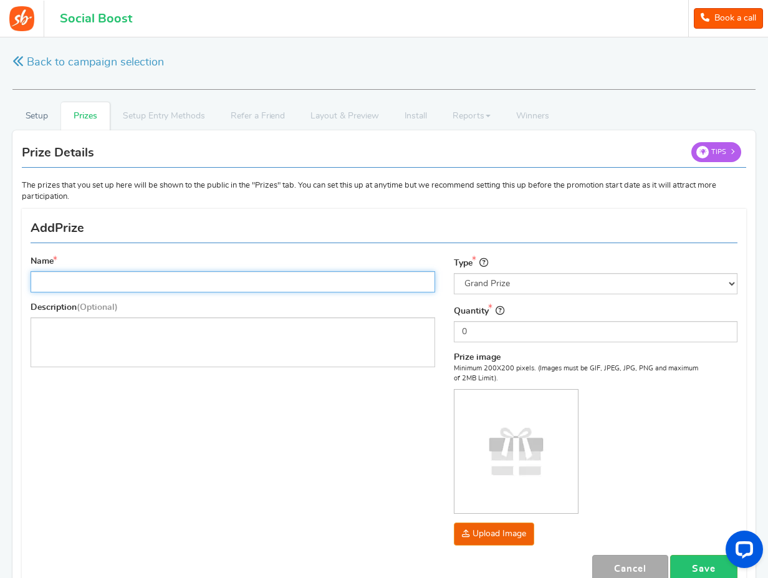
click at [259, 277] on input "Name" at bounding box center [233, 281] width 404 height 21
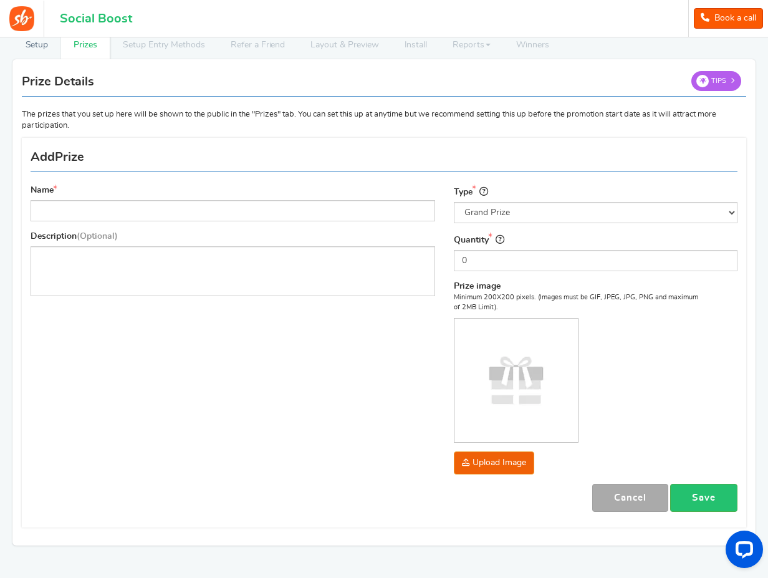
scroll to position [97, 0]
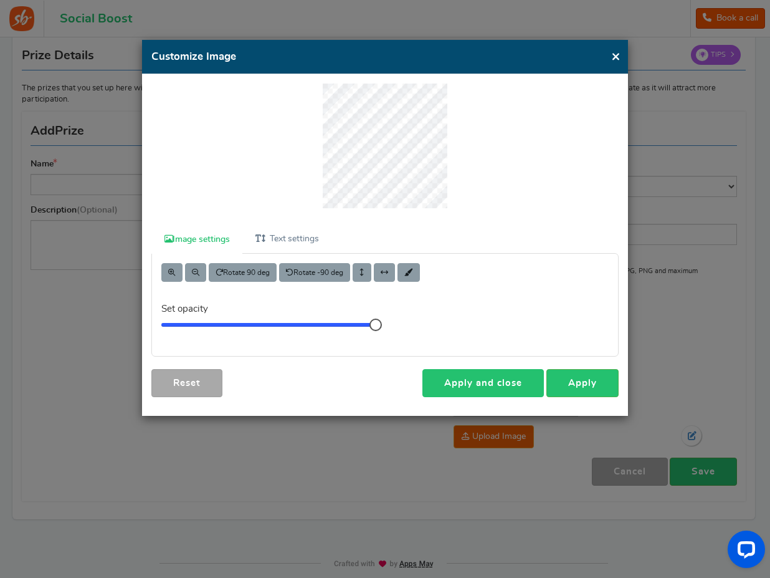
click at [518, 382] on link "Apply and close" at bounding box center [484, 383] width 122 height 28
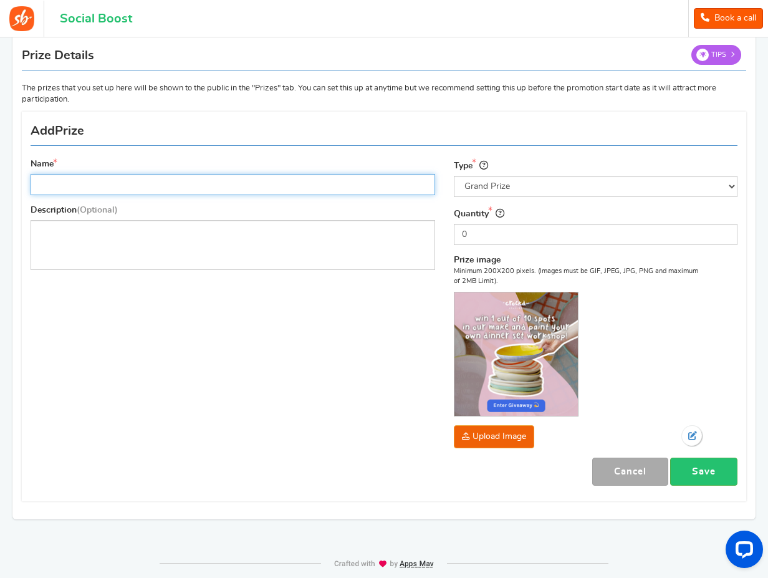
click at [254, 188] on input "Name" at bounding box center [233, 184] width 404 height 21
click at [354, 186] on input "Name" at bounding box center [233, 184] width 404 height 21
type input "M"
type input "W"
type input "Make and Paint Your Own Dinner Set"
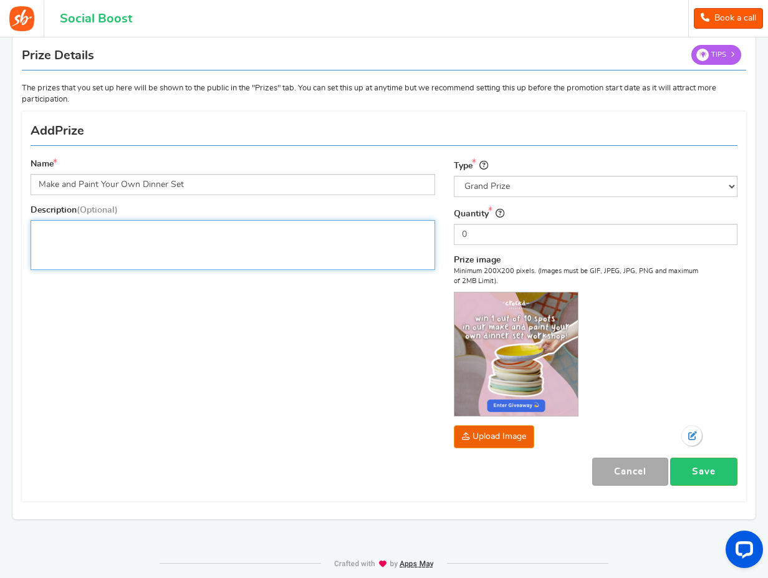
click at [400, 227] on p "Editor, prize_description" at bounding box center [233, 230] width 388 height 12
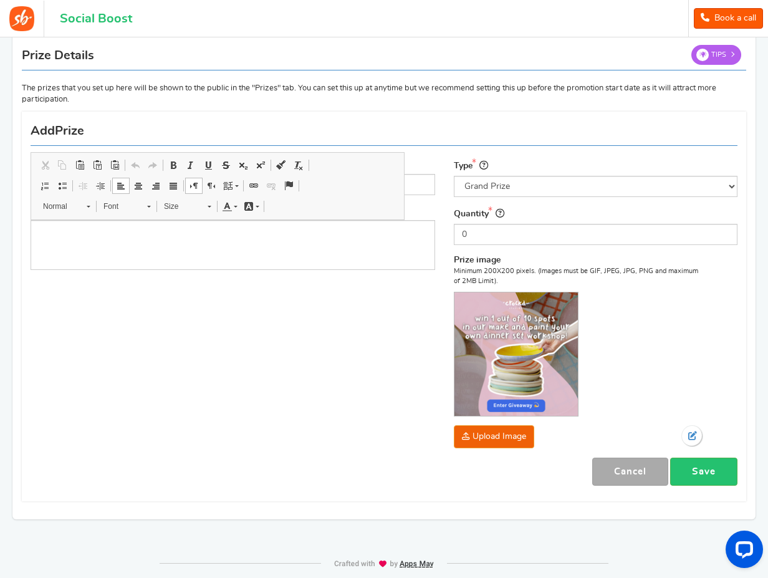
click at [312, 361] on div "Name Make and Paint Your Own Dinner Set Description (Optional) Type Select the …" at bounding box center [383, 306] width 725 height 377
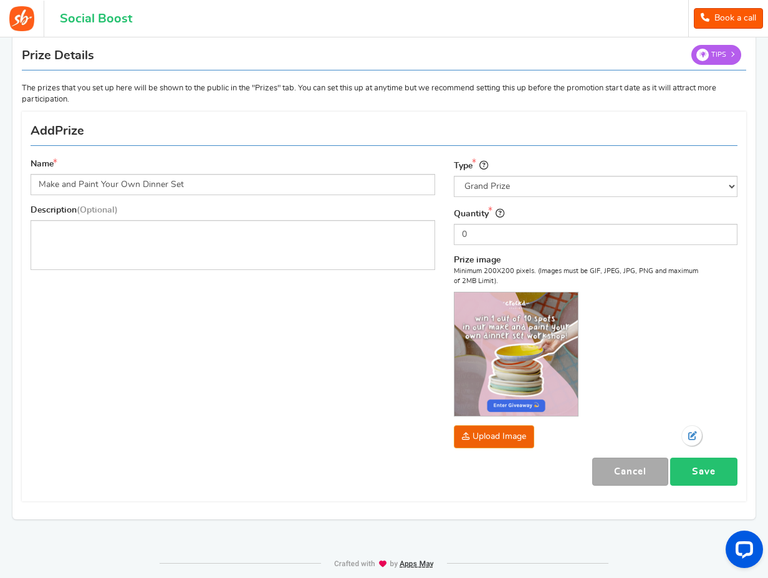
click at [709, 469] on link "Save" at bounding box center [703, 471] width 67 height 28
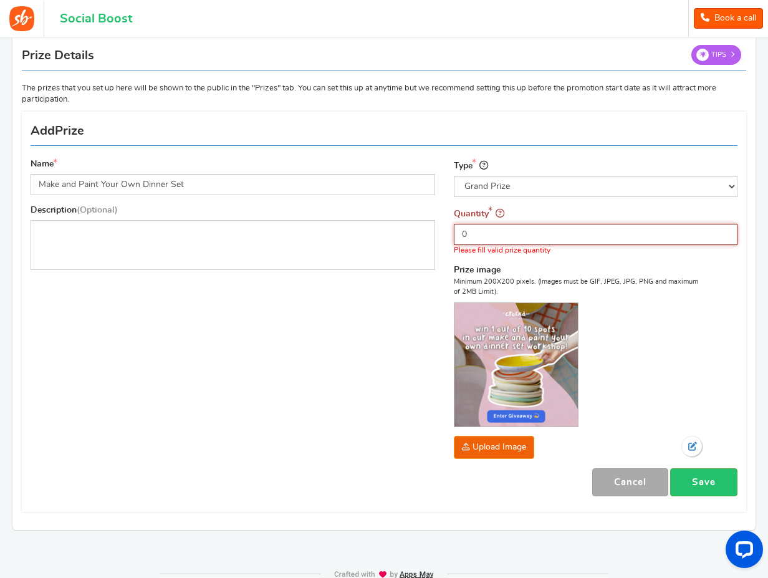
click at [499, 231] on input "0" at bounding box center [596, 234] width 284 height 21
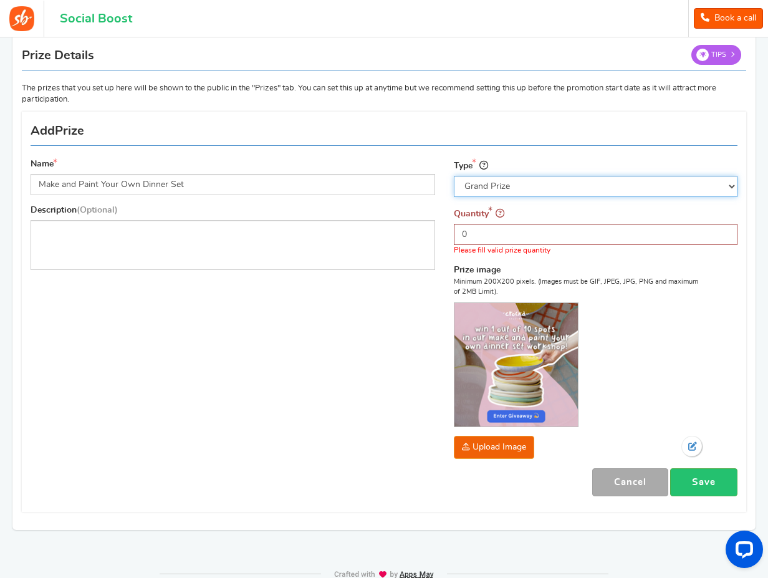
click at [565, 188] on select "Select the prize type Grand Prize Daily Prize Weekly Prize Monthly Prize" at bounding box center [596, 186] width 284 height 21
click at [454, 176] on select "Select the prize type Grand Prize Daily Prize Weekly Prize Monthly Prize" at bounding box center [596, 186] width 284 height 21
click at [570, 188] on select "Select the prize type Grand Prize Daily Prize Weekly Prize Monthly Prize" at bounding box center [596, 186] width 284 height 21
select select "grand"
click at [454, 176] on select "Select the prize type Grand Prize Daily Prize Weekly Prize Monthly Prize" at bounding box center [596, 186] width 284 height 21
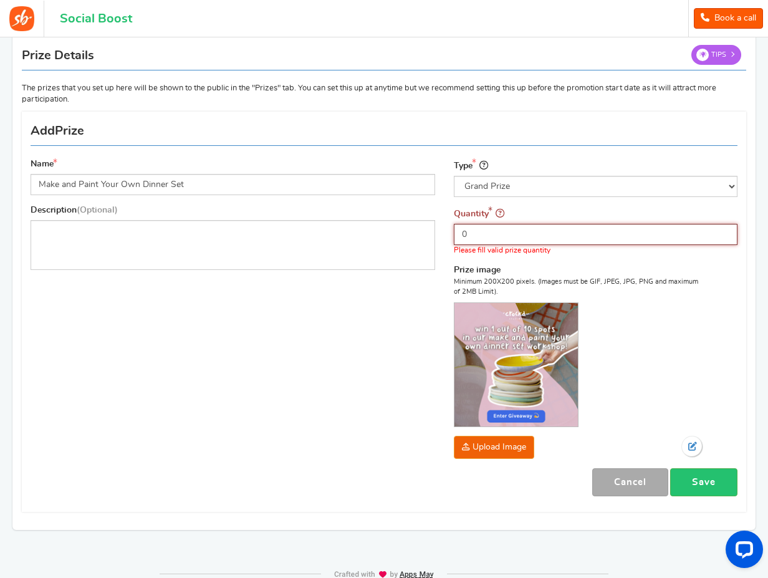
click at [631, 231] on input "0" at bounding box center [596, 234] width 284 height 21
type input "3"
click at [626, 351] on div "Minimum 200X200 pixels. (Images must be GIF, JPEG, JPG, PNG and maximum of 2MB …" at bounding box center [578, 368] width 249 height 182
click at [720, 484] on link "Save" at bounding box center [703, 482] width 67 height 28
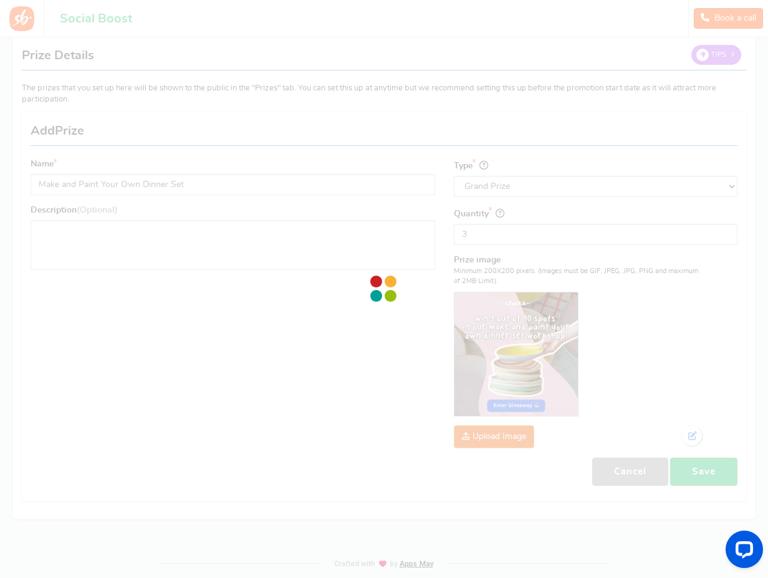
scroll to position [0, 0]
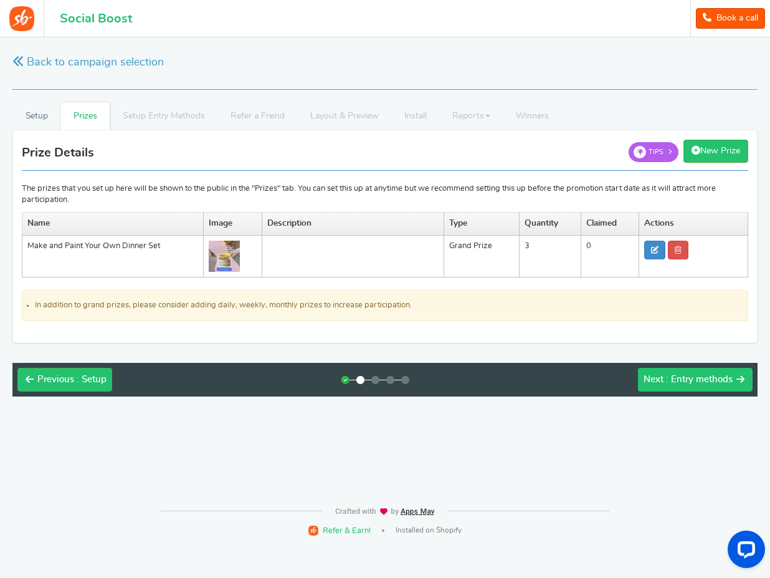
click at [685, 375] on span ": Entry methods" at bounding box center [699, 379] width 67 height 9
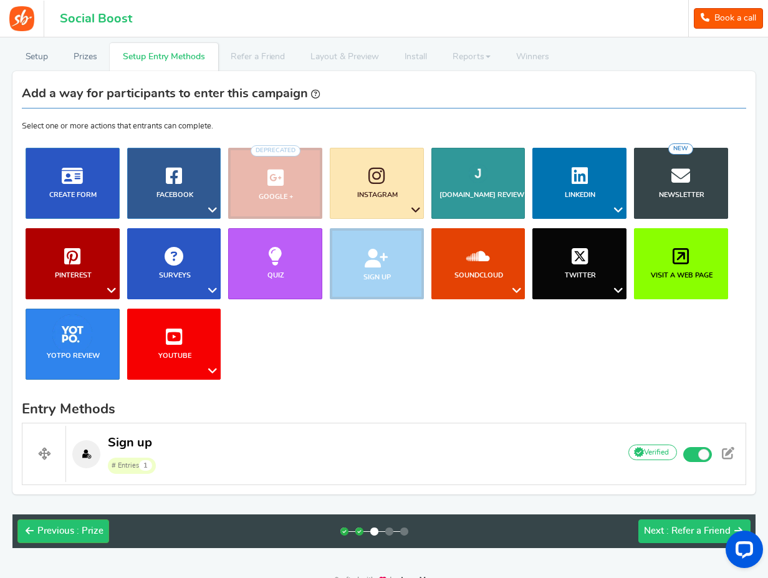
scroll to position [97, 0]
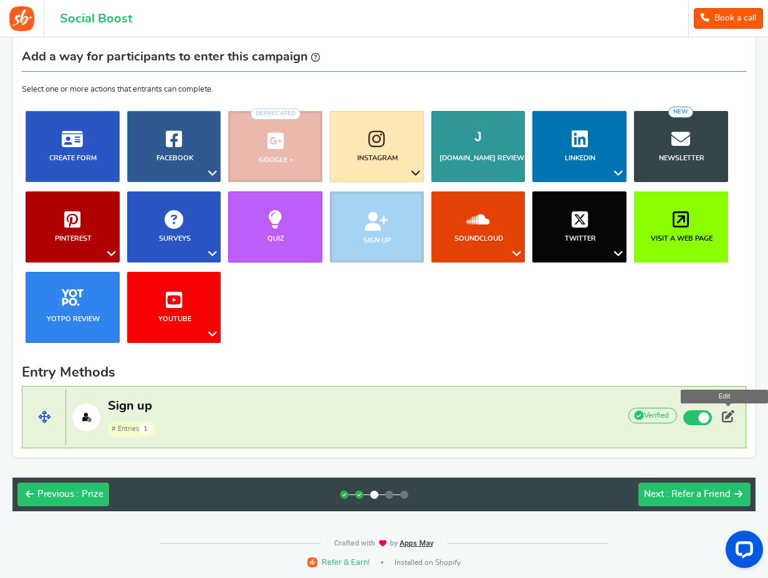
click at [726, 413] on span at bounding box center [728, 416] width 12 height 12
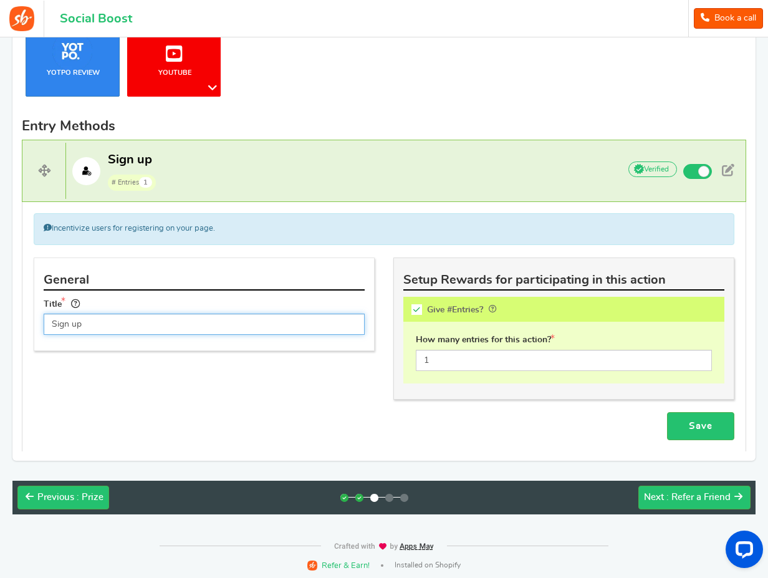
scroll to position [345, 0]
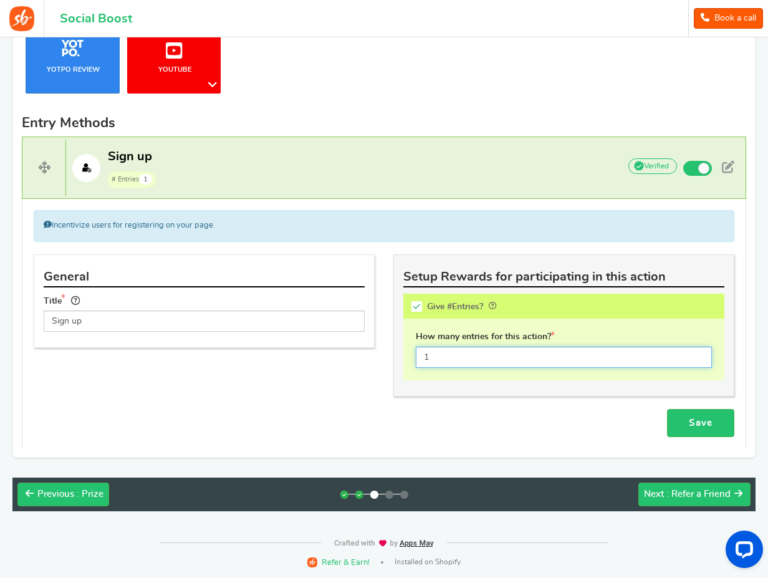
click at [461, 352] on input "1" at bounding box center [564, 356] width 296 height 21
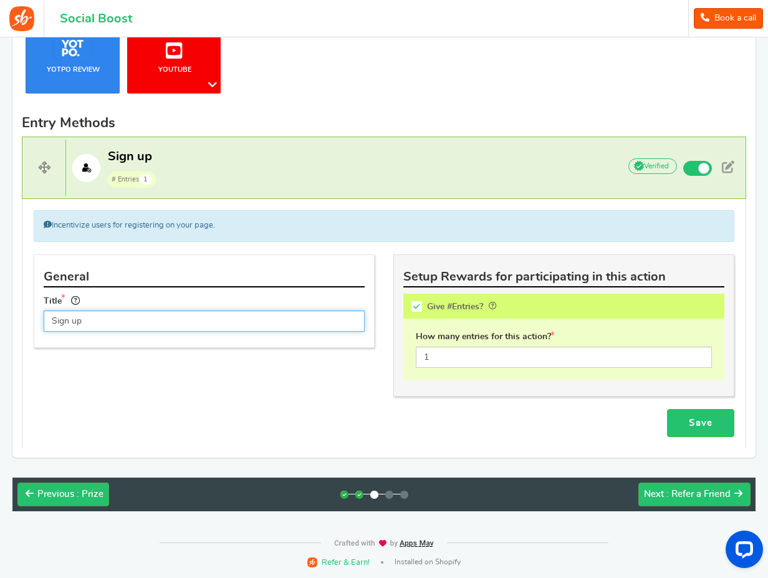
click at [256, 317] on input "Sign up" at bounding box center [204, 320] width 321 height 21
drag, startPoint x: 93, startPoint y: 222, endPoint x: 159, endPoint y: 222, distance: 65.4
click at [155, 222] on div "Incentivize users for registering on your page." at bounding box center [384, 225] width 700 height 31
click at [163, 222] on div "Incentivize users for registering on your page." at bounding box center [384, 225] width 700 height 31
click at [178, 323] on input "Sign up" at bounding box center [204, 320] width 321 height 21
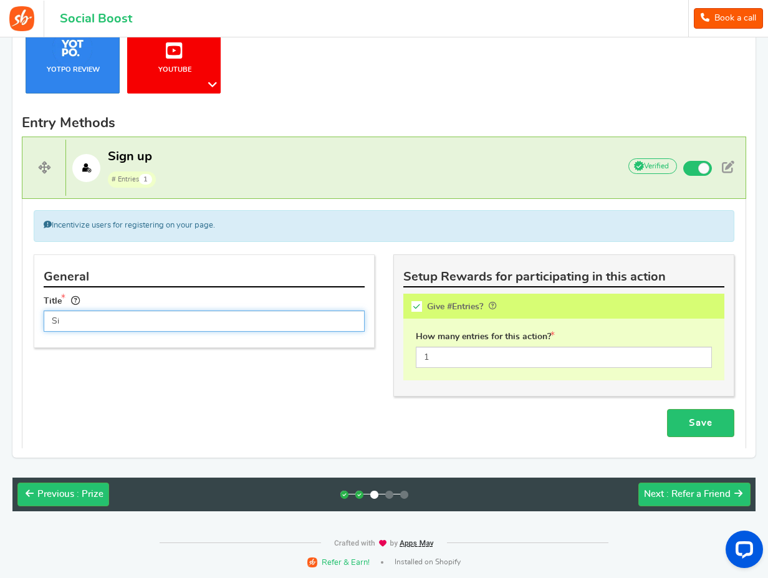
type input "S"
type input "Sign up to Win!"
click at [676, 421] on link "Save" at bounding box center [700, 423] width 67 height 28
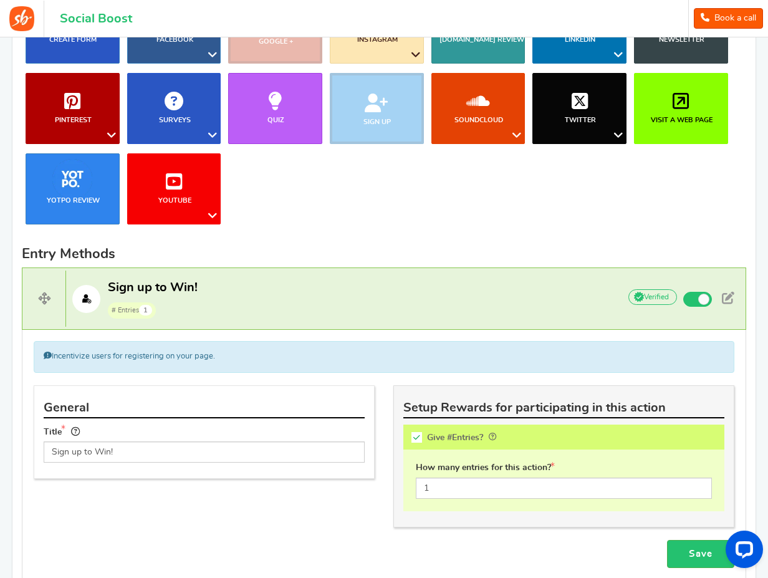
scroll to position [337, 0]
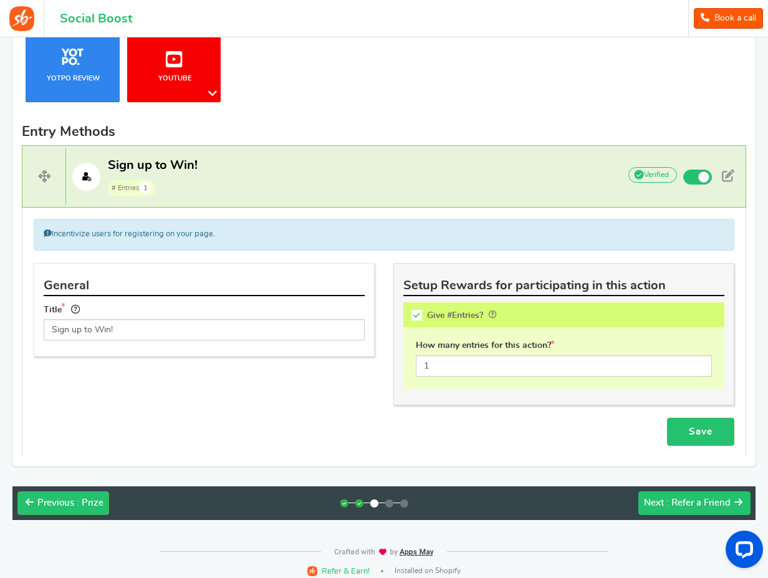
click at [676, 505] on span ": Refer a Friend" at bounding box center [698, 502] width 64 height 9
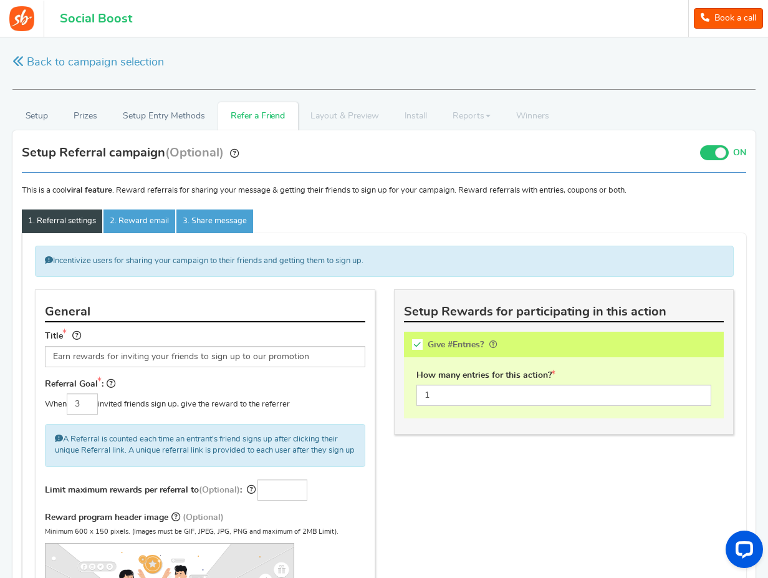
click at [414, 340] on icon at bounding box center [417, 344] width 11 height 11
click at [415, 340] on input "Give #Entries?" at bounding box center [421, 346] width 12 height 12
checkbox input "false"
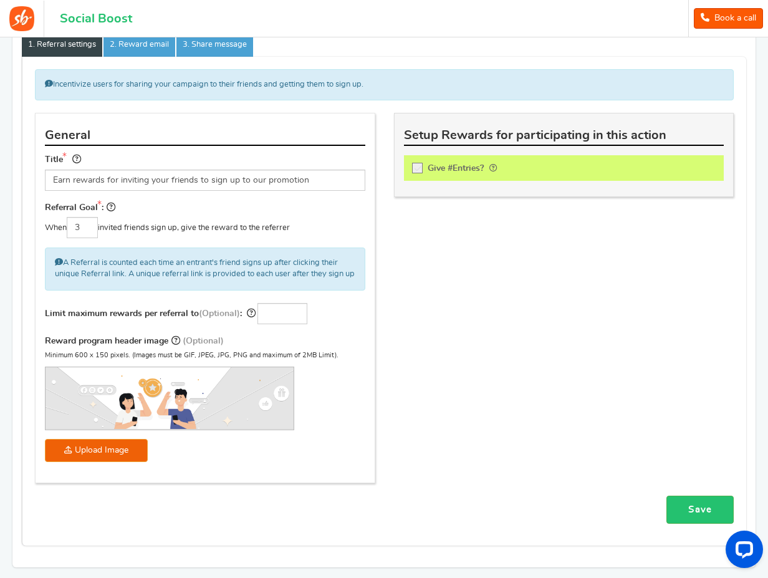
scroll to position [68, 0]
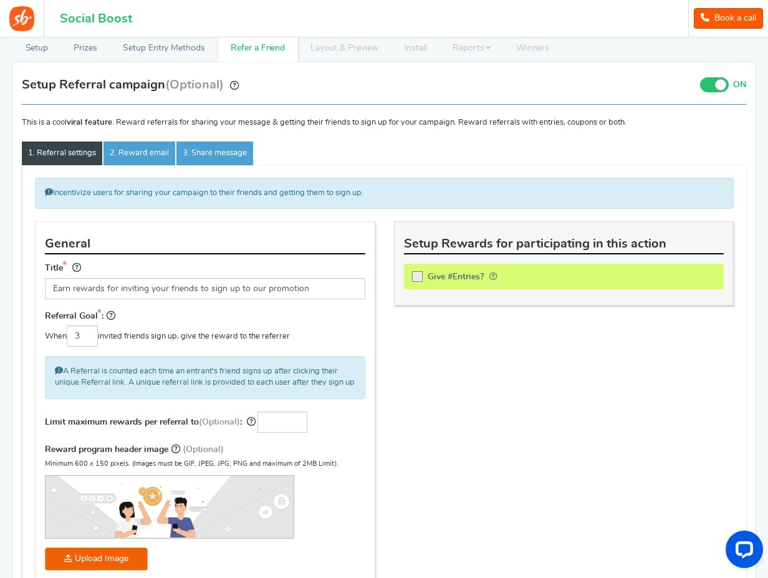
click at [714, 80] on span at bounding box center [714, 84] width 29 height 15
click at [0, 0] on input "ON OFF" at bounding box center [0, 0] width 0 height 0
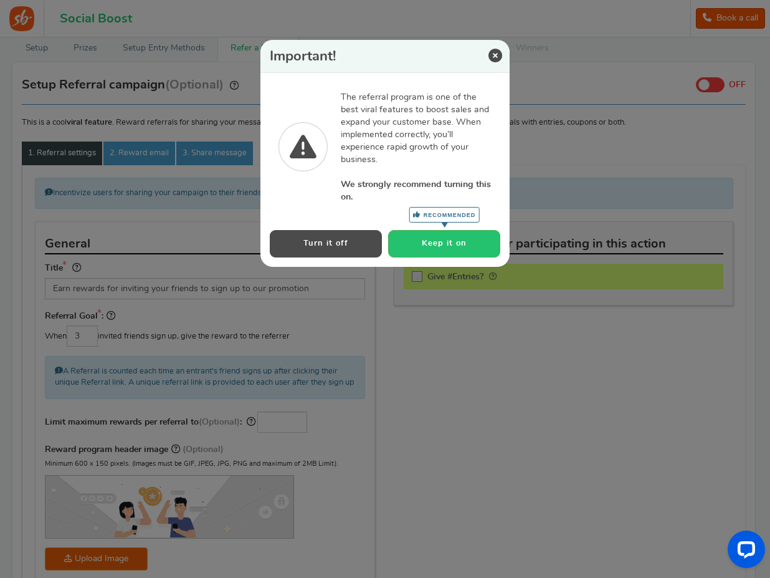
click at [355, 248] on button "Turn it off" at bounding box center [326, 243] width 112 height 27
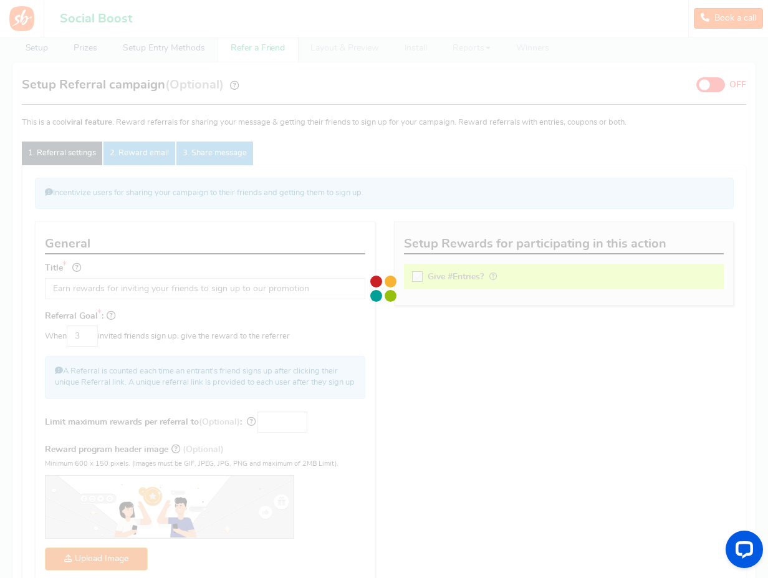
scroll to position [0, 0]
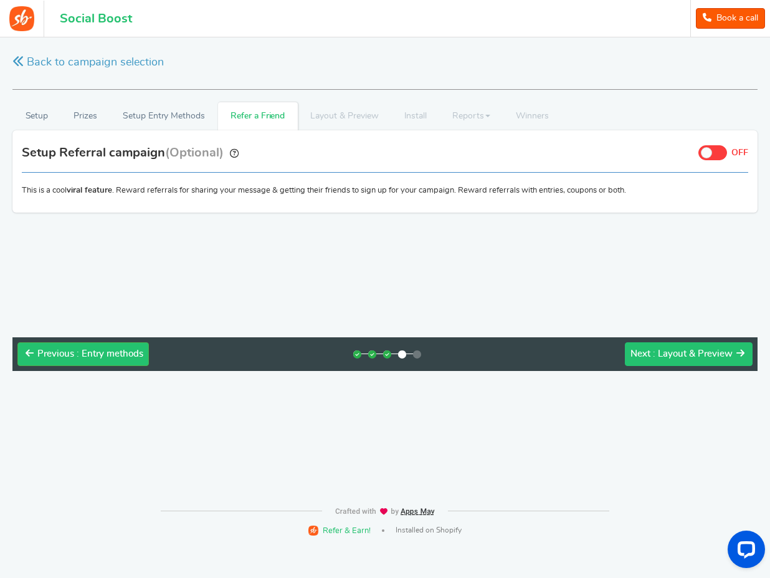
click at [657, 349] on span ": Layout & Preview" at bounding box center [693, 353] width 80 height 9
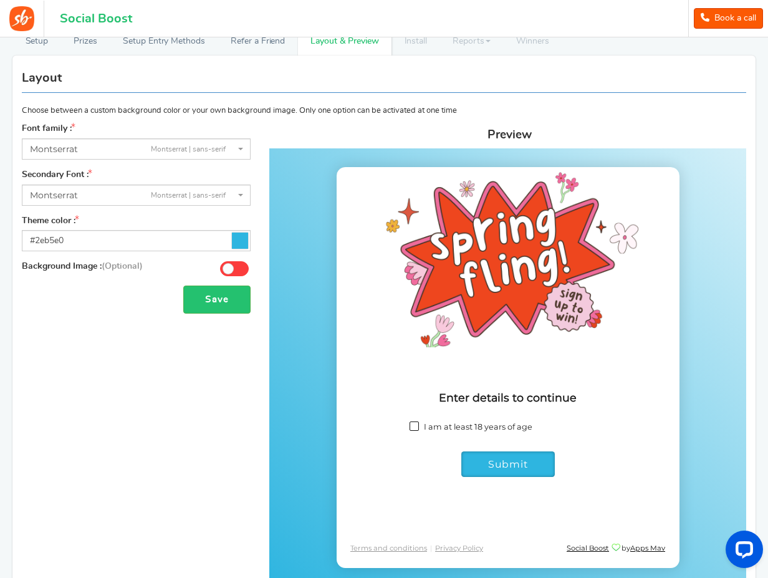
click at [138, 148] on span "[PERSON_NAME] | sans-serif" at bounding box center [132, 149] width 205 height 13
click at [208, 145] on span "Montserrat | sans-serif" at bounding box center [188, 149] width 75 height 11
click at [244, 150] on span "[PERSON_NAME] | sans-serif" at bounding box center [136, 148] width 229 height 21
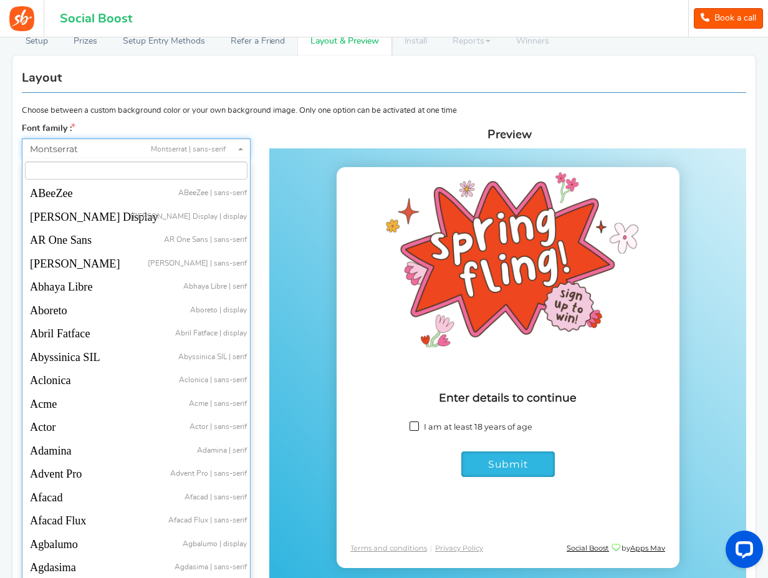
click at [243, 148] on b at bounding box center [240, 149] width 5 height 2
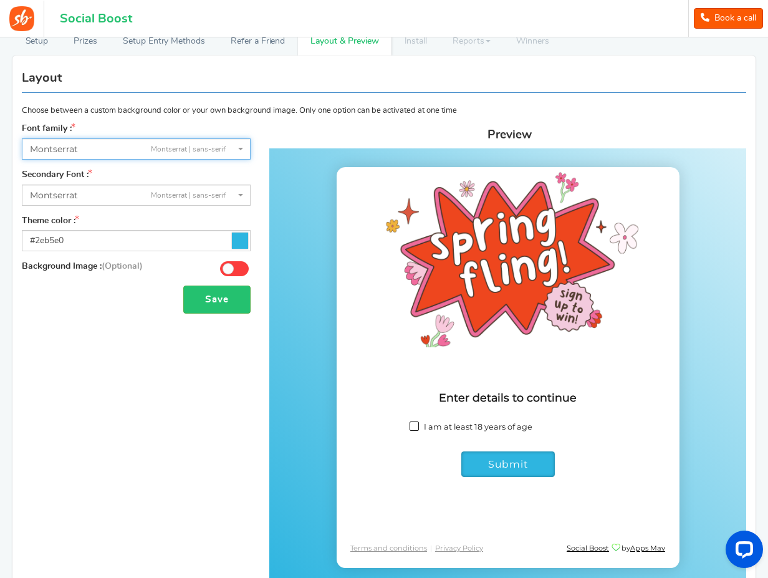
click at [242, 148] on b at bounding box center [240, 149] width 5 height 2
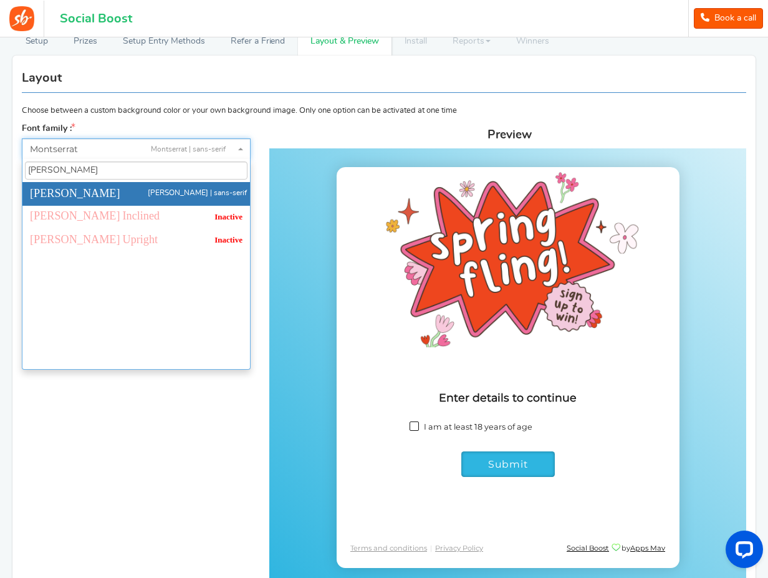
type input "[PERSON_NAME]"
select select "735"
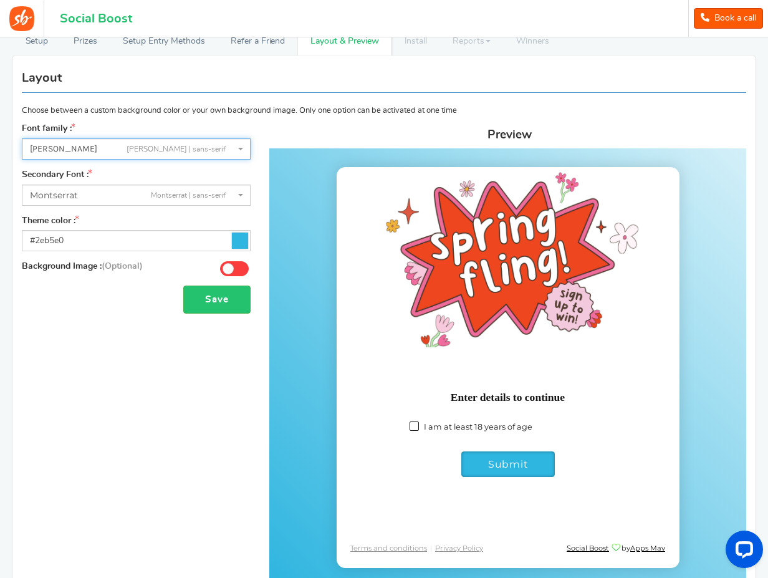
click at [234, 197] on span "[PERSON_NAME] | sans-serif" at bounding box center [132, 195] width 205 height 13
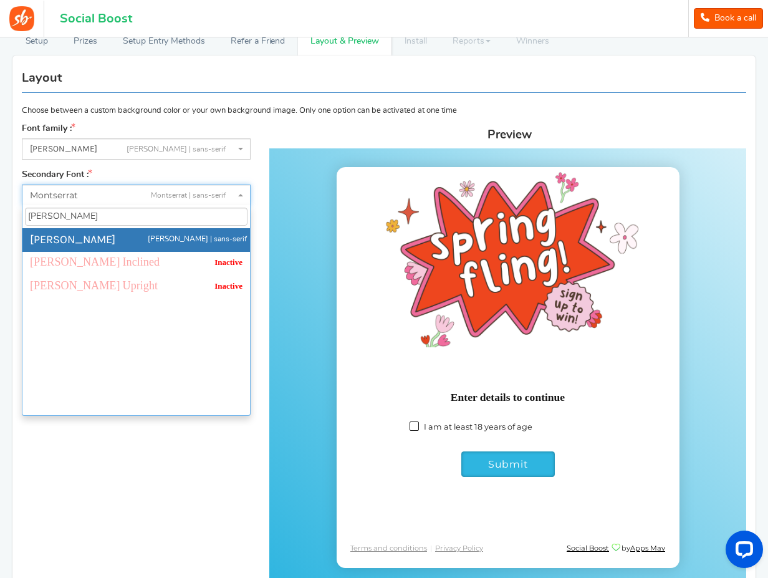
type input "[PERSON_NAME]"
select select "735"
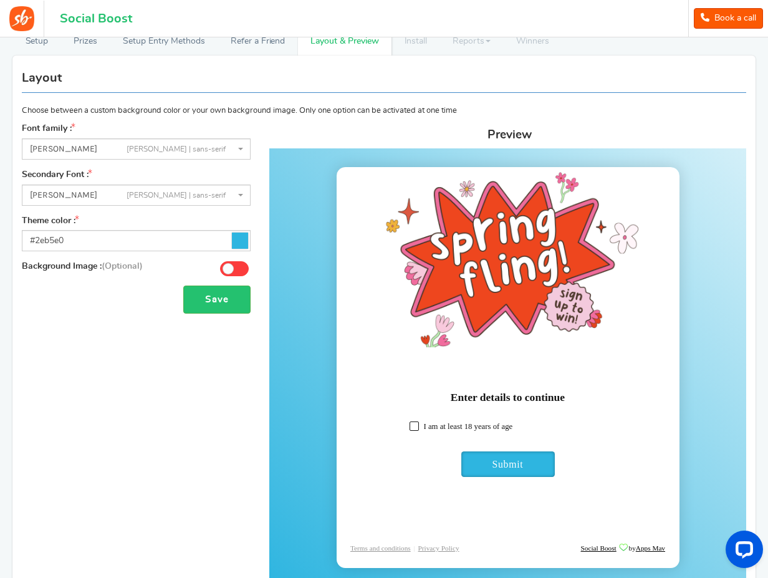
click at [239, 244] on icon at bounding box center [240, 240] width 16 height 16
click at [239, 244] on input "#2eb5e0" at bounding box center [136, 240] width 229 height 21
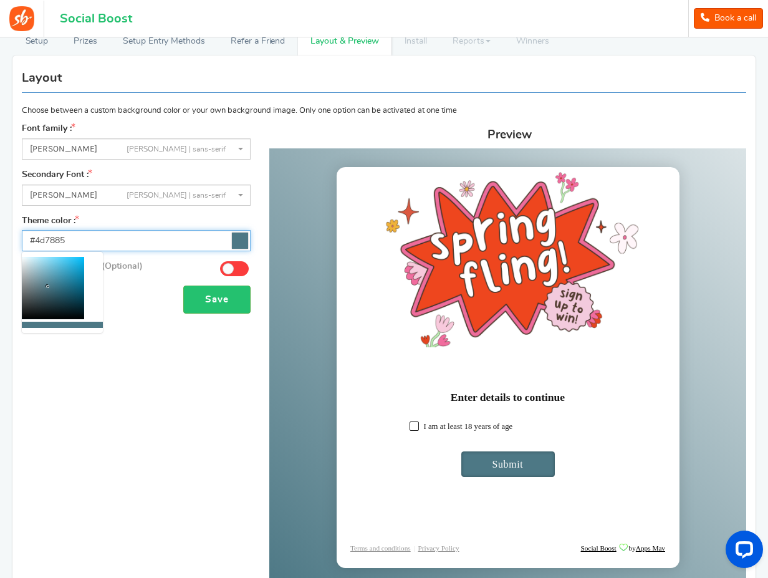
drag, startPoint x: 65, startPoint y: 285, endPoint x: 48, endPoint y: 288, distance: 17.6
click at [47, 287] on div at bounding box center [53, 288] width 62 height 62
click at [171, 238] on input "#4e7885" at bounding box center [136, 240] width 229 height 21
paste input "169e1"
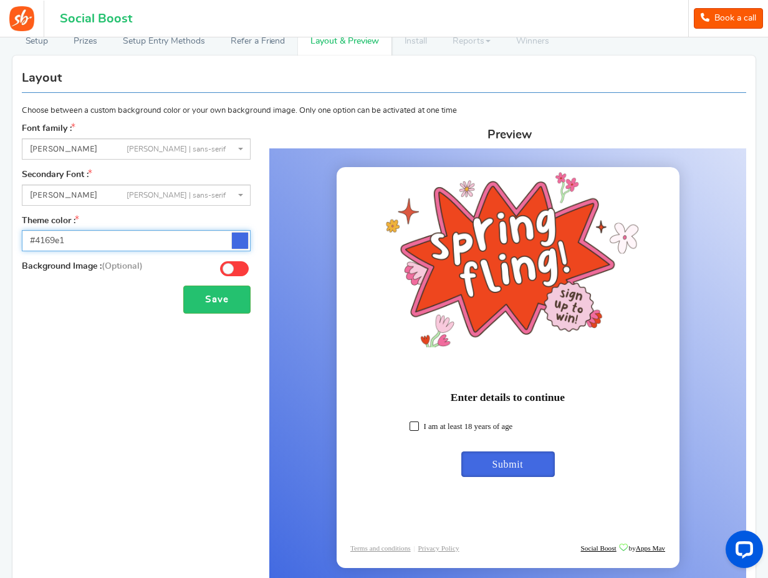
type input "#4169e1"
click at [185, 364] on div "Font family : ABeeZeesans-serif [PERSON_NAME] Displaydisplay AR One Sanssans-se…" at bounding box center [383, 356] width 743 height 467
click at [237, 269] on span at bounding box center [234, 268] width 29 height 15
click at [0, 0] on input "Off" at bounding box center [0, 0] width 0 height 0
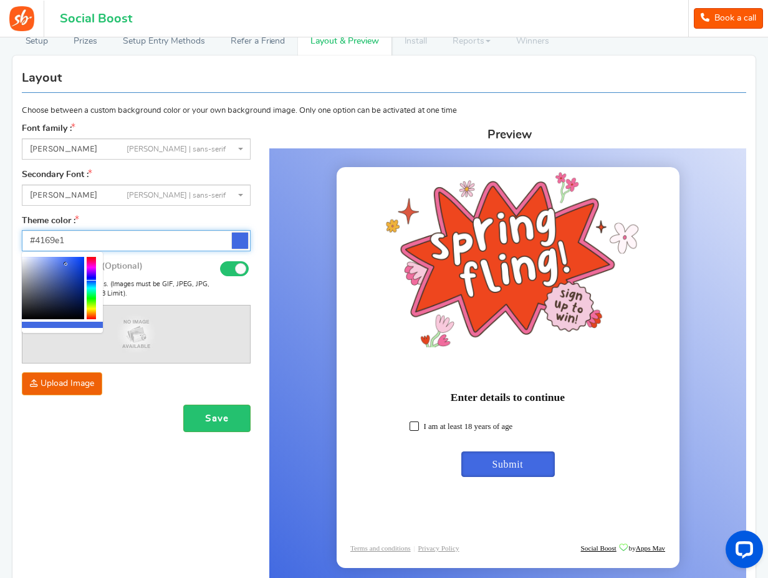
click at [150, 241] on input "#4169e1" at bounding box center [136, 240] width 229 height 21
click at [141, 385] on div "Upload Image" at bounding box center [136, 383] width 229 height 23
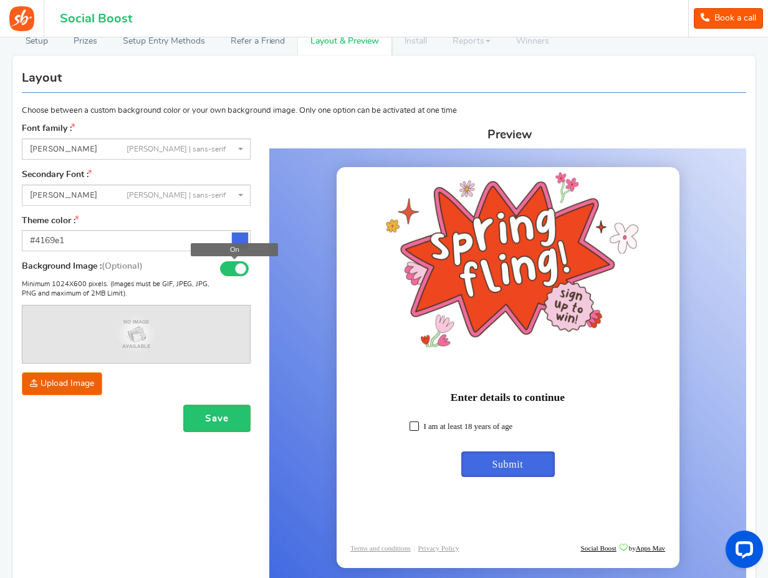
click at [234, 272] on span at bounding box center [234, 268] width 29 height 15
click at [0, 0] on input "On" at bounding box center [0, 0] width 0 height 0
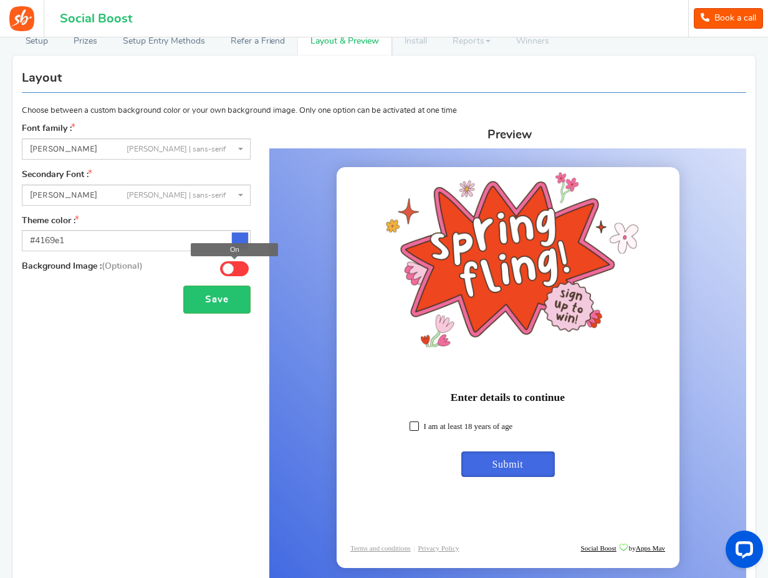
click at [234, 272] on span at bounding box center [234, 268] width 29 height 15
click at [0, 0] on input "On" at bounding box center [0, 0] width 0 height 0
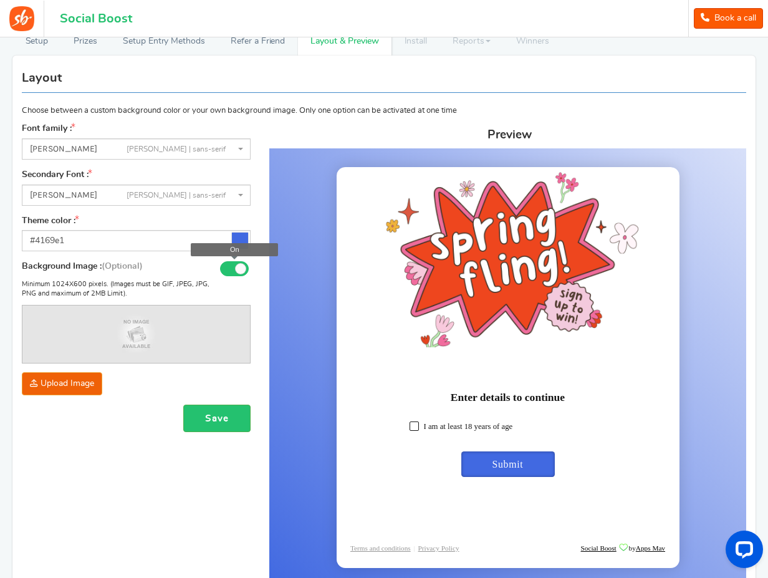
click at [234, 272] on span at bounding box center [234, 268] width 29 height 15
click at [0, 0] on input "On" at bounding box center [0, 0] width 0 height 0
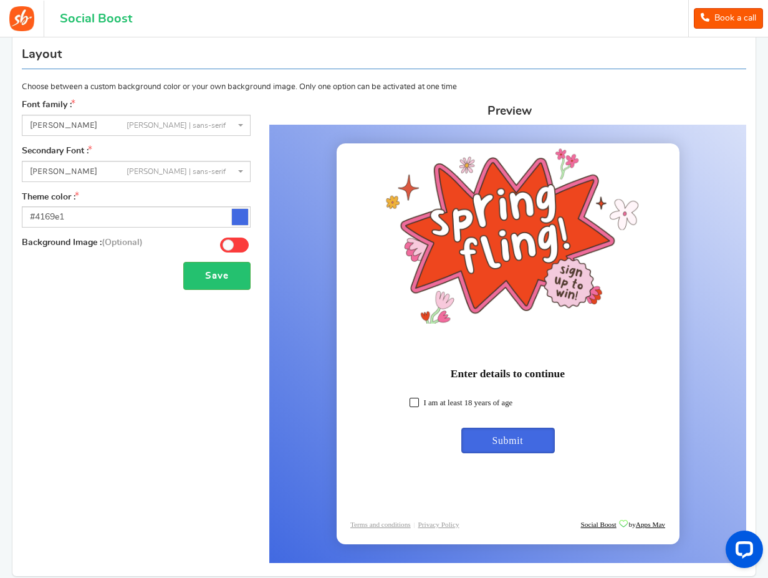
scroll to position [26, 0]
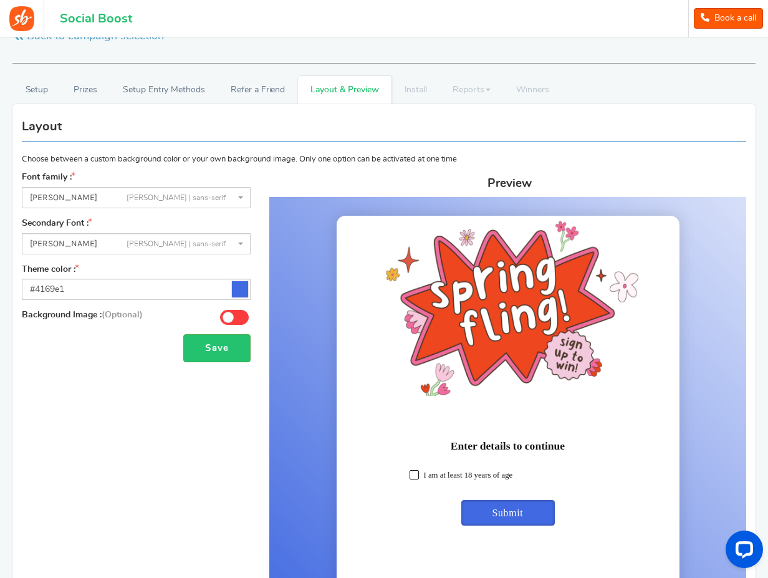
click at [414, 472] on span at bounding box center [413, 474] width 9 height 9
click at [424, 472] on input "I am at least 18 years of age" at bounding box center [428, 474] width 8 height 8
checkbox input "true"
click at [509, 507] on span "Submit" at bounding box center [507, 510] width 31 height 11
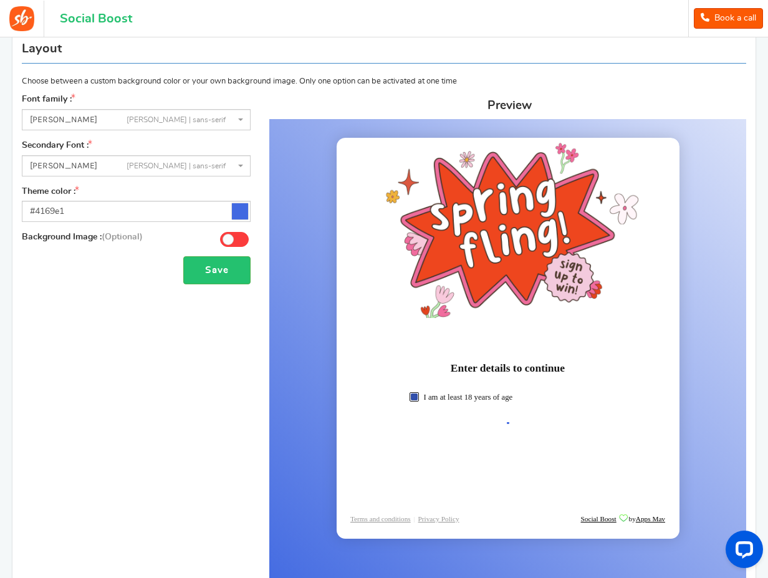
scroll to position [126, 0]
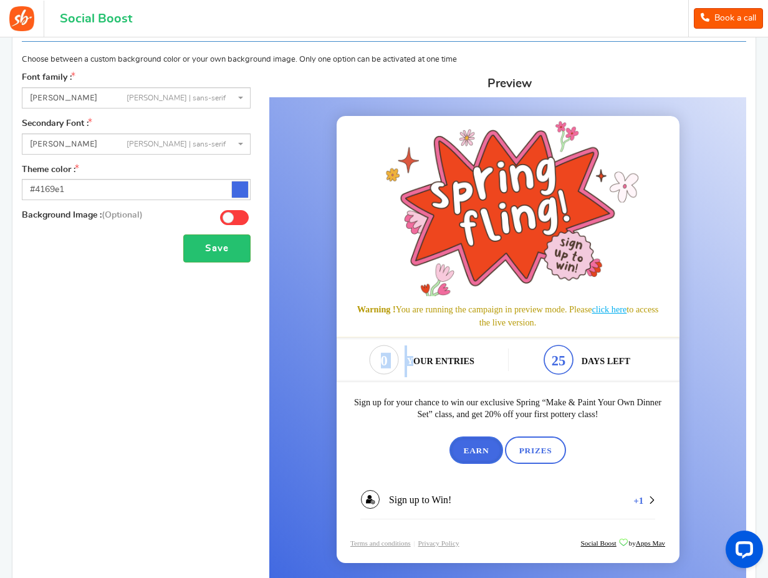
drag, startPoint x: 381, startPoint y: 358, endPoint x: 441, endPoint y: 358, distance: 59.8
click at [415, 357] on div "0 Your entries" at bounding box center [425, 361] width 165 height 32
click at [441, 358] on em "Your entries" at bounding box center [440, 361] width 67 height 10
drag, startPoint x: 523, startPoint y: 311, endPoint x: 584, endPoint y: 309, distance: 60.5
click at [584, 309] on div "Warning ! You are running the campaign in preview mode. Please click here to ac…" at bounding box center [508, 316] width 343 height 41
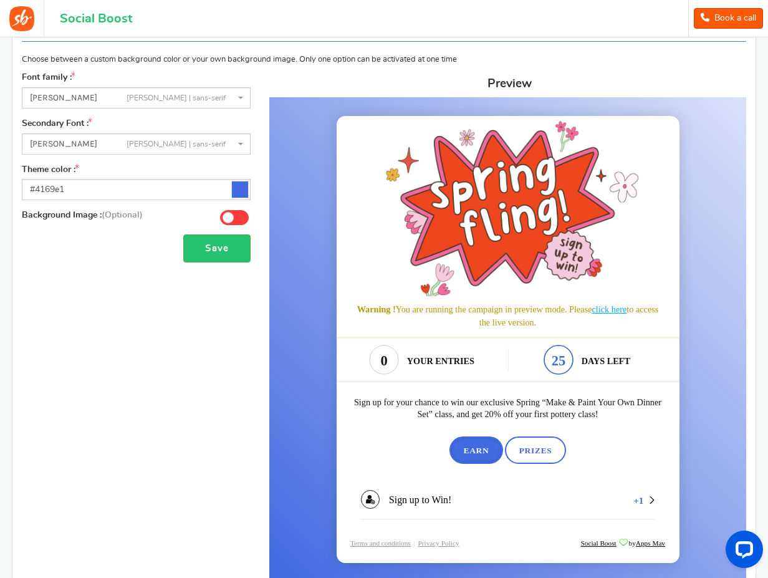
click at [591, 310] on div "Warning ! You are running the campaign in preview mode. Please click here to ac…" at bounding box center [508, 316] width 343 height 41
click at [479, 451] on span "Earn" at bounding box center [476, 450] width 26 height 9
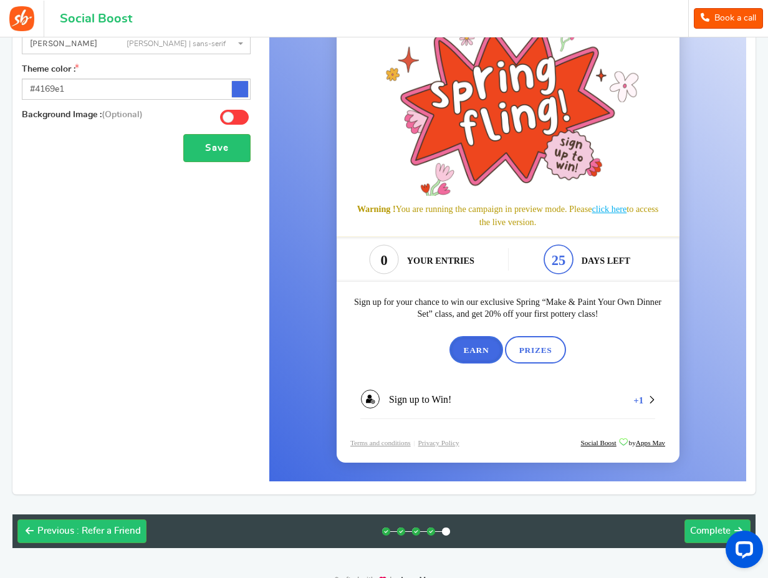
scroll to position [249, 0]
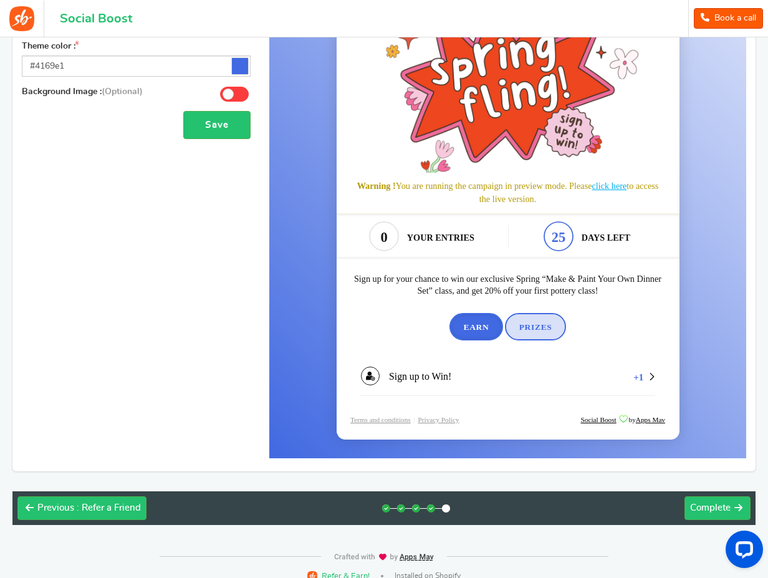
click at [546, 329] on span "Prizes" at bounding box center [535, 327] width 33 height 9
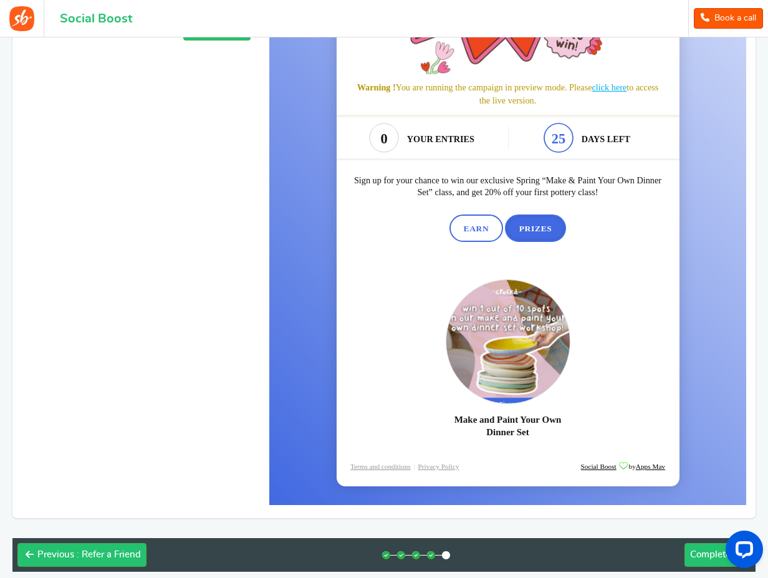
scroll to position [349, 0]
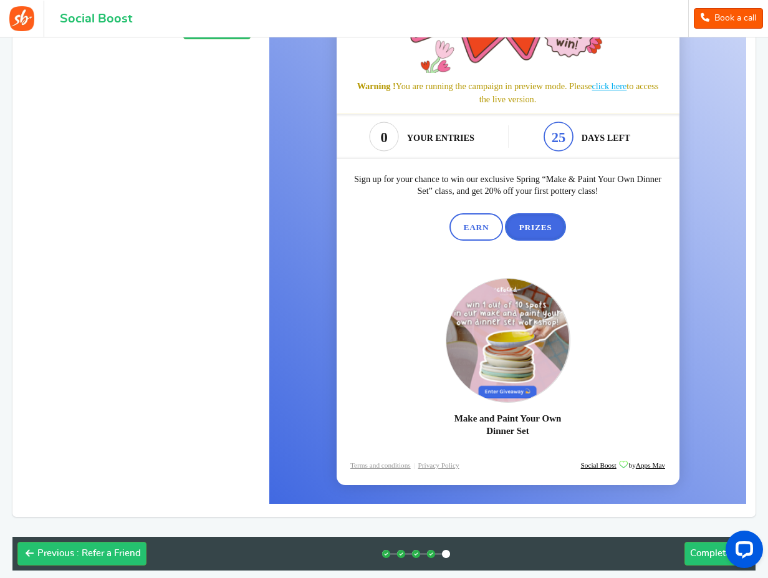
click at [536, 227] on span "Prizes" at bounding box center [535, 227] width 33 height 9
click at [485, 223] on span "Earn" at bounding box center [476, 227] width 26 height 9
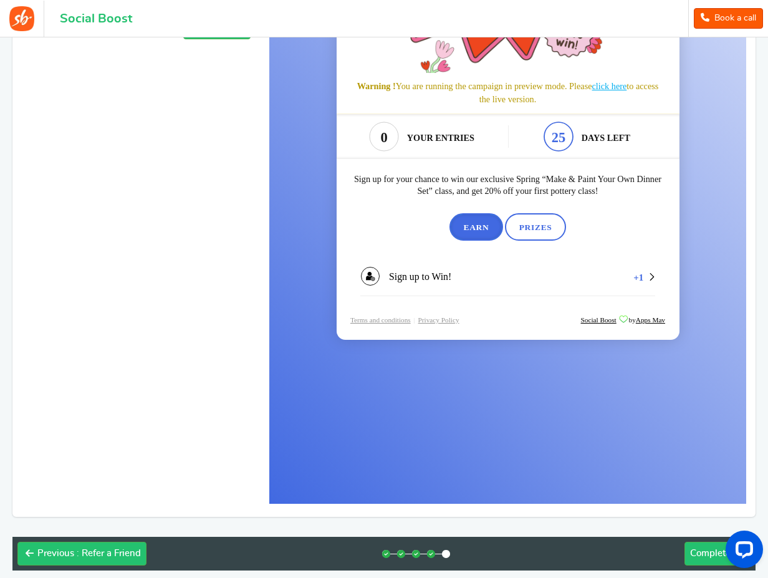
scroll to position [262, 0]
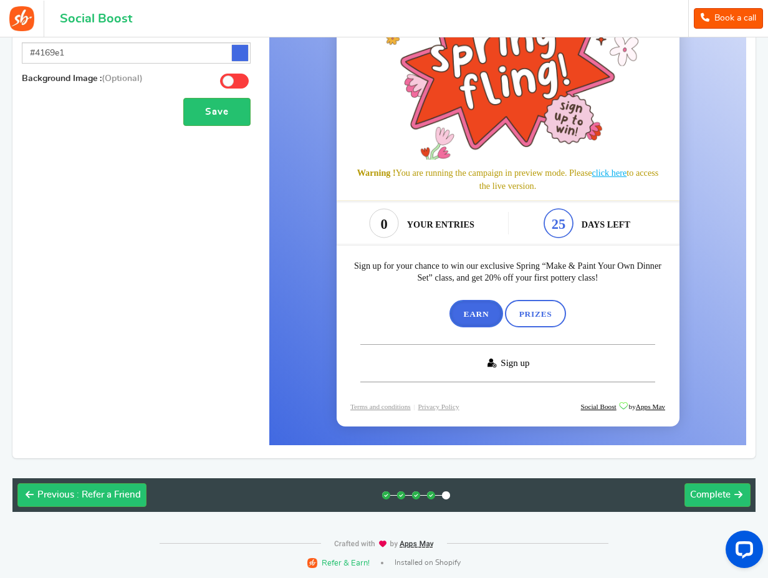
click at [571, 363] on link "Sign up" at bounding box center [507, 364] width 295 height 38
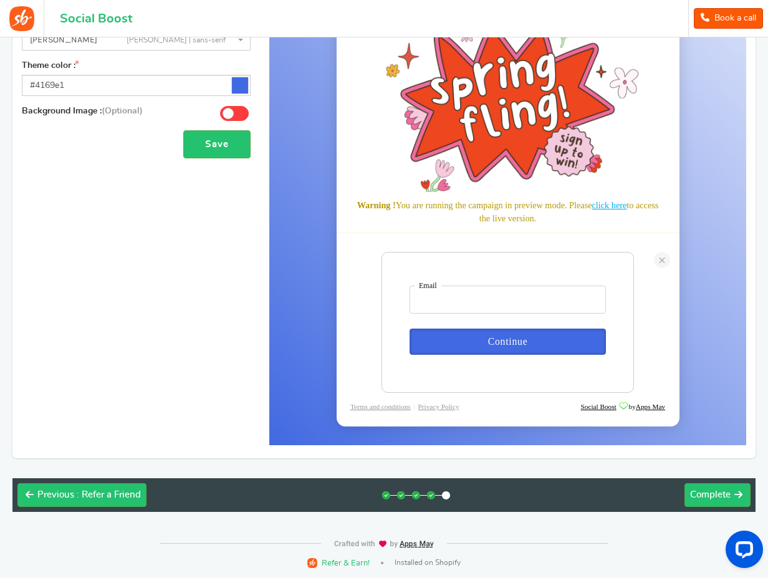
click at [657, 258] on link at bounding box center [662, 260] width 16 height 16
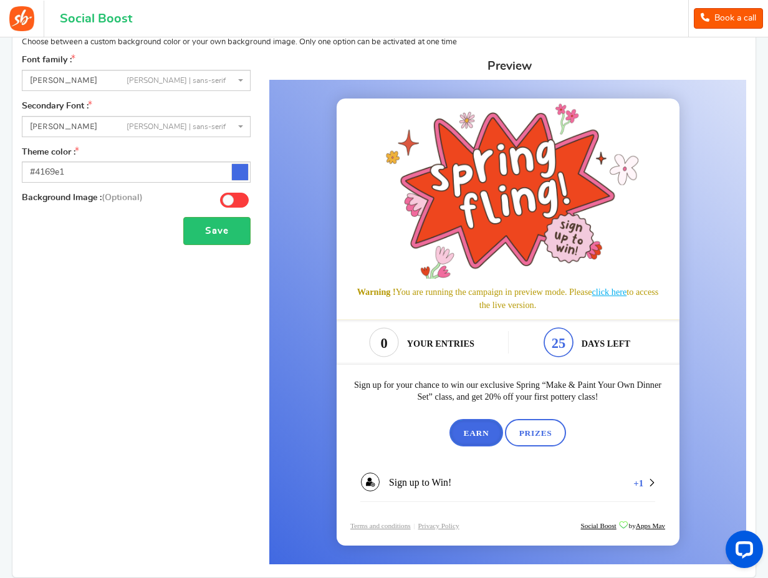
scroll to position [0, 0]
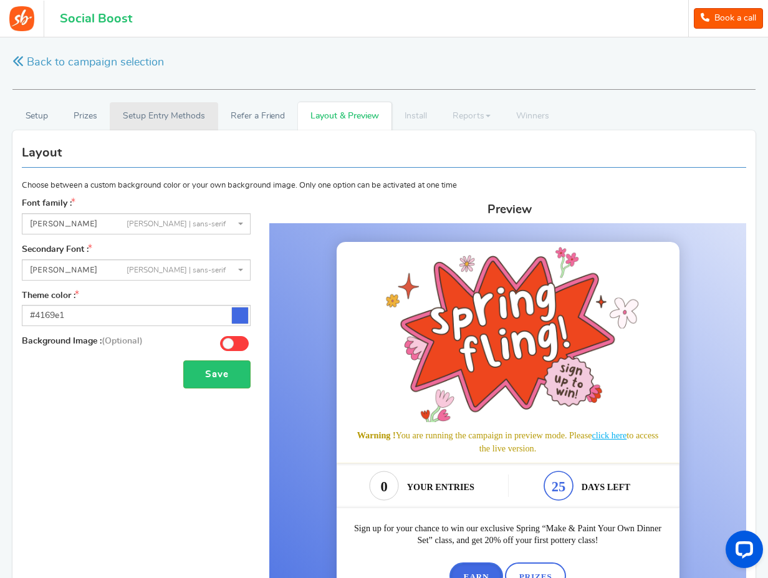
click at [198, 120] on link "Setup Entry Methods" at bounding box center [164, 116] width 108 height 28
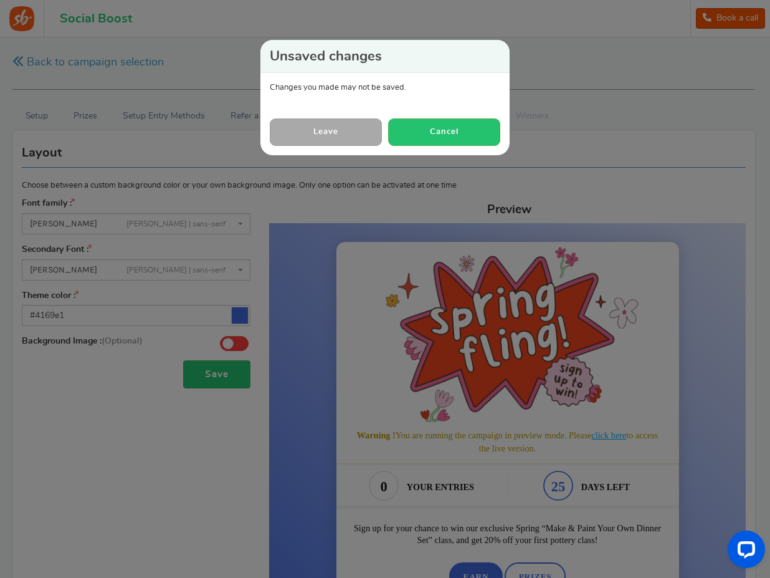
click at [301, 133] on link "Leave" at bounding box center [326, 131] width 112 height 27
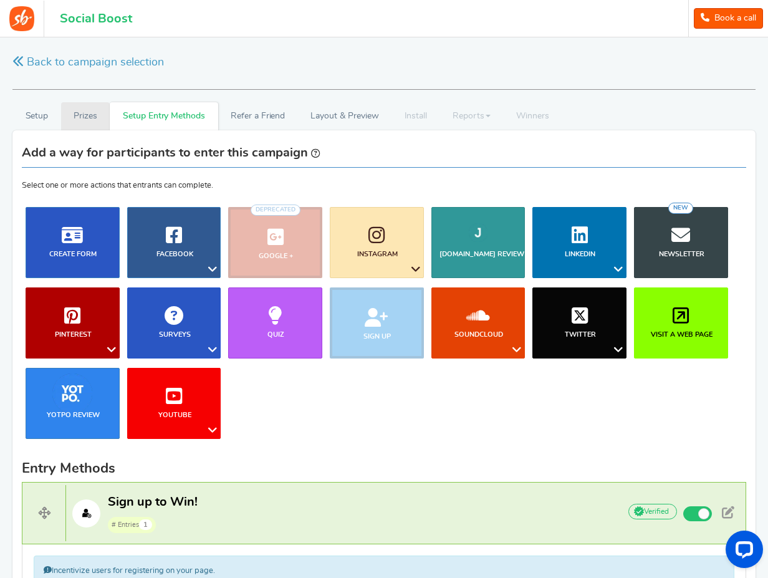
click at [87, 118] on link "Prizes" at bounding box center [85, 116] width 49 height 28
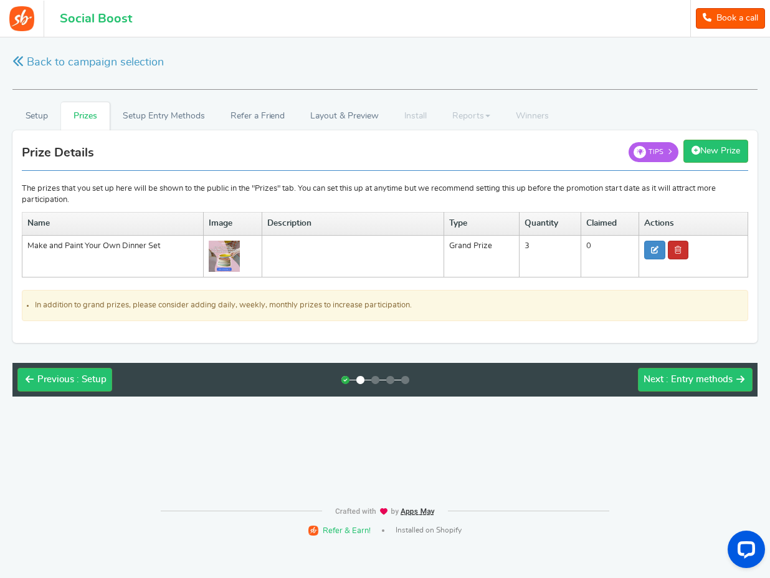
click at [675, 249] on icon at bounding box center [678, 249] width 7 height 7
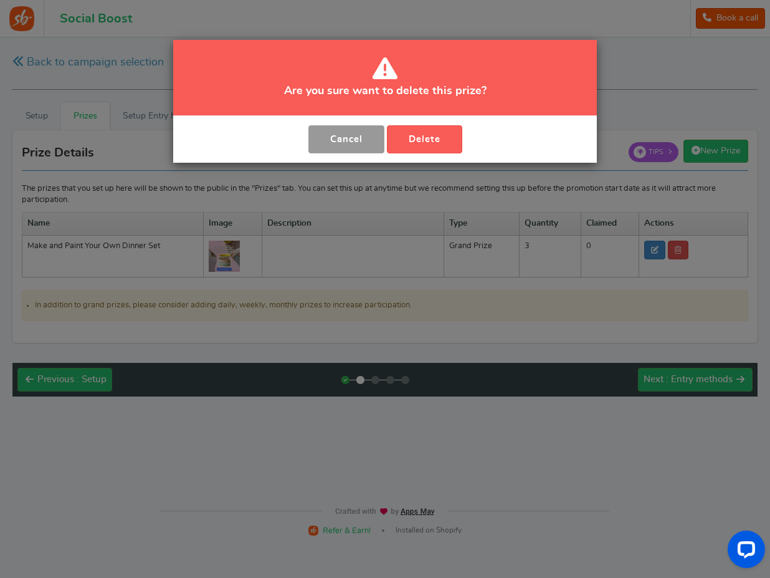
click at [328, 138] on button "Cancel" at bounding box center [346, 139] width 76 height 28
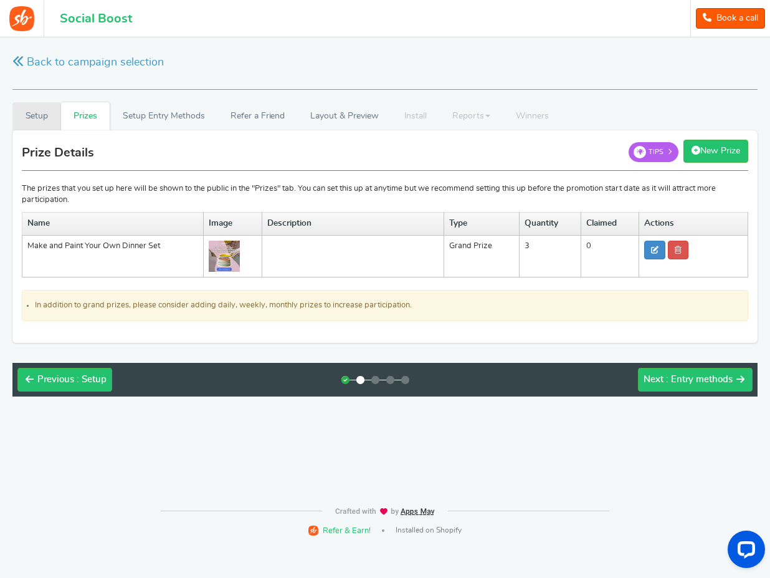
click at [39, 113] on link "Setup" at bounding box center [36, 116] width 49 height 28
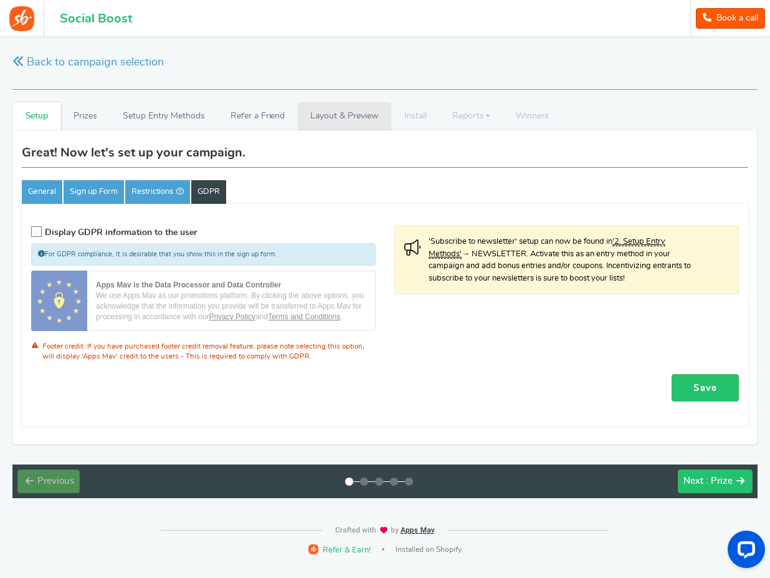
click at [353, 111] on link "Layout & Preview" at bounding box center [344, 116] width 93 height 28
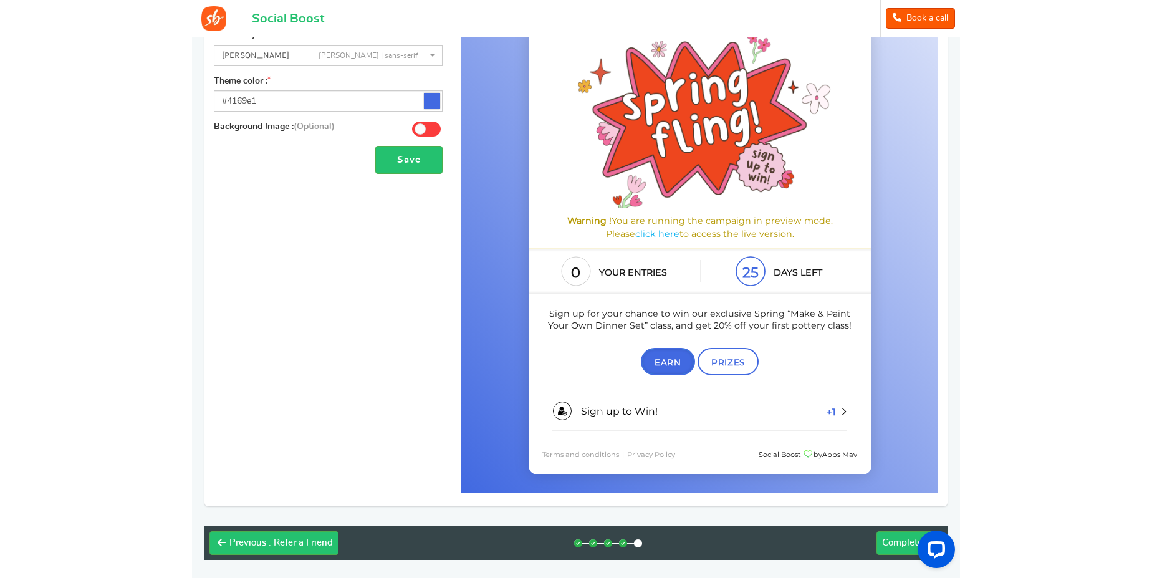
scroll to position [224, 0]
